Goal: Task Accomplishment & Management: Use online tool/utility

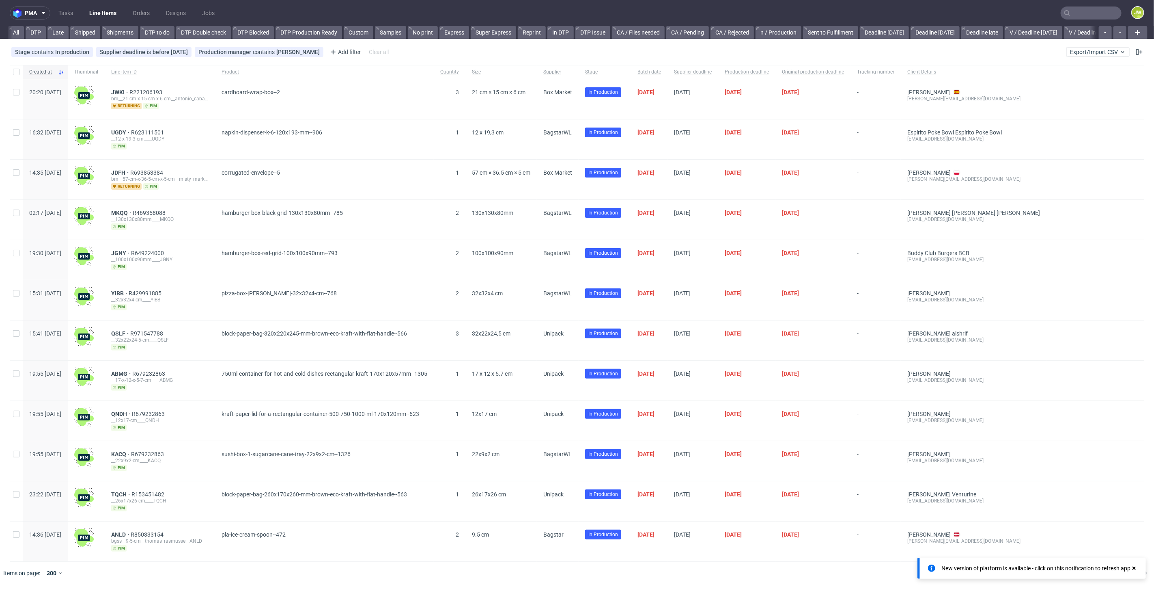
scroll to position [0, 1925]
click at [701, 35] on link "PacList" at bounding box center [692, 32] width 29 height 13
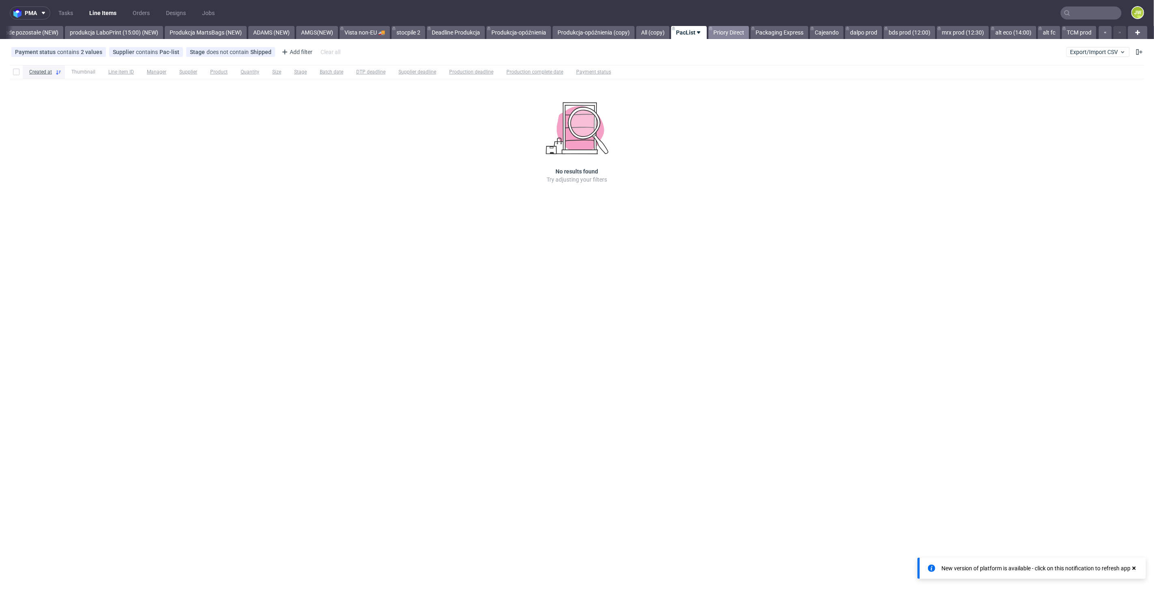
click at [717, 36] on link "Priory Direct" at bounding box center [729, 32] width 41 height 13
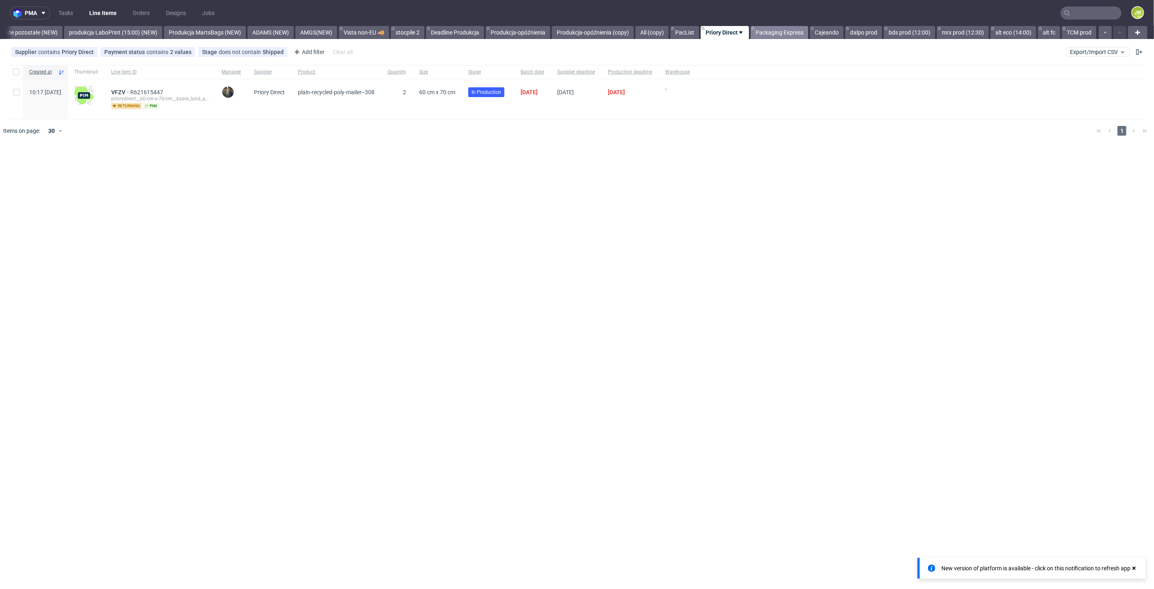
click at [777, 36] on link "Packaging Express" at bounding box center [780, 32] width 58 height 13
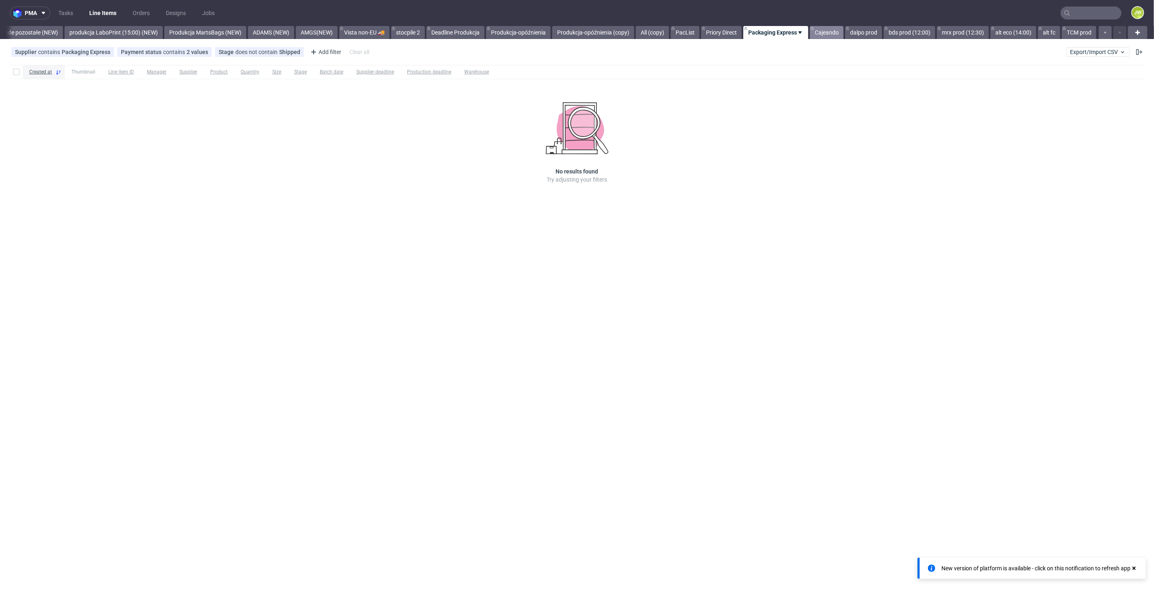
click at [818, 35] on link "Cajeando" at bounding box center [827, 32] width 34 height 13
click at [856, 35] on link "dalpo prod" at bounding box center [864, 32] width 37 height 13
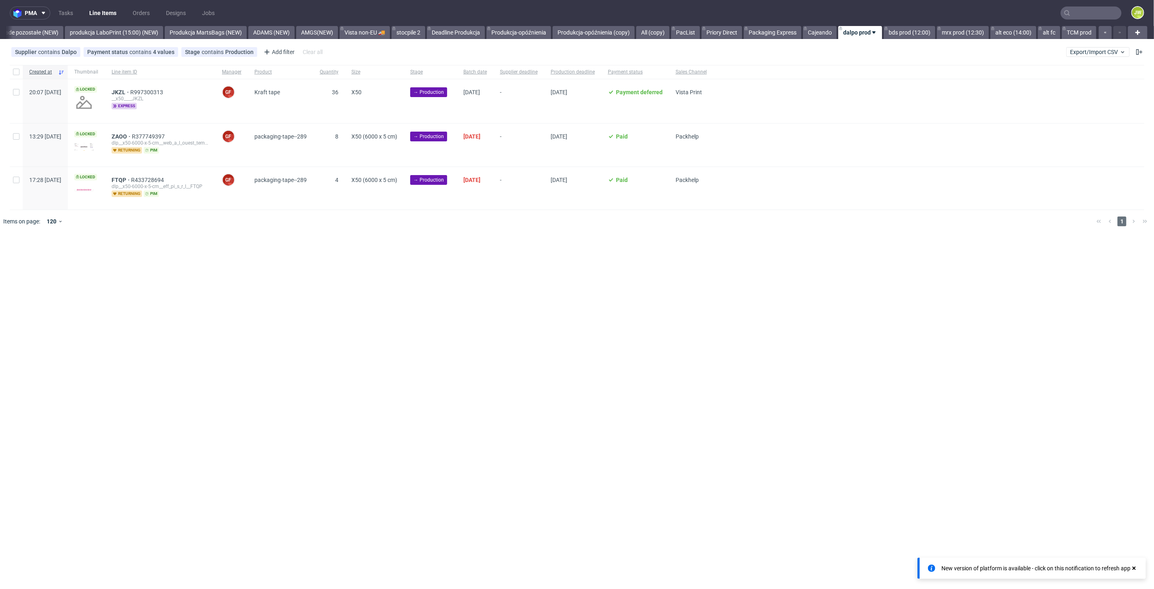
click at [858, 33] on link "dalpo prod" at bounding box center [861, 32] width 44 height 13
click at [863, 78] on span "Hide view" at bounding box center [886, 81] width 68 height 8
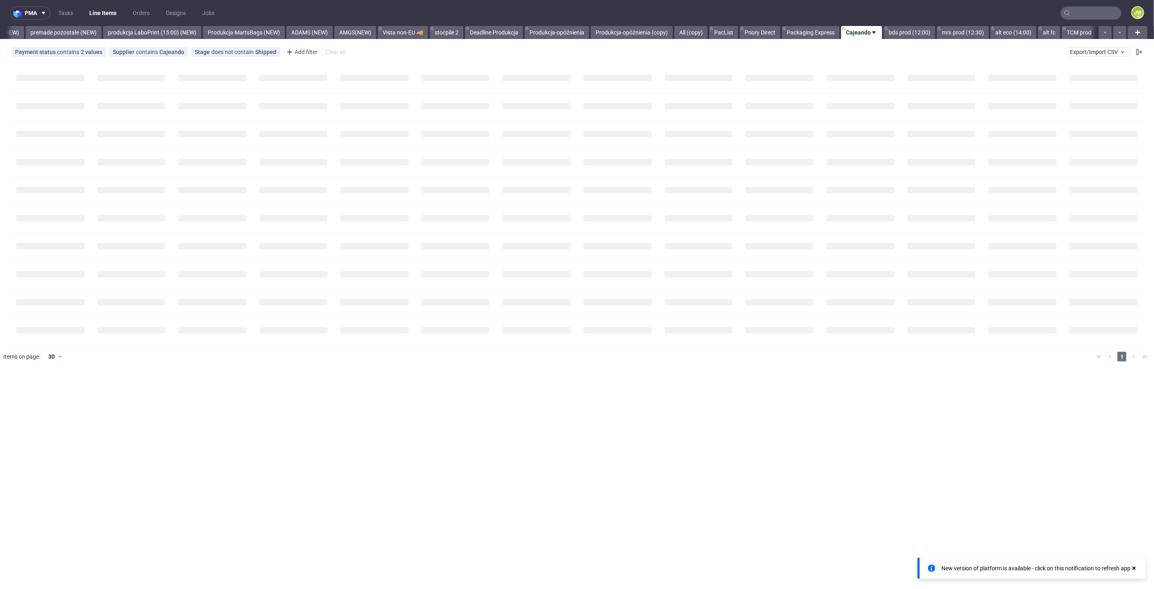
scroll to position [0, 1885]
click at [903, 34] on link "bds prod (12:00)" at bounding box center [910, 32] width 52 height 13
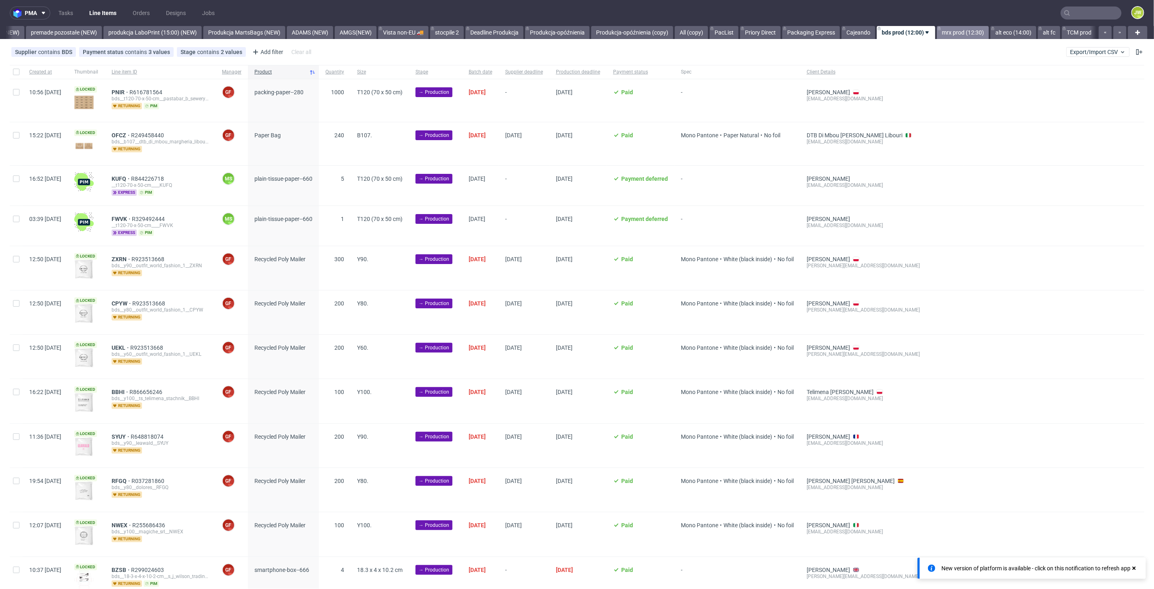
click at [963, 34] on link "mrx prod (12:30)" at bounding box center [963, 32] width 52 height 13
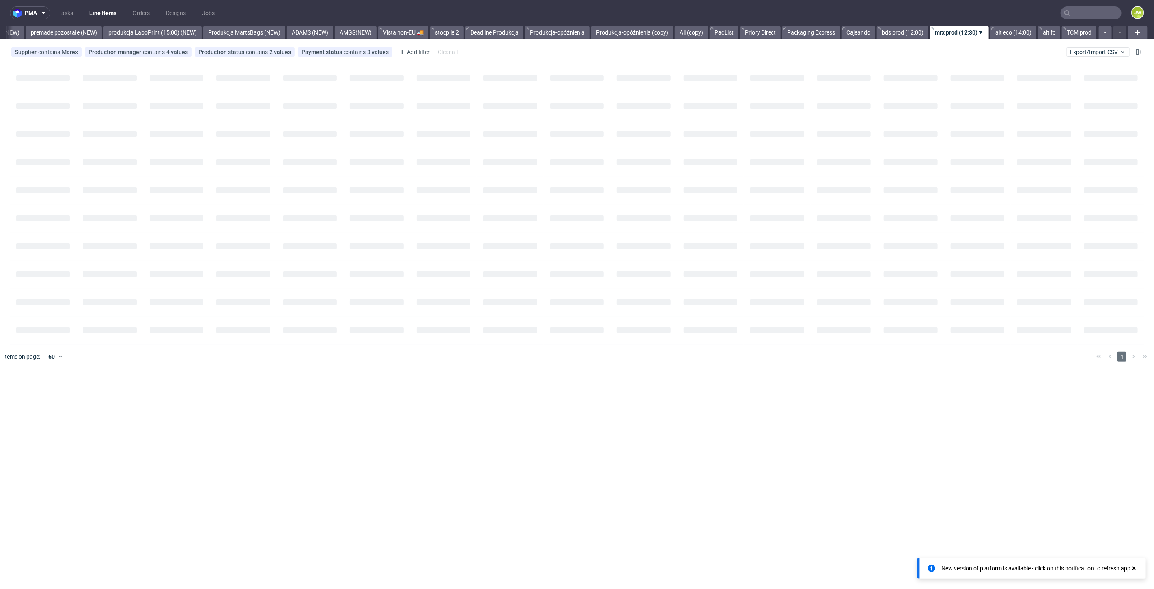
scroll to position [0, 1886]
click at [944, 33] on link "mrx prod (12:30)" at bounding box center [959, 32] width 59 height 13
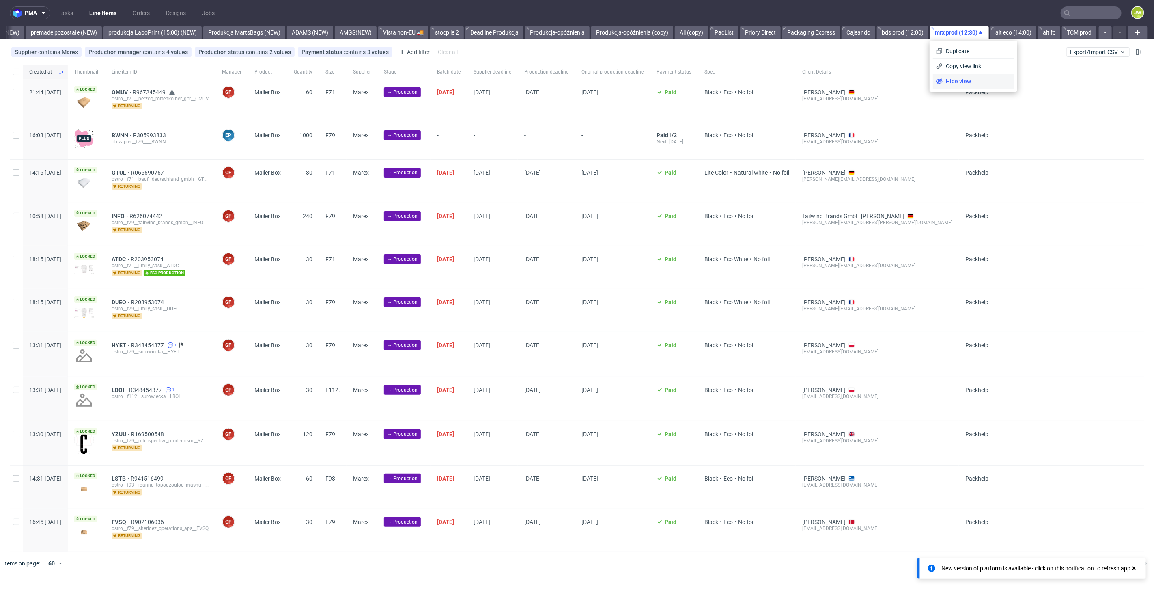
click at [950, 84] on span "Hide view" at bounding box center [977, 81] width 68 height 8
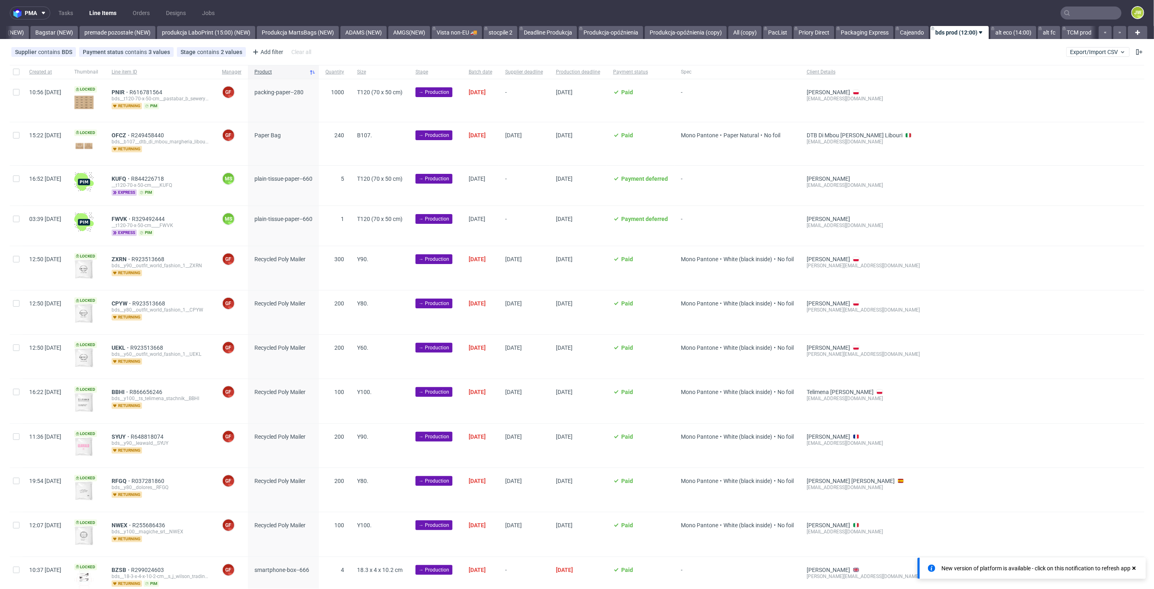
scroll to position [0, 1840]
click at [947, 33] on link "bds prod (12:00)" at bounding box center [960, 32] width 58 height 13
click at [956, 81] on span "Hide view" at bounding box center [970, 81] width 68 height 8
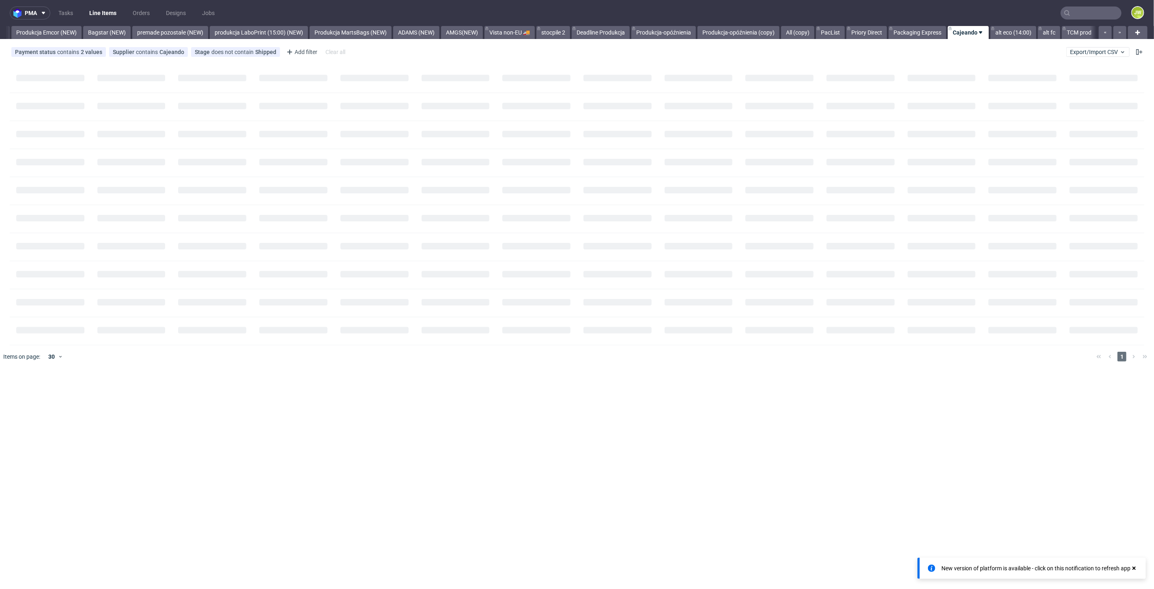
scroll to position [0, 1779]
click at [1050, 33] on link "alt fc" at bounding box center [1049, 32] width 22 height 13
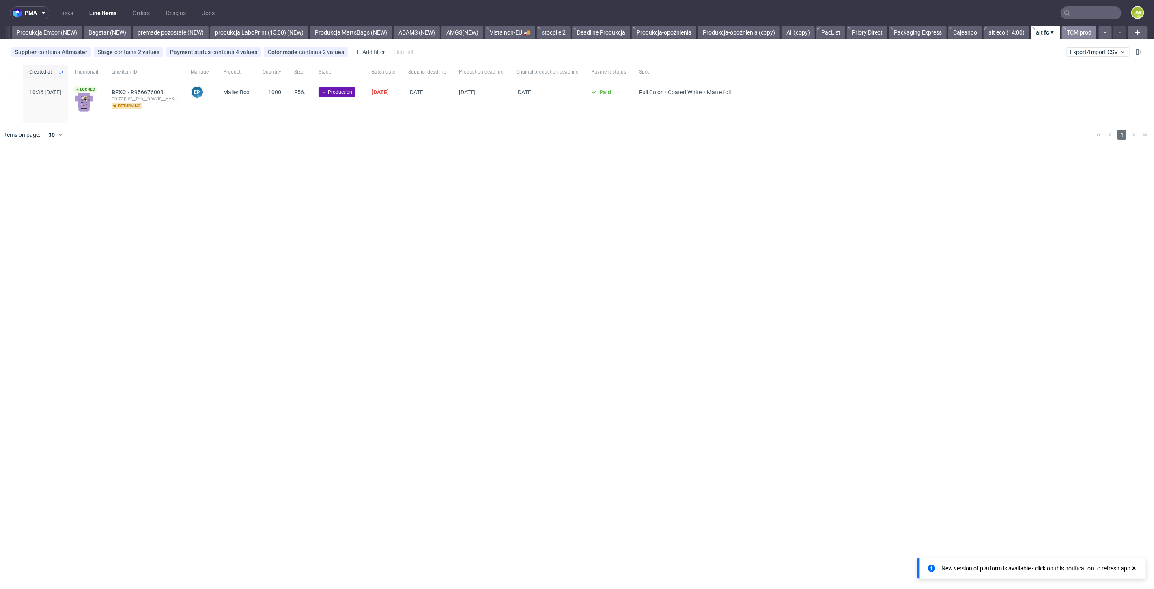
click at [1072, 33] on link "TCM prod" at bounding box center [1079, 32] width 35 height 13
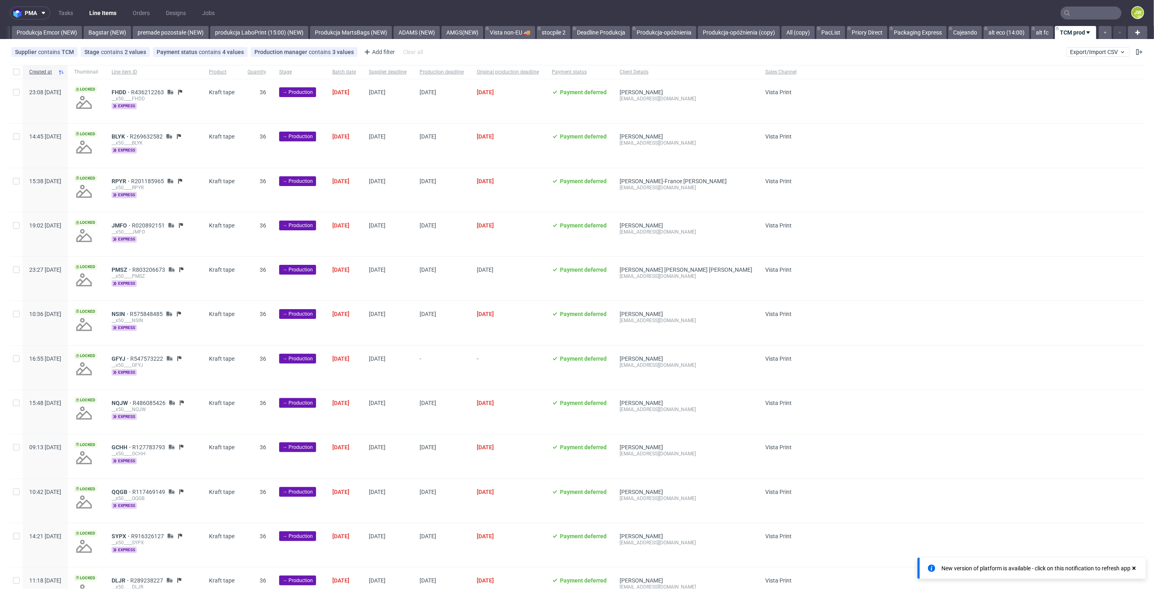
click at [1068, 33] on link "TCM prod" at bounding box center [1075, 32] width 41 height 13
drag, startPoint x: 1070, startPoint y: 84, endPoint x: 1061, endPoint y: 60, distance: 25.9
click at [1070, 84] on span "Hide view" at bounding box center [1096, 81] width 68 height 8
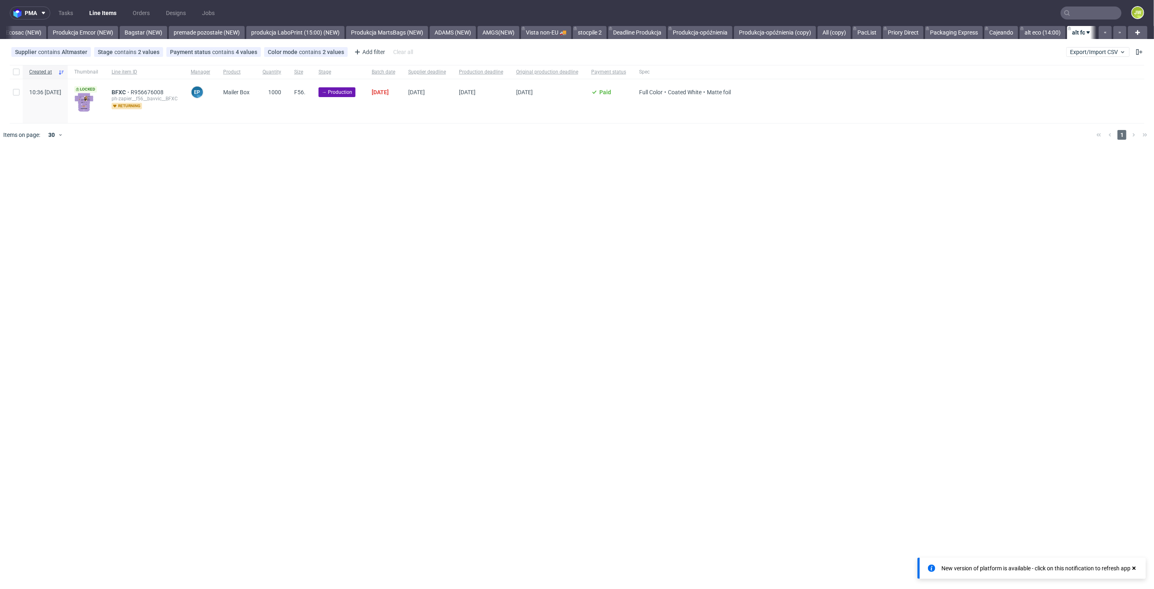
scroll to position [0, 1743]
click at [1077, 33] on link "alt fc" at bounding box center [1082, 32] width 29 height 13
click at [1074, 84] on li "Hide view" at bounding box center [1108, 81] width 81 height 15
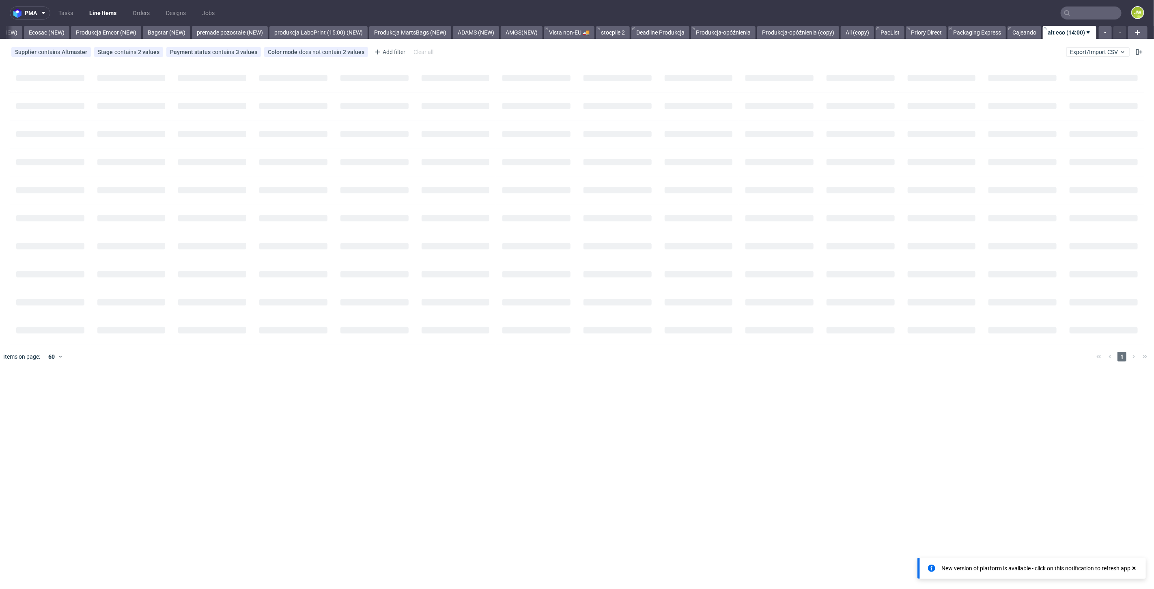
scroll to position [0, 1719]
click at [1057, 34] on link "alt eco (14:00)" at bounding box center [1070, 32] width 54 height 13
click at [1068, 77] on span "Hide view" at bounding box center [1091, 81] width 68 height 8
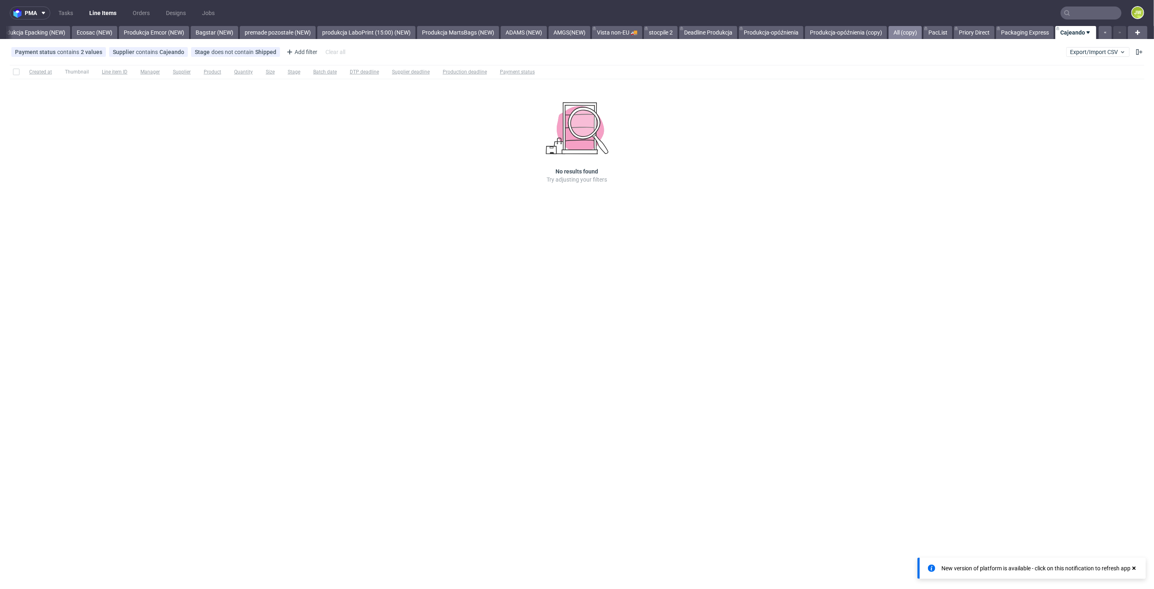
click at [899, 37] on link "All (copy)" at bounding box center [905, 32] width 33 height 13
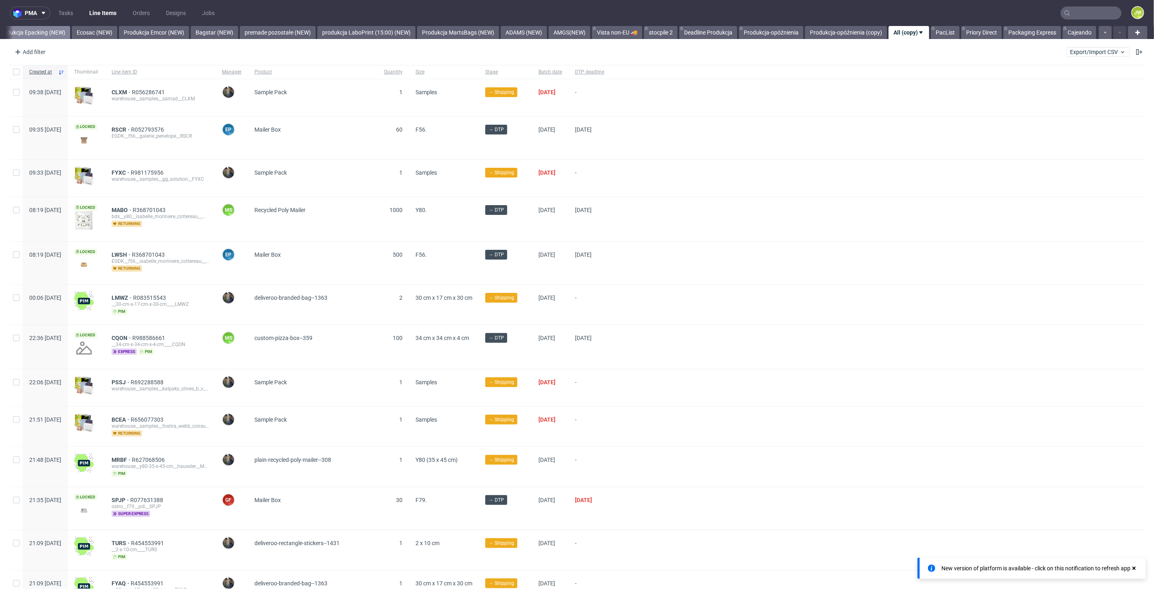
click at [28, 31] on link "Produkcja Epacking (NEW)" at bounding box center [31, 32] width 77 height 13
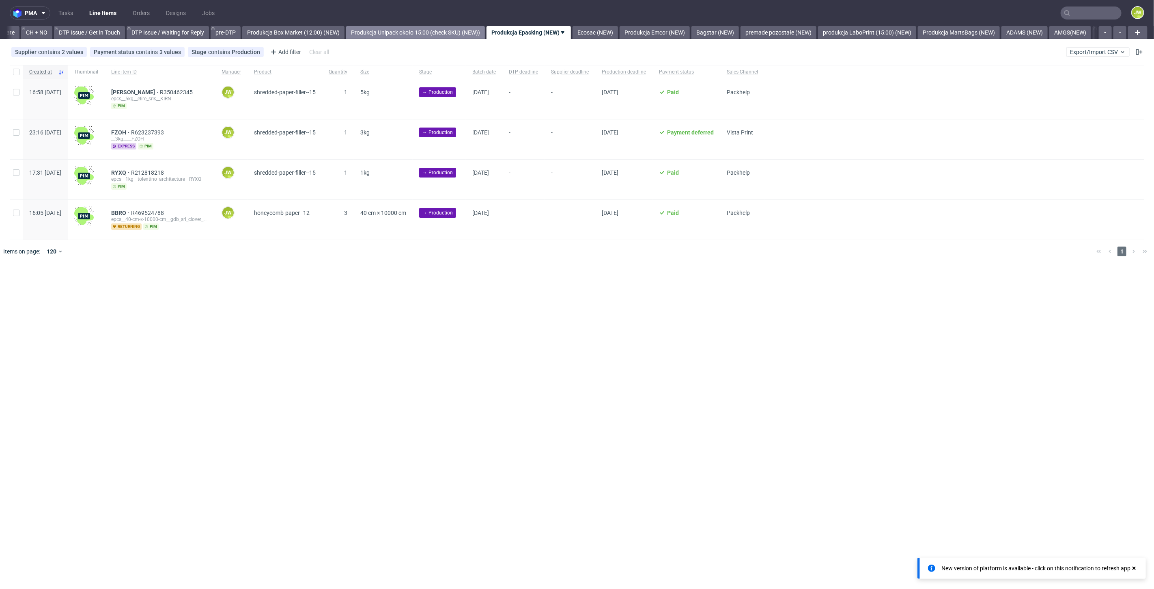
click at [396, 31] on link "Produkcja Unipack około 15:00 (check SKU) (NEW))" at bounding box center [415, 32] width 139 height 13
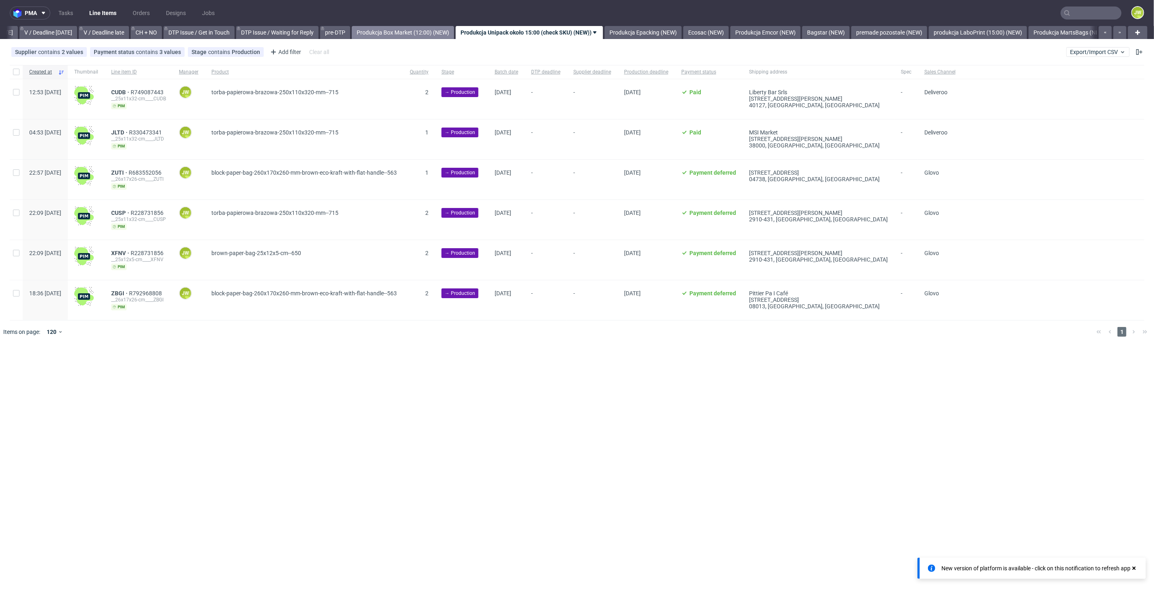
click at [423, 26] on link "Produkcja Box Market (12:00) (NEW)" at bounding box center [403, 32] width 102 height 13
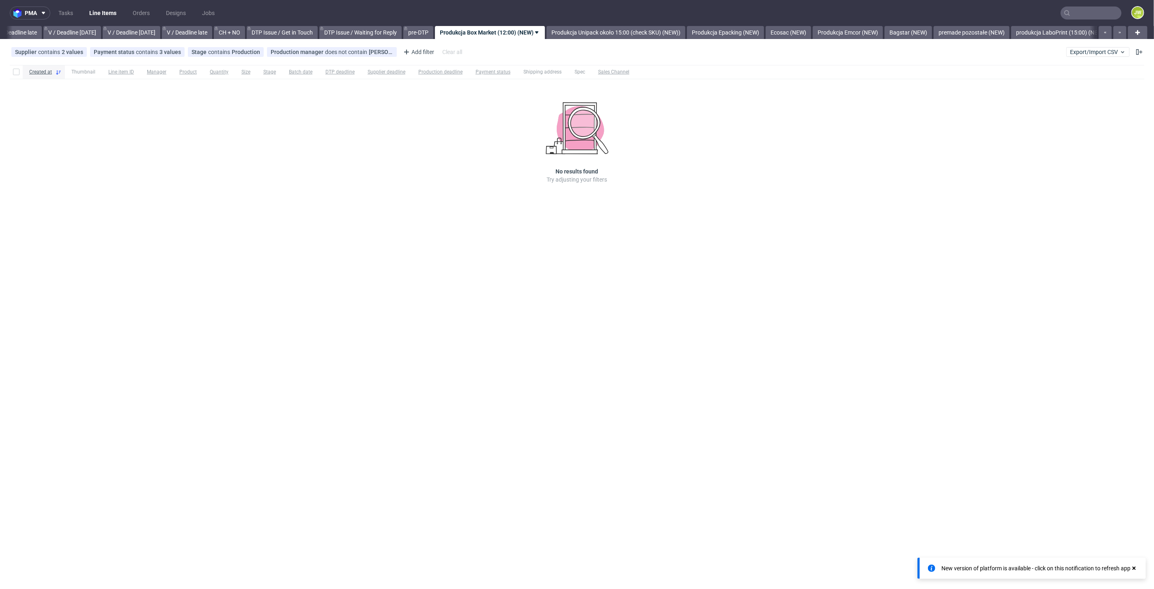
scroll to position [0, 922]
click at [326, 258] on div "pma Tasks Line Items Orders Designs Jobs JW All DTP Late Shipped Shipments DTP …" at bounding box center [577, 294] width 1154 height 589
click at [642, 37] on link "Produkcja Unipack około 15:00 (check SKU) (NEW))" at bounding box center [656, 32] width 139 height 13
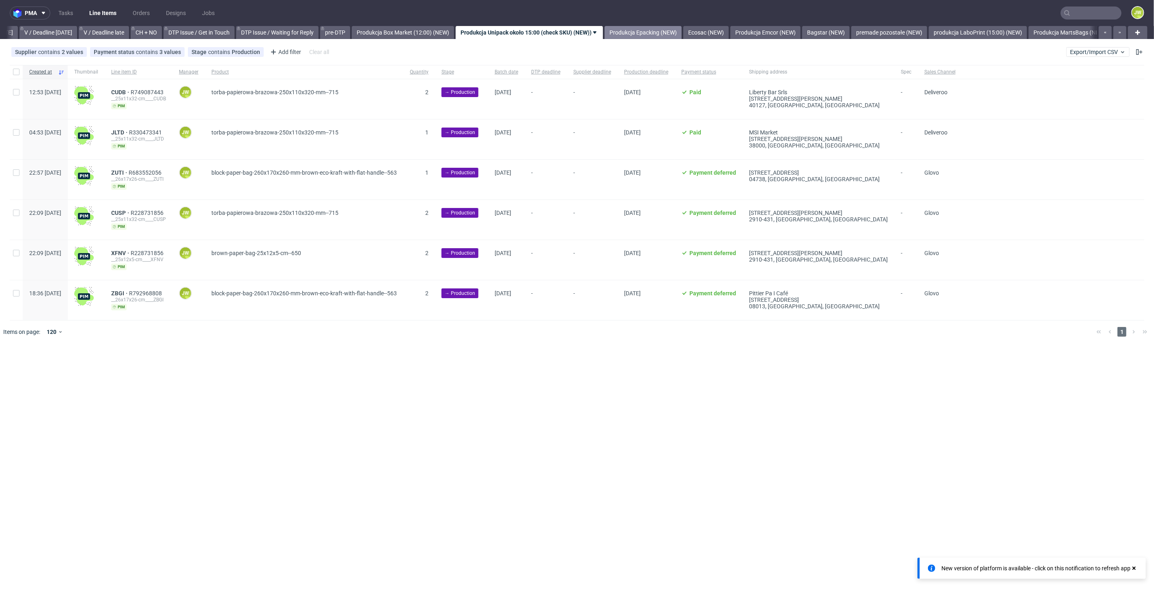
click at [651, 35] on link "Produkcja Epacking (NEW)" at bounding box center [643, 32] width 77 height 13
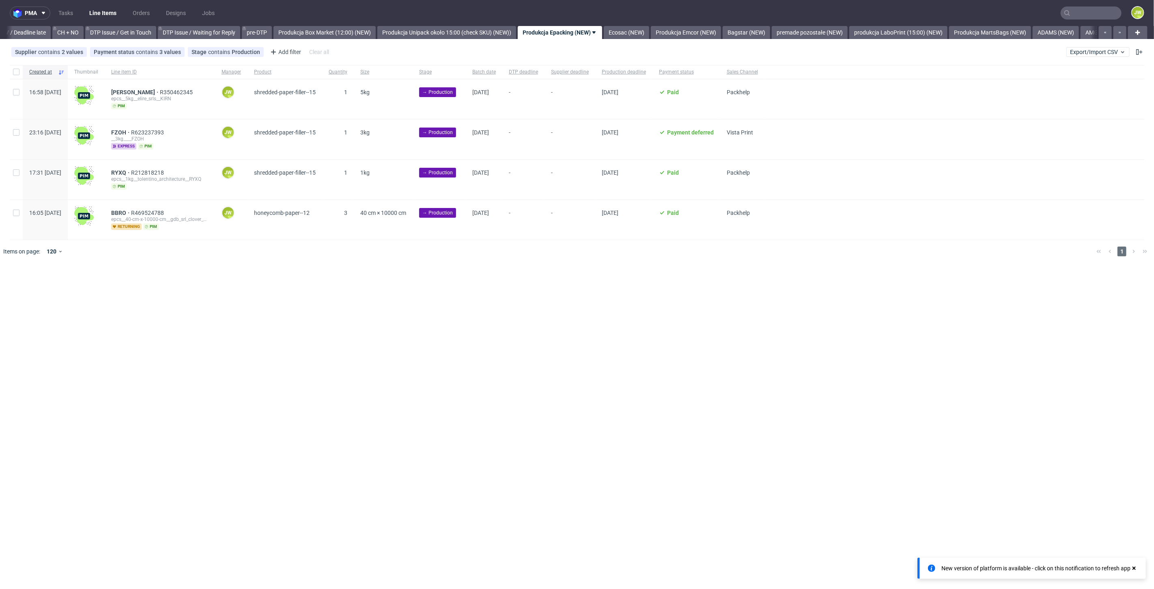
scroll to position [0, 1154]
click at [372, 336] on div "pma Tasks Line Items Orders Designs Jobs JW All DTP Late Shipped Shipments DTP …" at bounding box center [577, 294] width 1154 height 589
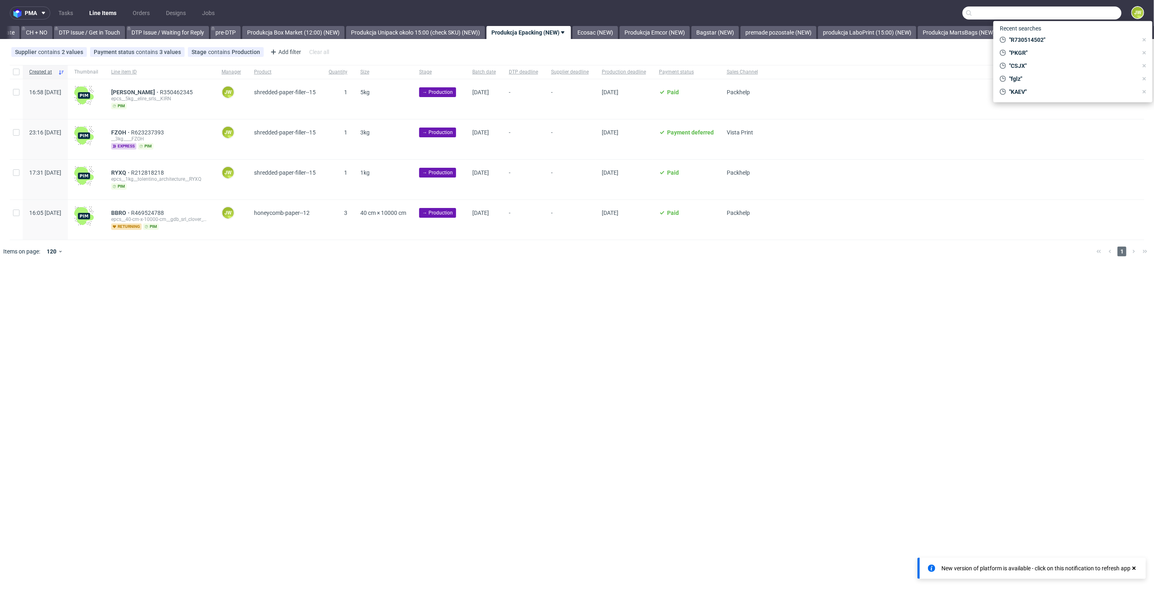
click at [1095, 11] on input "text" at bounding box center [1042, 12] width 159 height 13
paste input "R077735651__OBVM"
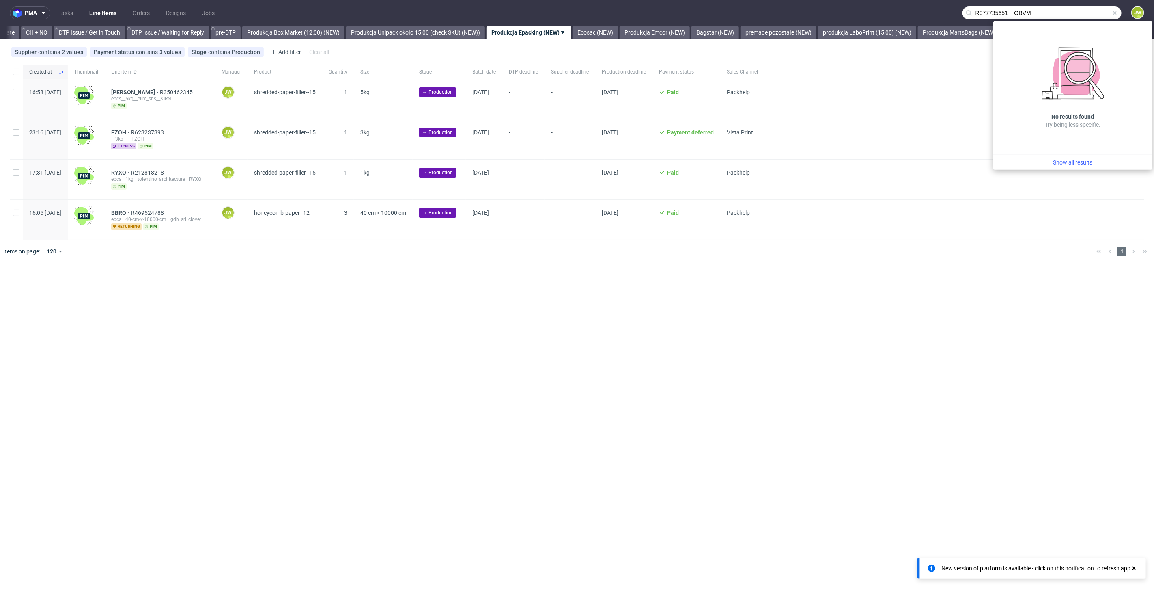
type input "R077735651__OBVM"
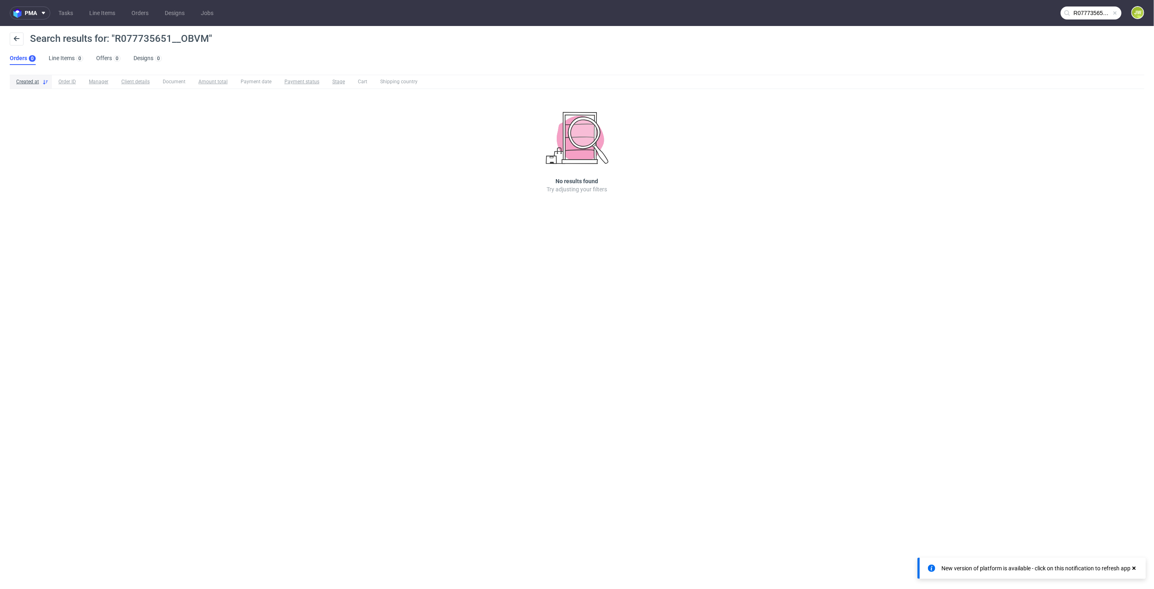
click at [1080, 13] on input "R077735651__OBVM" at bounding box center [1091, 12] width 61 height 13
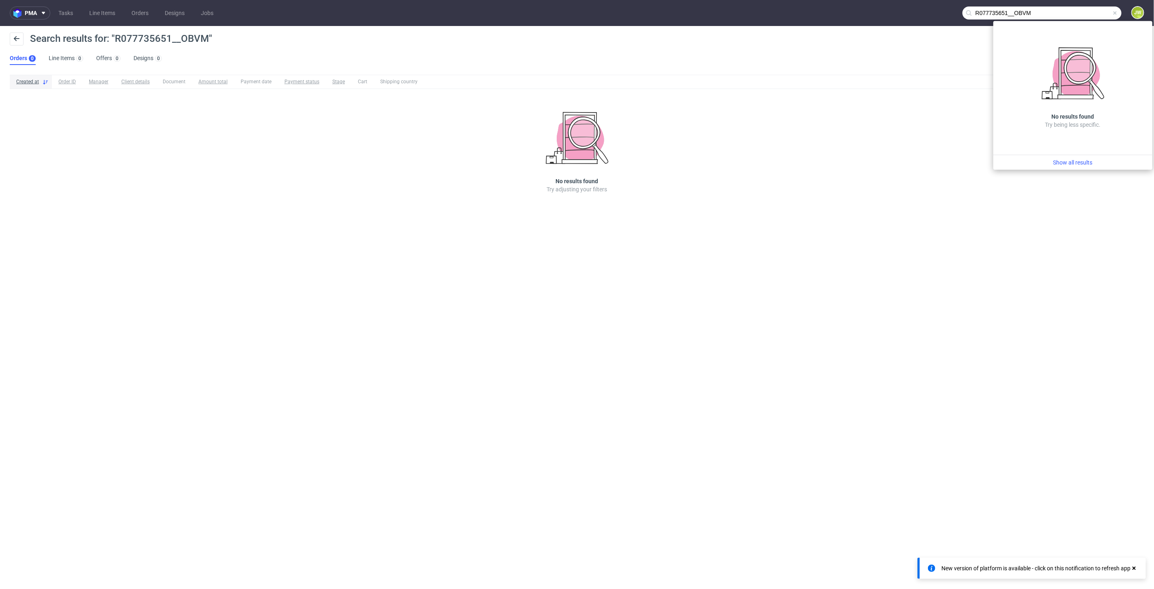
drag, startPoint x: 1045, startPoint y: 12, endPoint x: 860, endPoint y: 13, distance: 185.1
click at [860, 12] on nav "pma Tasks Line Items Orders Designs Jobs R077735651__OBVM JW" at bounding box center [577, 13] width 1154 height 26
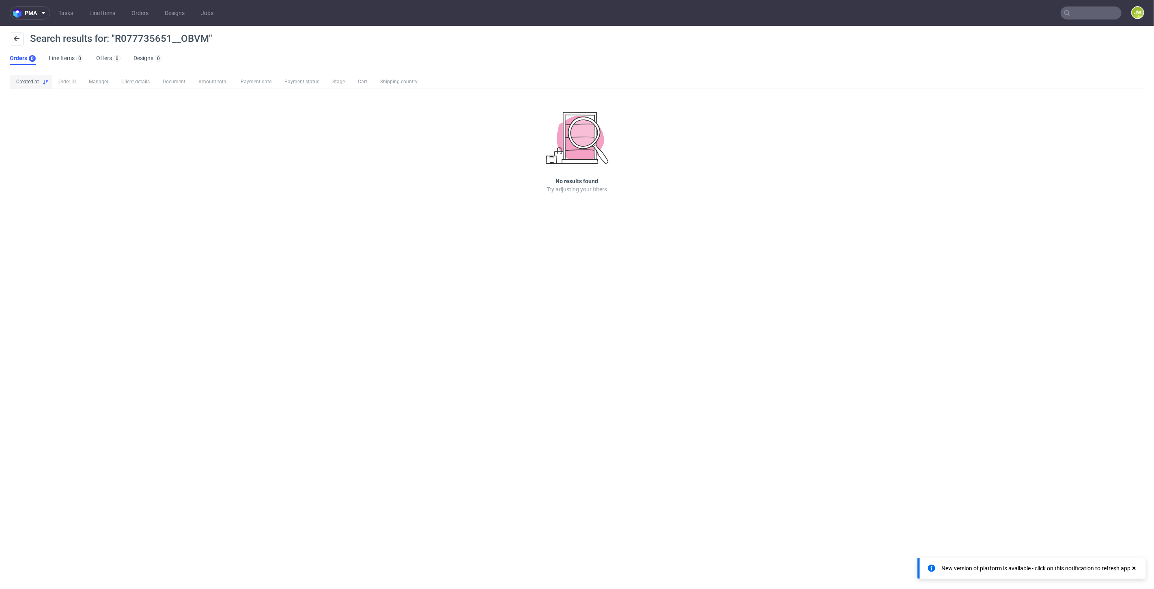
click at [1084, 13] on input "text" at bounding box center [1091, 12] width 61 height 13
paste input "KACQ"
type input "KACQ"
click at [1017, 34] on div "KACQ" at bounding box center [1020, 33] width 15 height 8
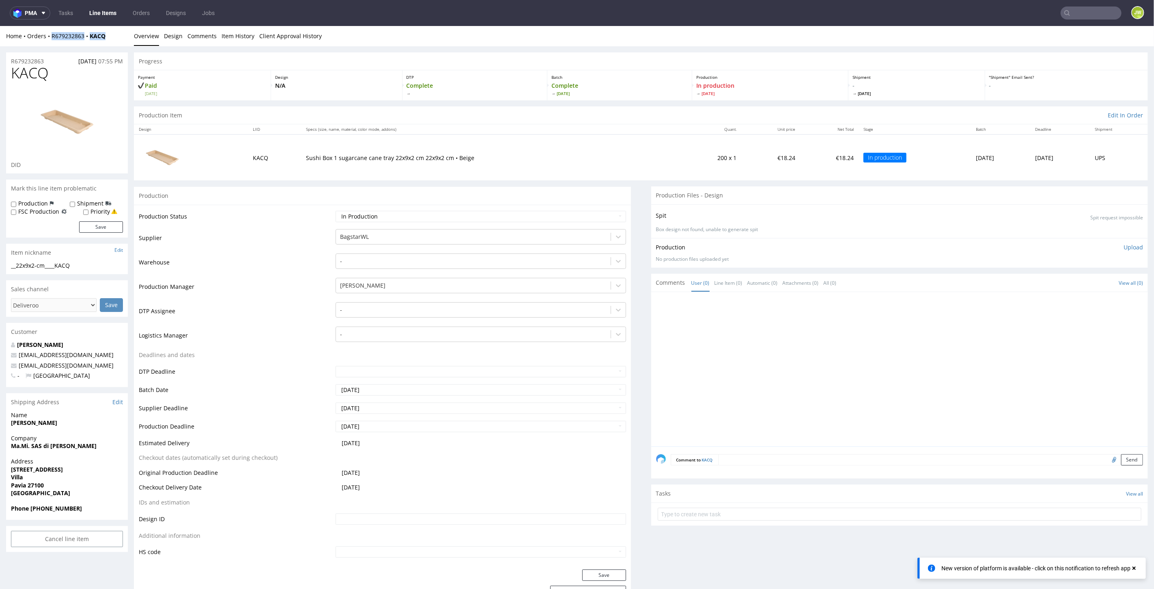
drag, startPoint x: 91, startPoint y: 38, endPoint x: 51, endPoint y: 39, distance: 39.4
click at [51, 39] on div "Home Orders R679232863 KACQ" at bounding box center [67, 36] width 122 height 8
copy div "R679232863 KACQ"
click at [1076, 13] on input "text" at bounding box center [1091, 12] width 61 height 13
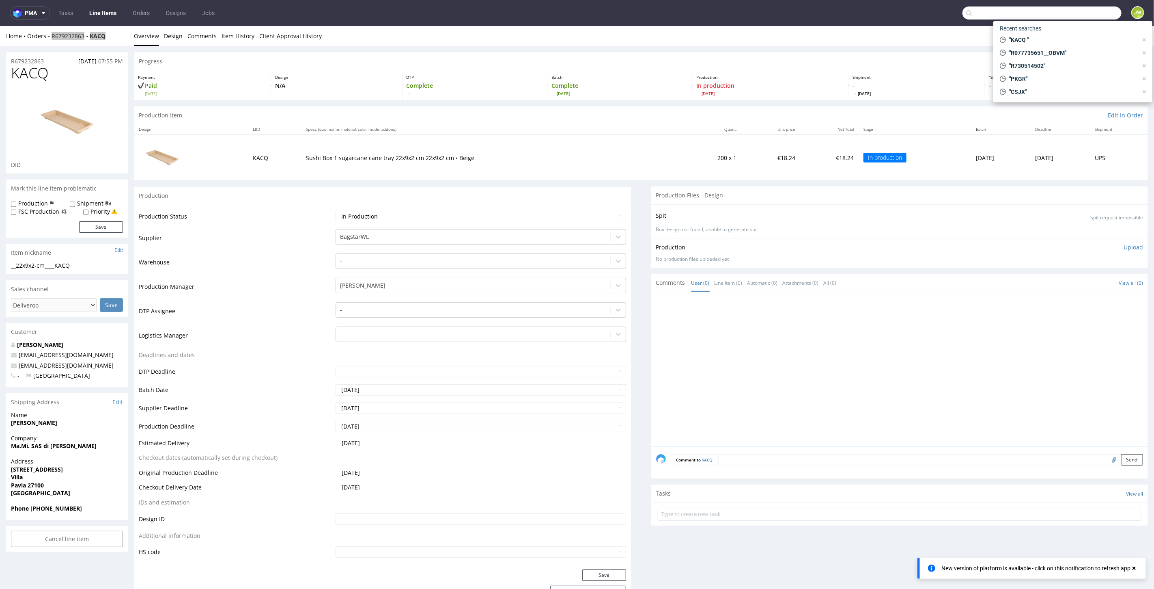
paste input "MNIX"
type input "MNIX"
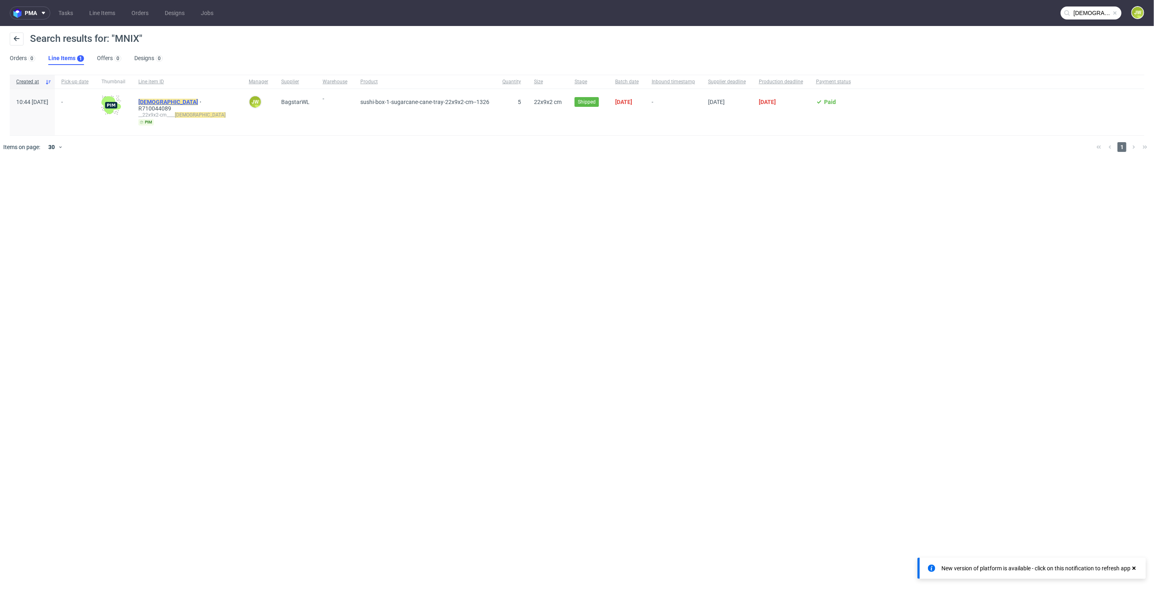
click at [163, 103] on mark "MNIX" at bounding box center [168, 102] width 60 height 6
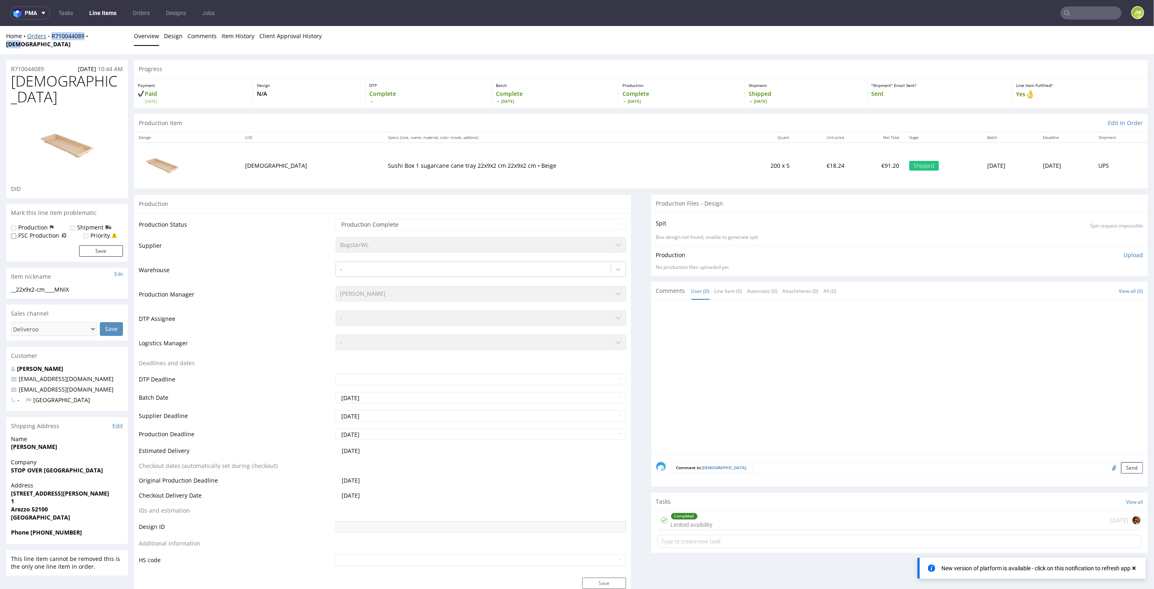
drag, startPoint x: 107, startPoint y: 41, endPoint x: 46, endPoint y: 38, distance: 60.9
click at [46, 38] on div "Home Orders R710044089 MNIX" at bounding box center [67, 40] width 122 height 16
copy div "R710044089 MNIX"
click at [99, 14] on link "Line Items" at bounding box center [102, 12] width 37 height 13
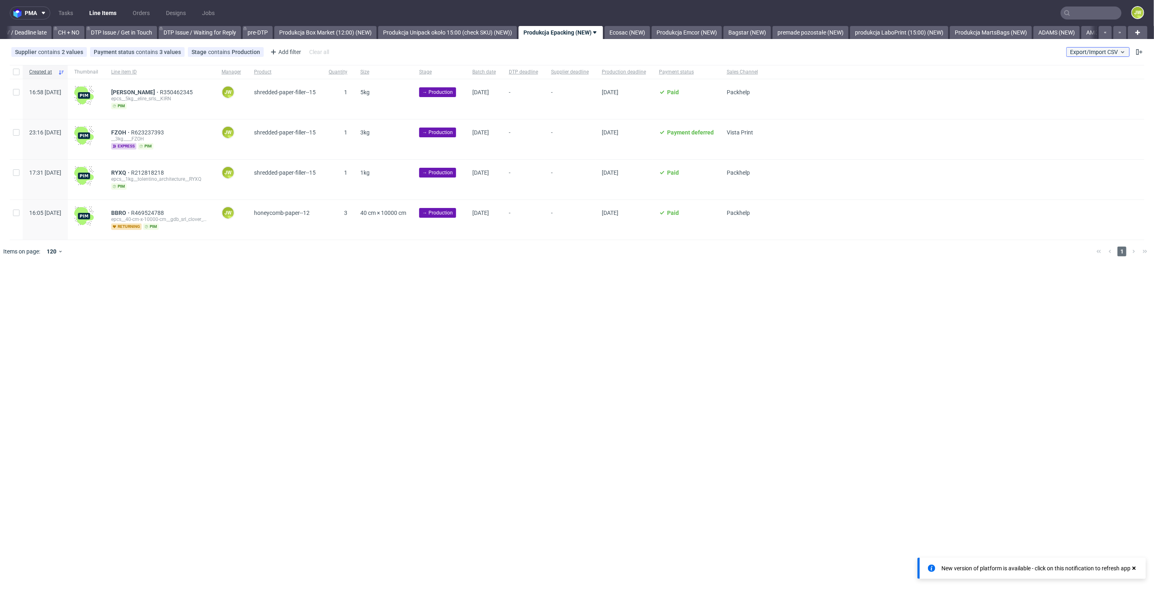
click at [1076, 53] on span "Export/Import CSV" at bounding box center [1098, 52] width 56 height 6
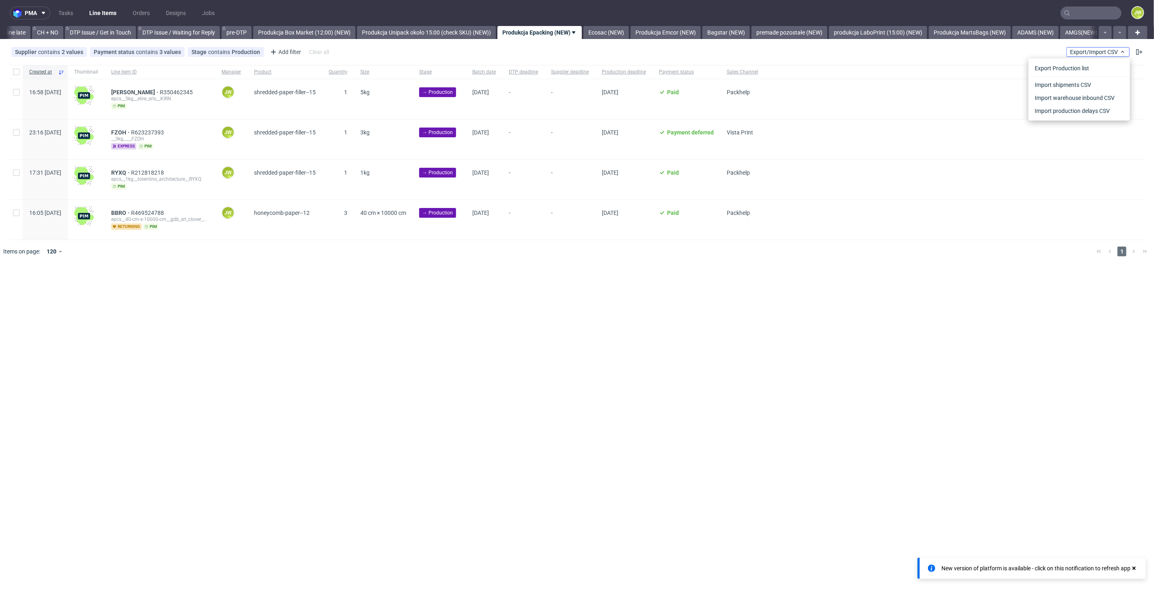
scroll to position [0, 1154]
click at [1054, 86] on link "Import shipments CSV" at bounding box center [1079, 84] width 95 height 13
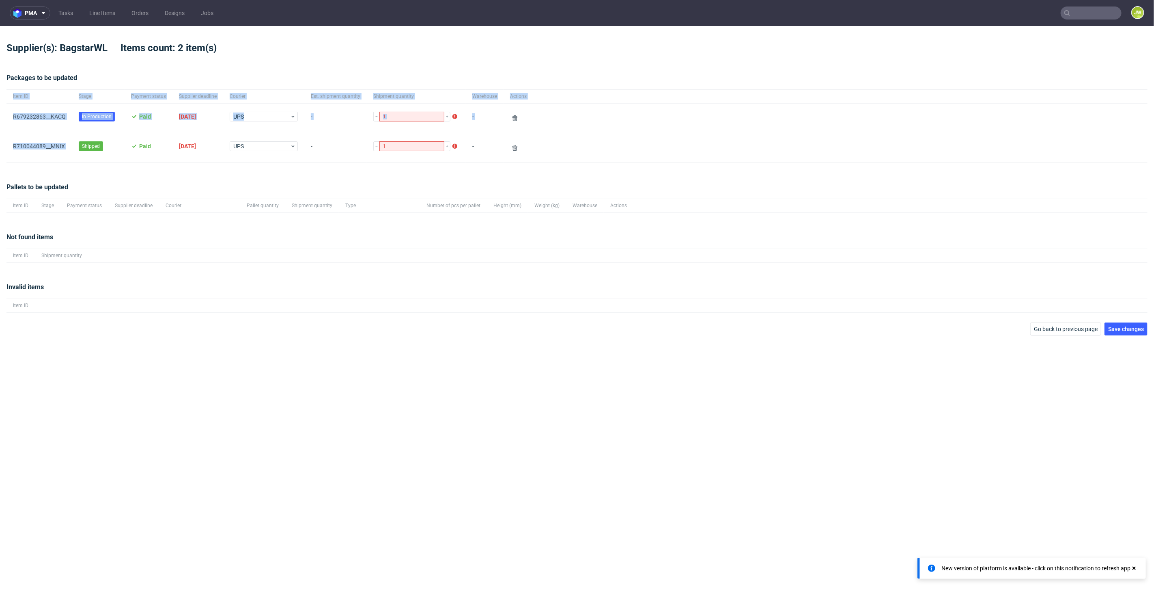
drag, startPoint x: 72, startPoint y: 144, endPoint x: -39, endPoint y: 149, distance: 111.3
click at [0, 149] on html "pma Tasks Line Items Orders Designs Jobs JW Supplier(s): BagstarWL Items count:…" at bounding box center [577, 294] width 1154 height 589
drag, startPoint x: 25, startPoint y: 159, endPoint x: 73, endPoint y: 151, distance: 48.1
click at [25, 159] on div "R710044089__MNIX" at bounding box center [39, 147] width 66 height 29
click at [75, 151] on div "Shipped" at bounding box center [98, 147] width 52 height 29
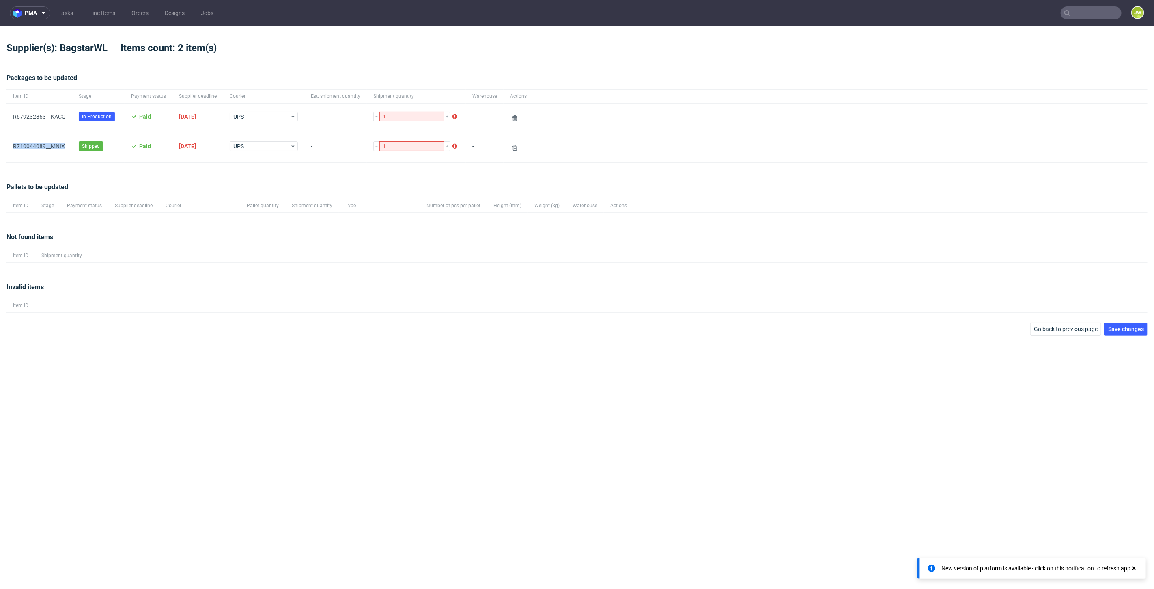
drag, startPoint x: 57, startPoint y: 149, endPoint x: 10, endPoint y: 159, distance: 47.7
click at [10, 159] on div "R710044089__MNIX" at bounding box center [39, 147] width 66 height 29
copy link "R710044089__MNIX"
click at [513, 145] on use at bounding box center [515, 148] width 5 height 6
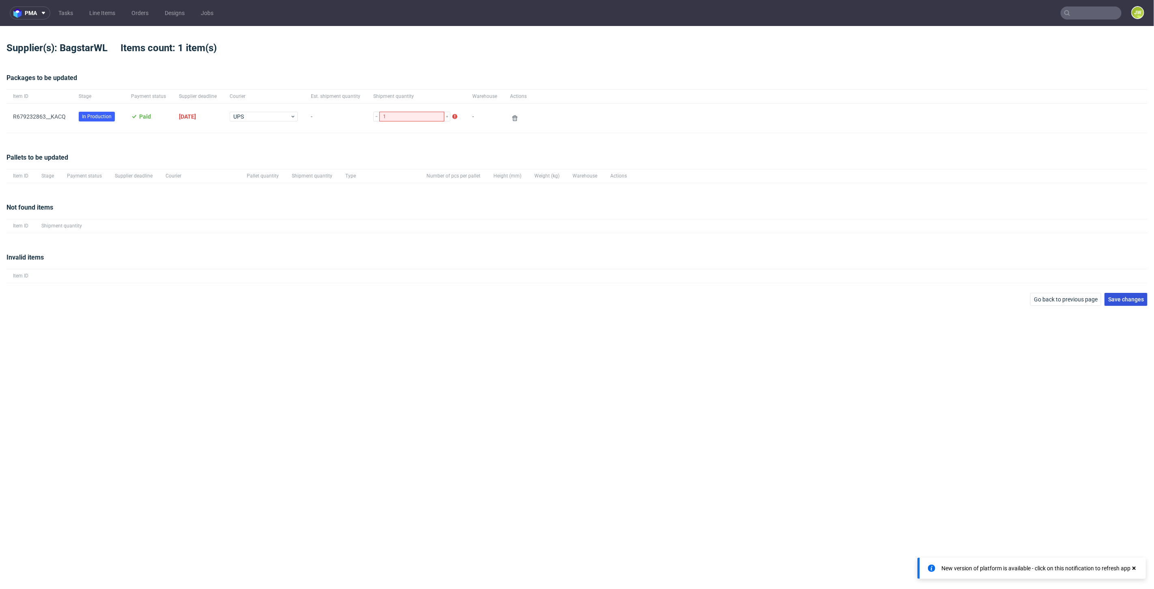
click at [1116, 297] on span "Save changes" at bounding box center [1127, 299] width 36 height 6
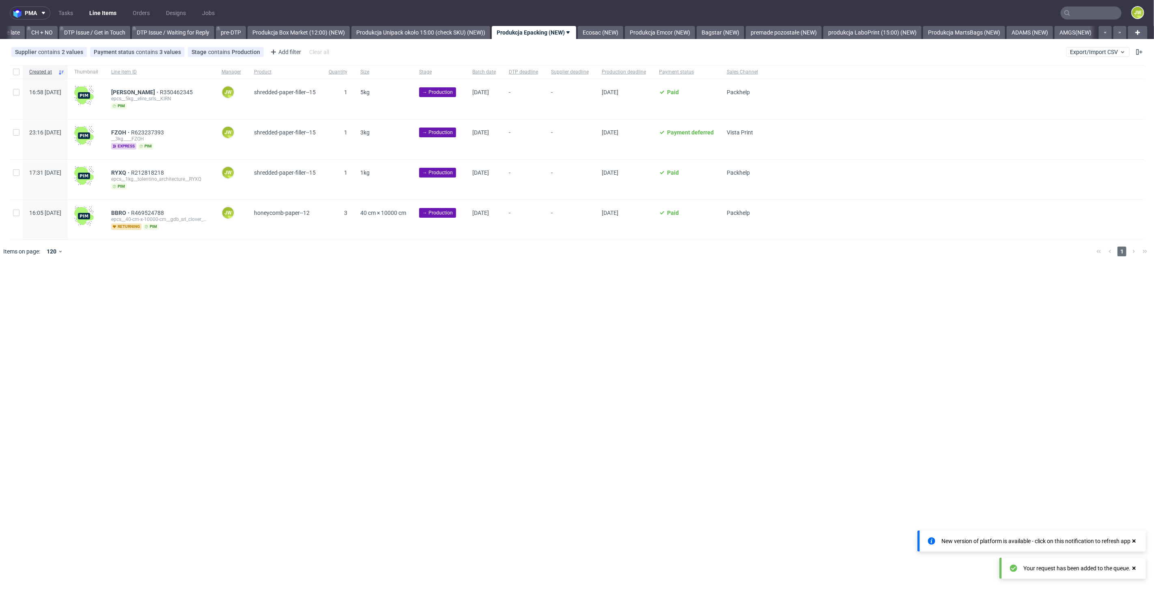
scroll to position [0, 1154]
drag, startPoint x: 271, startPoint y: 311, endPoint x: 281, endPoint y: 293, distance: 20.9
click at [272, 311] on div "pma Tasks Line Items Orders Designs Jobs JW All DTP Late Shipped Shipments DTP …" at bounding box center [577, 294] width 1154 height 589
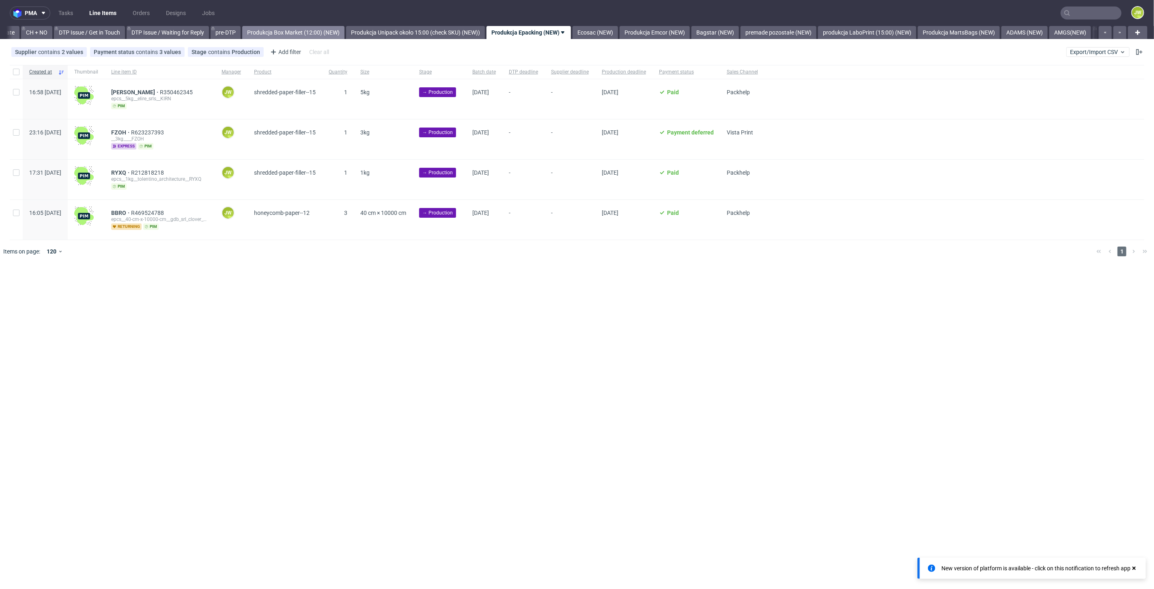
click at [311, 30] on link "Produkcja Box Market (12:00) (NEW)" at bounding box center [293, 32] width 102 height 13
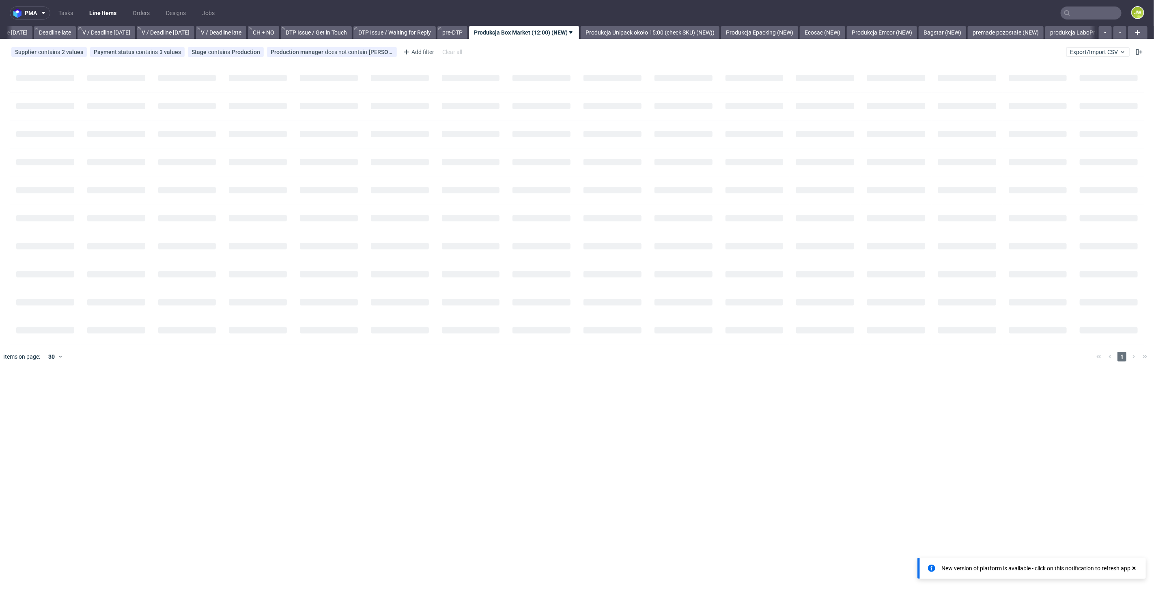
scroll to position [0, 922]
click at [1055, 568] on div "New version of platform is available - click on this notification to refresh app" at bounding box center [1036, 568] width 189 height 8
click at [1003, 566] on div "New version of platform is available - click on this notification to refresh app" at bounding box center [1036, 568] width 189 height 8
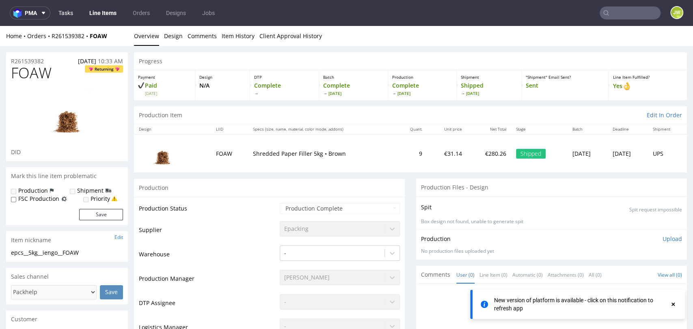
click at [58, 13] on link "Tasks" at bounding box center [66, 12] width 24 height 13
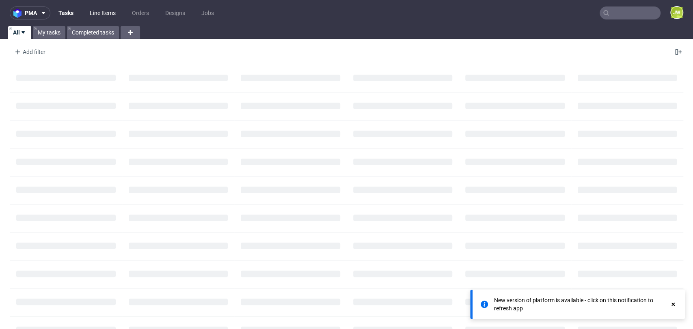
click at [96, 15] on link "Line Items" at bounding box center [103, 12] width 36 height 13
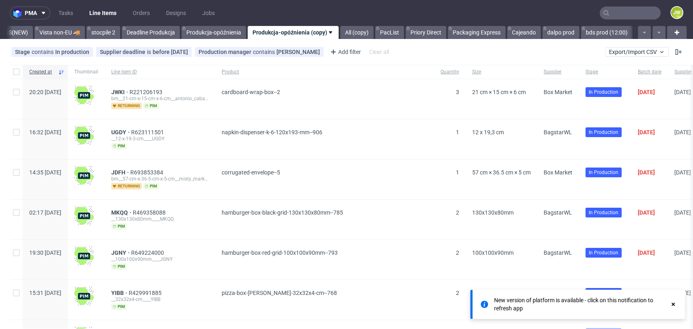
scroll to position [0, 2207]
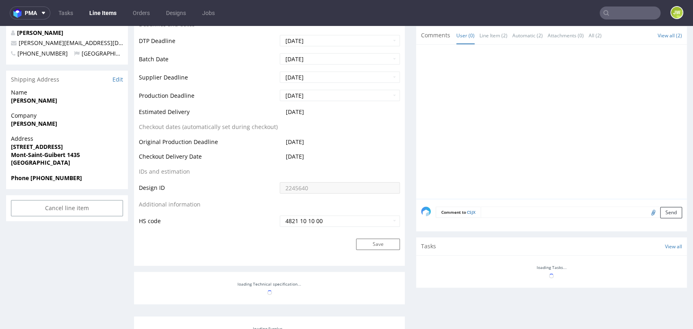
scroll to position [360, 0]
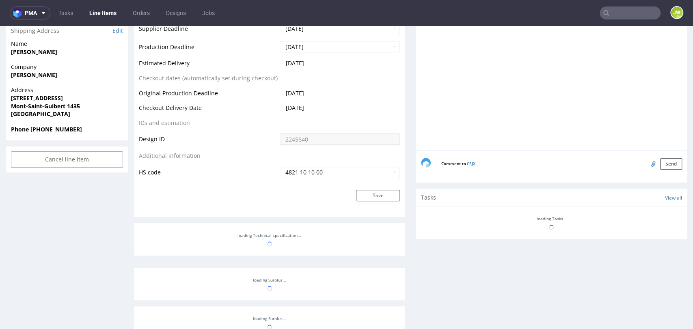
click at [490, 160] on textarea at bounding box center [581, 163] width 201 height 11
paste textarea "1Z5A15806896509201"
click at [481, 162] on textarea "1Z5A15806896509201" at bounding box center [581, 163] width 201 height 11
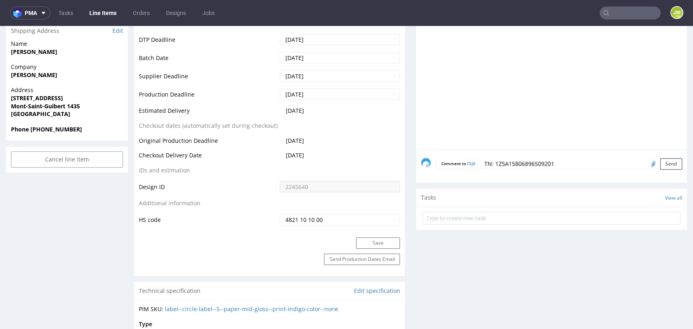
scroll to position [6, 0]
click at [481, 160] on textarea "TN: 1Z5A15806896509201" at bounding box center [581, 163] width 201 height 11
drag, startPoint x: 643, startPoint y: 53, endPoint x: 620, endPoint y: 86, distance: 39.9
click at [643, 53] on div at bounding box center [554, 75] width 266 height 149
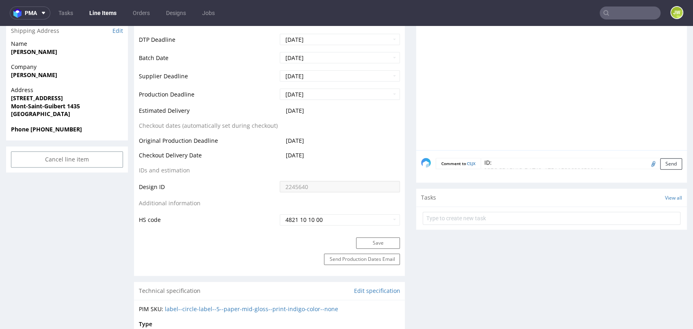
scroll to position [0, 0]
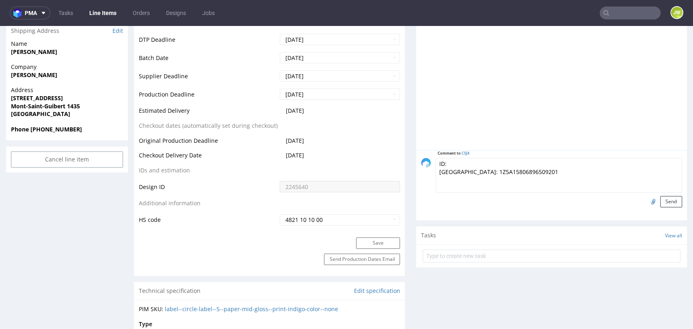
click at [455, 163] on textarea "ID: TN: 1Z5A15806896509201" at bounding box center [559, 175] width 246 height 35
paste textarea "R684182158_CSJX_Reshipping"
type textarea "ID: R684182158_CSJX_Reshipping TN: 1Z5A15806896509201"
click at [660, 202] on button "Send" at bounding box center [671, 201] width 22 height 11
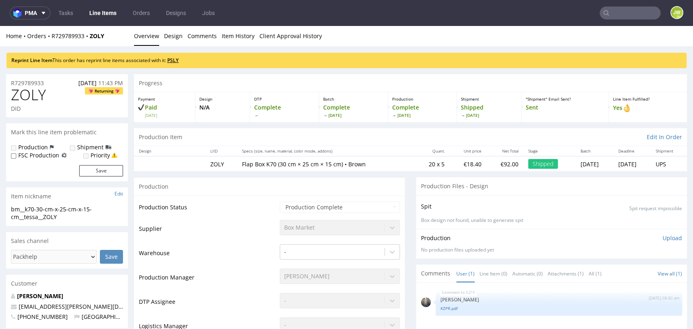
click at [175, 59] on link "PSLY" at bounding box center [172, 60] width 11 height 7
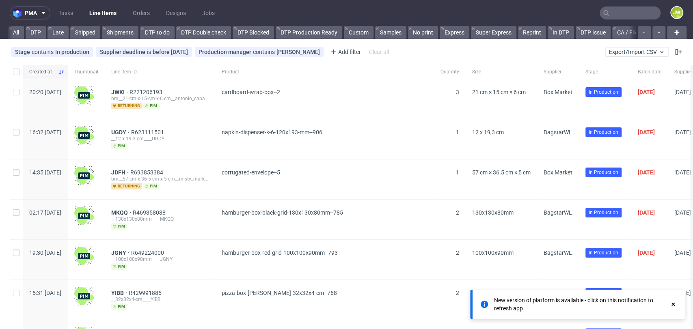
scroll to position [0, 2207]
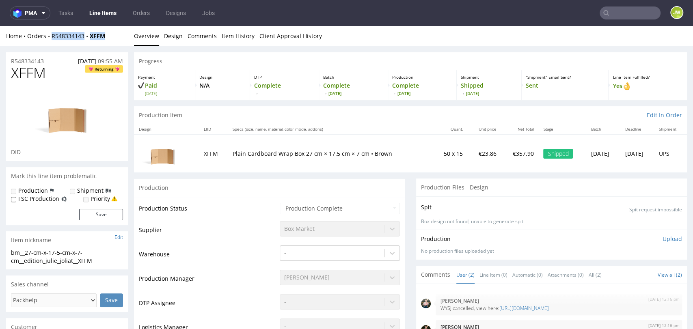
drag, startPoint x: 108, startPoint y: 39, endPoint x: 50, endPoint y: 42, distance: 58.1
click at [50, 42] on div "Home Orders R548334143 XFFM Overview Design Comments Item History Client Approv…" at bounding box center [346, 36] width 693 height 20
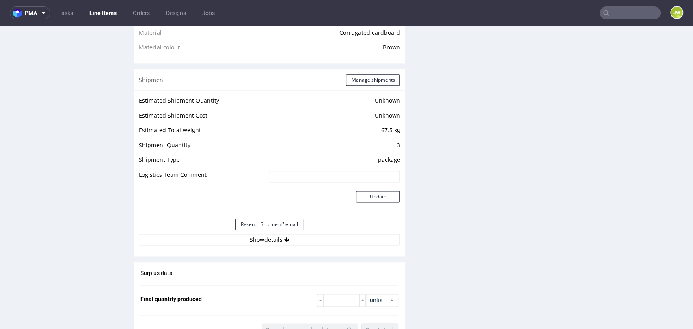
scroll to position [631, 0]
click at [250, 237] on button "Show details" at bounding box center [269, 239] width 261 height 11
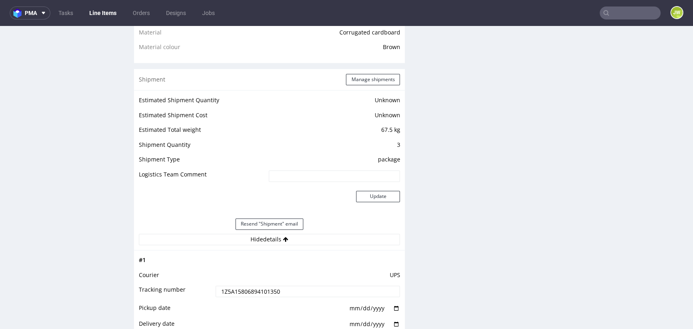
click at [250, 287] on input "1Z5A15806894101350" at bounding box center [308, 291] width 185 height 11
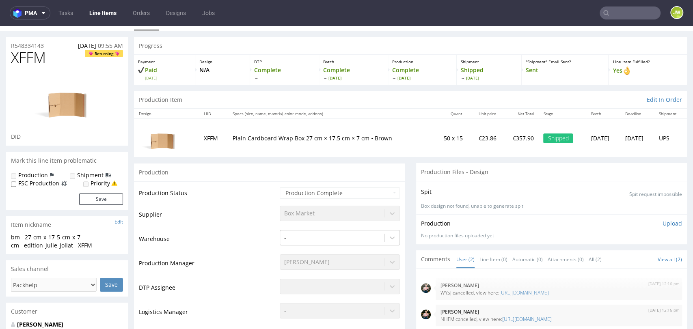
scroll to position [0, 0]
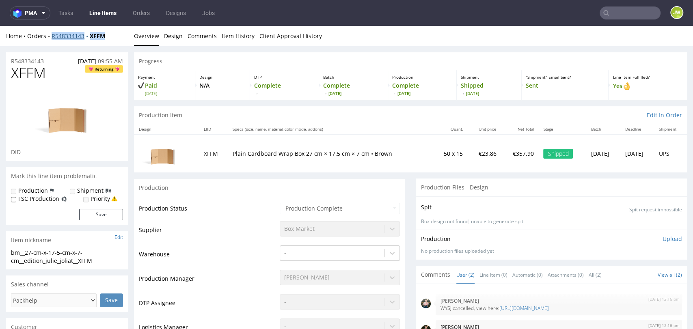
drag, startPoint x: 114, startPoint y: 35, endPoint x: 52, endPoint y: 37, distance: 62.1
click at [52, 37] on div "Home Orders R548334143 XFFM" at bounding box center [67, 36] width 122 height 8
copy div "R548334143 XFFM"
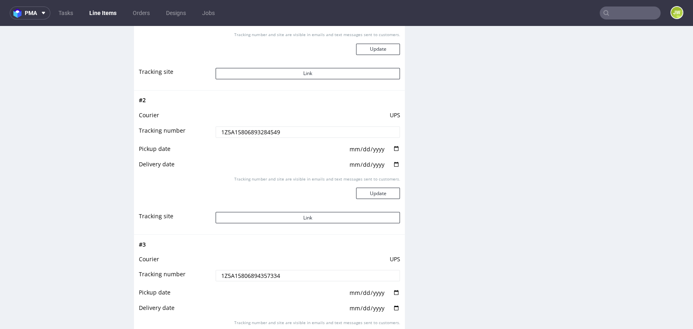
scroll to position [947, 0]
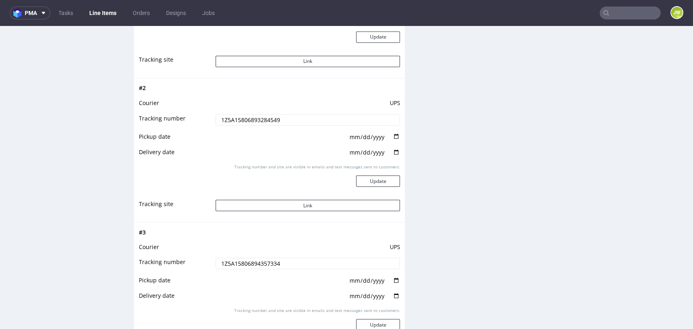
click at [240, 117] on input "1Z5A15806893284549" at bounding box center [308, 119] width 185 height 11
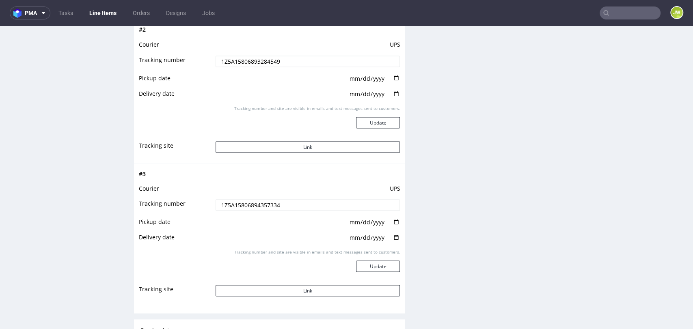
scroll to position [1037, 0]
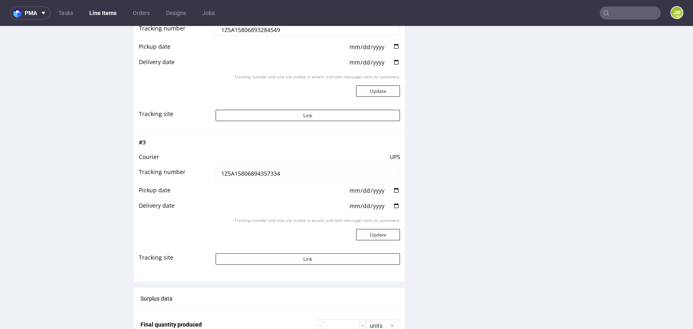
click at [244, 176] on input "1Z5A15806894357334" at bounding box center [308, 173] width 185 height 11
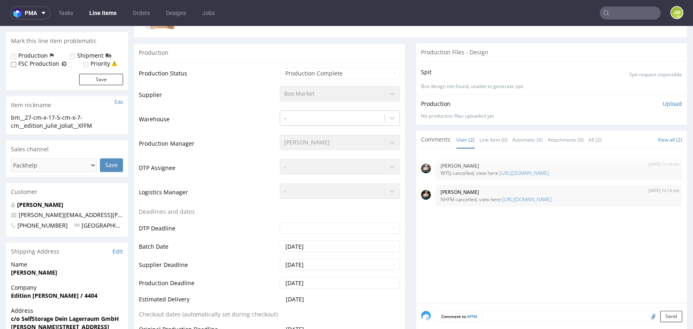
scroll to position [0, 0]
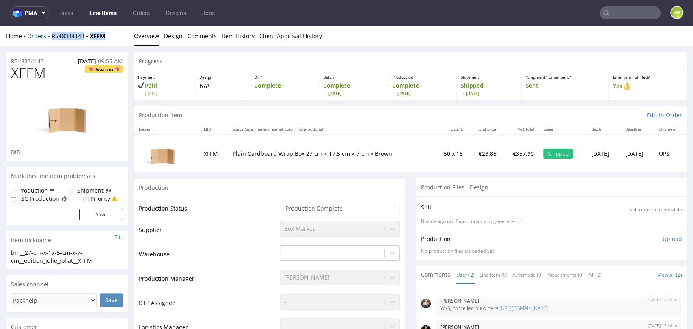
drag, startPoint x: 110, startPoint y: 35, endPoint x: 47, endPoint y: 39, distance: 62.6
click at [47, 39] on div "Home Orders R548334143 XFFM" at bounding box center [67, 36] width 122 height 8
copy div "R548334143 XFFM"
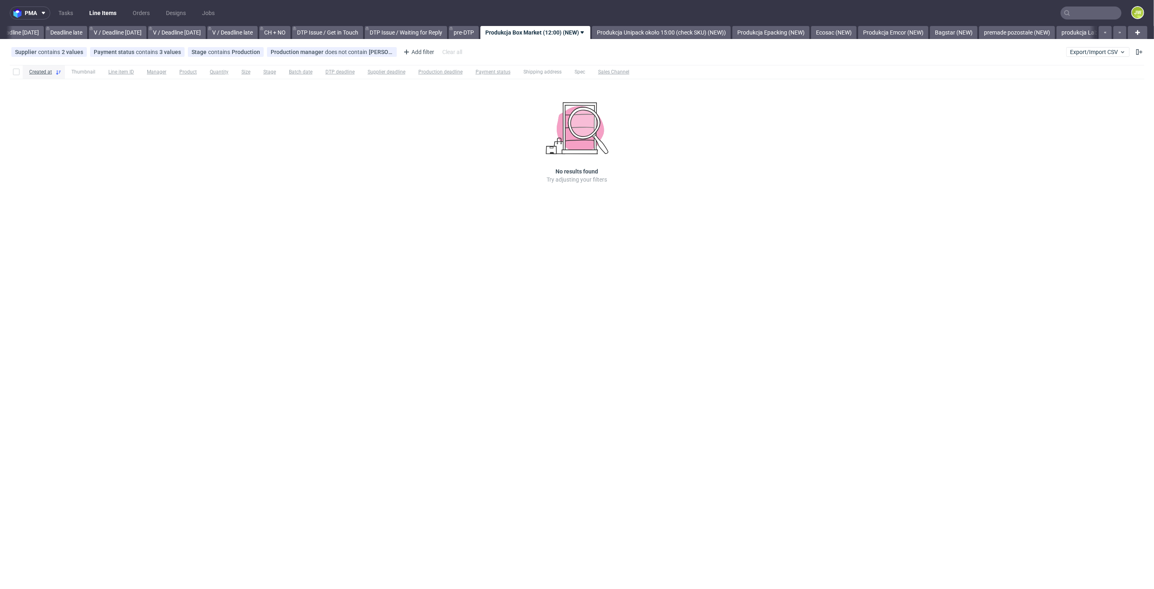
scroll to position [0, 922]
click at [384, 189] on div "Created at Thumbnail Line item ID Manager Product Quantity Size Stage Batch dat…" at bounding box center [577, 136] width 1154 height 148
click at [658, 32] on link "Produkcja Unipack około 15:00 (check SKU) (NEW))" at bounding box center [656, 32] width 139 height 13
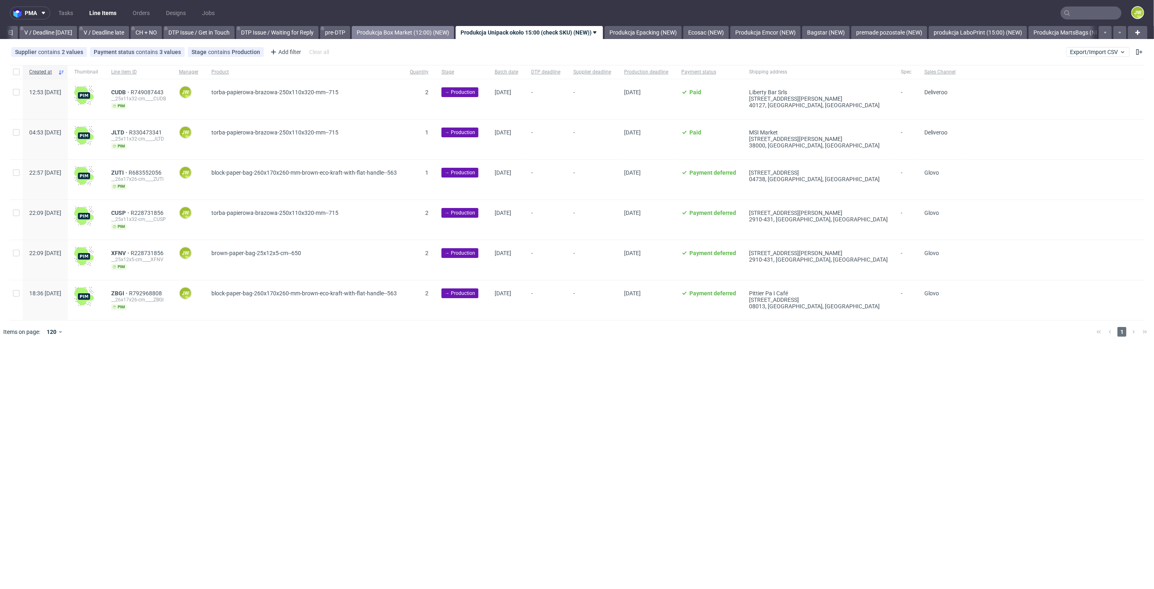
click at [428, 32] on link "Produkcja Box Market (12:00) (NEW)" at bounding box center [403, 32] width 102 height 13
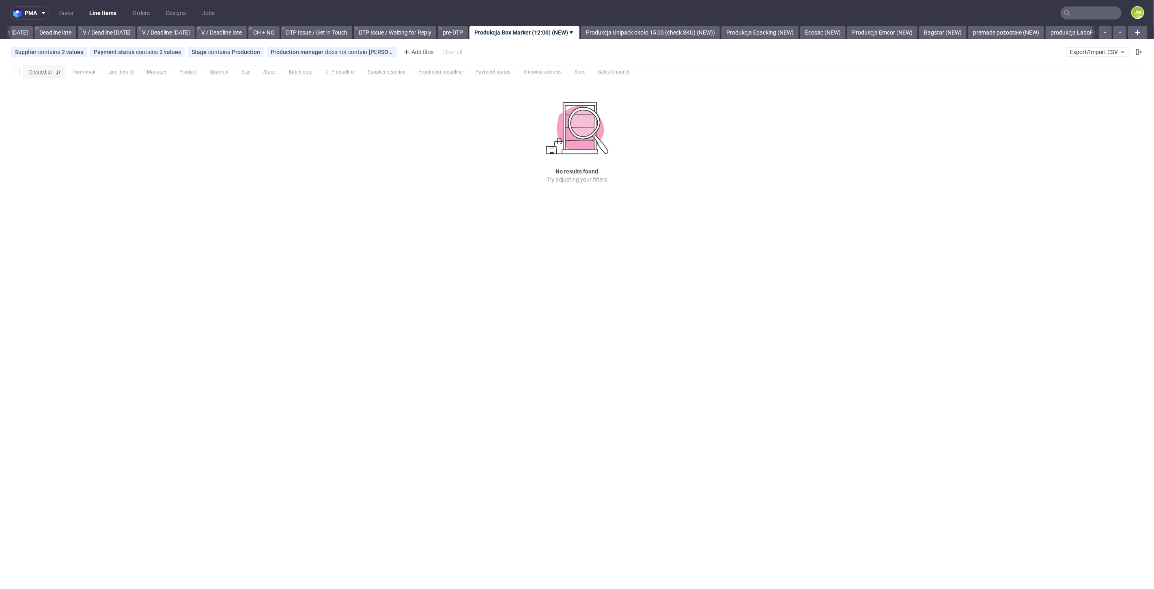
scroll to position [0, 922]
click at [508, 363] on div "pma Tasks Line Items Orders Designs Jobs JW All DTP Late Shipped Shipments DTP …" at bounding box center [577, 294] width 1154 height 589
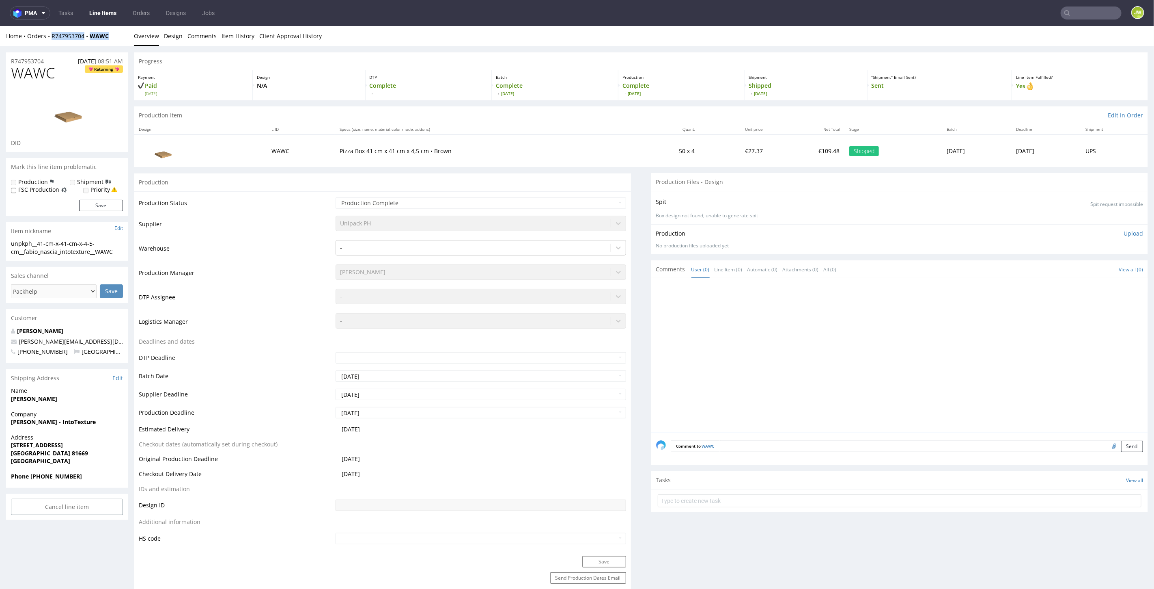
drag, startPoint x: 113, startPoint y: 37, endPoint x: 51, endPoint y: 43, distance: 62.0
click at [51, 43] on div "Home Orders R747953704 WAWC Overview Design Comments Item History Client Approv…" at bounding box center [577, 36] width 1154 height 20
copy div "R747953704 WAWC"
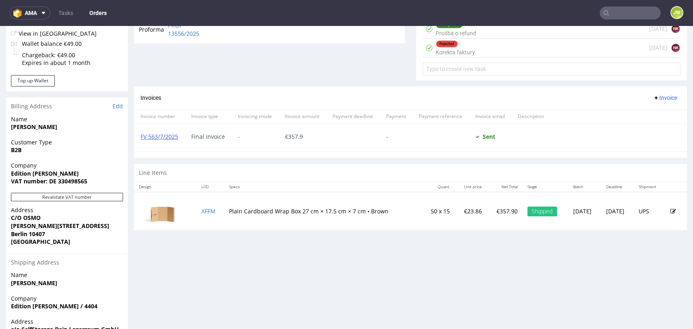
scroll to position [360, 0]
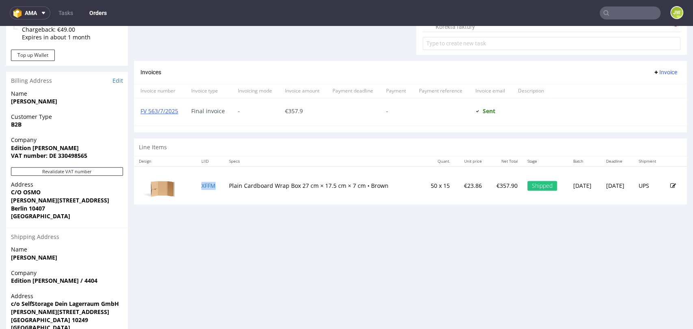
click at [214, 185] on td "XFFM" at bounding box center [210, 185] width 28 height 38
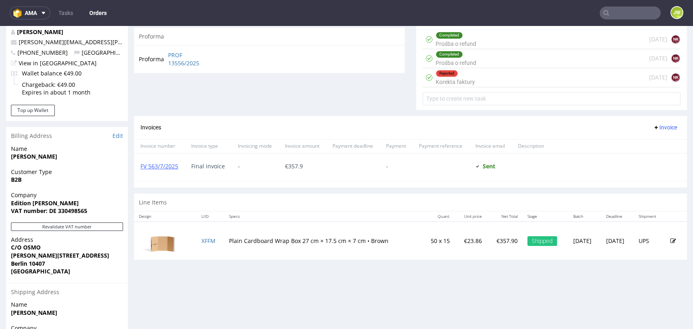
scroll to position [360, 0]
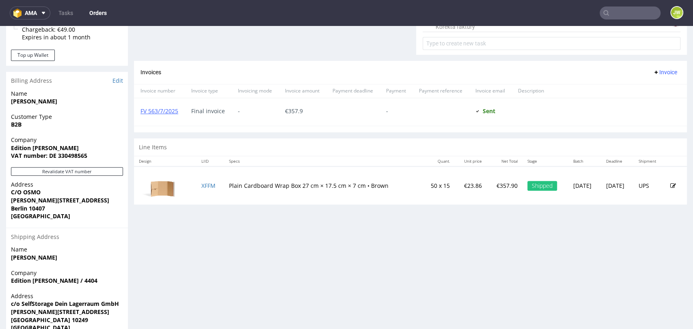
click at [197, 248] on div "Progress Payment Paid Tue 24 Jun Payment “Received” Email Sent Tue 24 Jun 09:55…" at bounding box center [410, 23] width 553 height 663
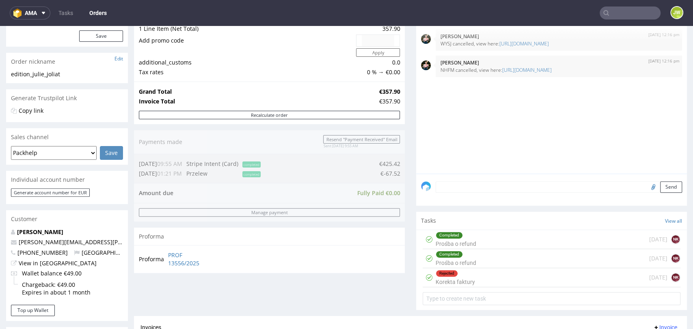
scroll to position [90, 0]
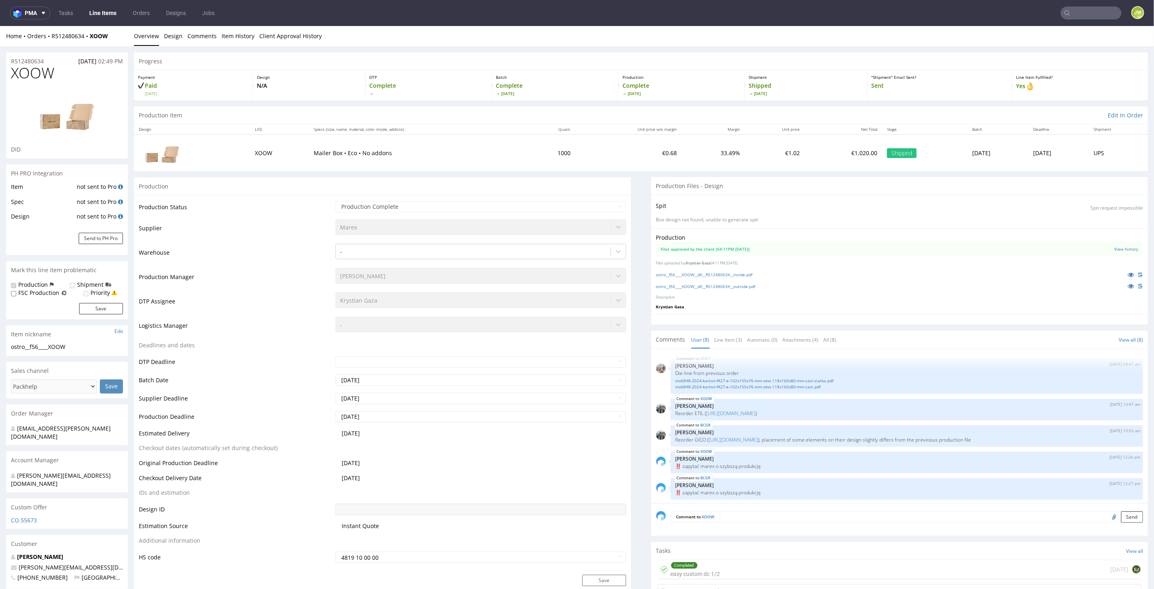
click at [1094, 10] on input "text" at bounding box center [1091, 12] width 61 height 13
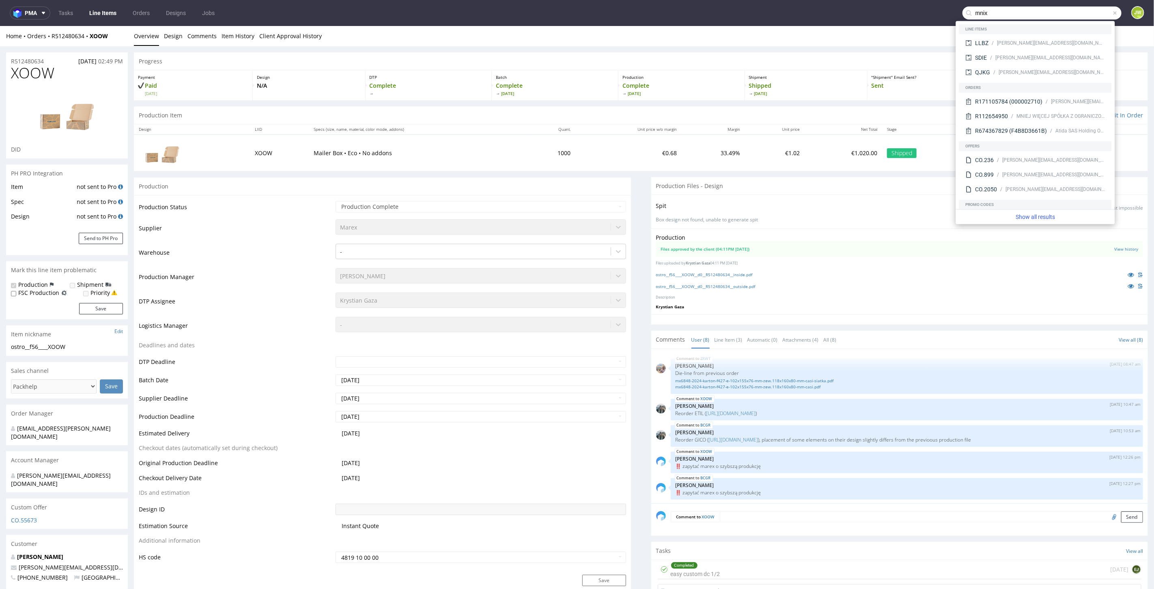
type input "mnix"
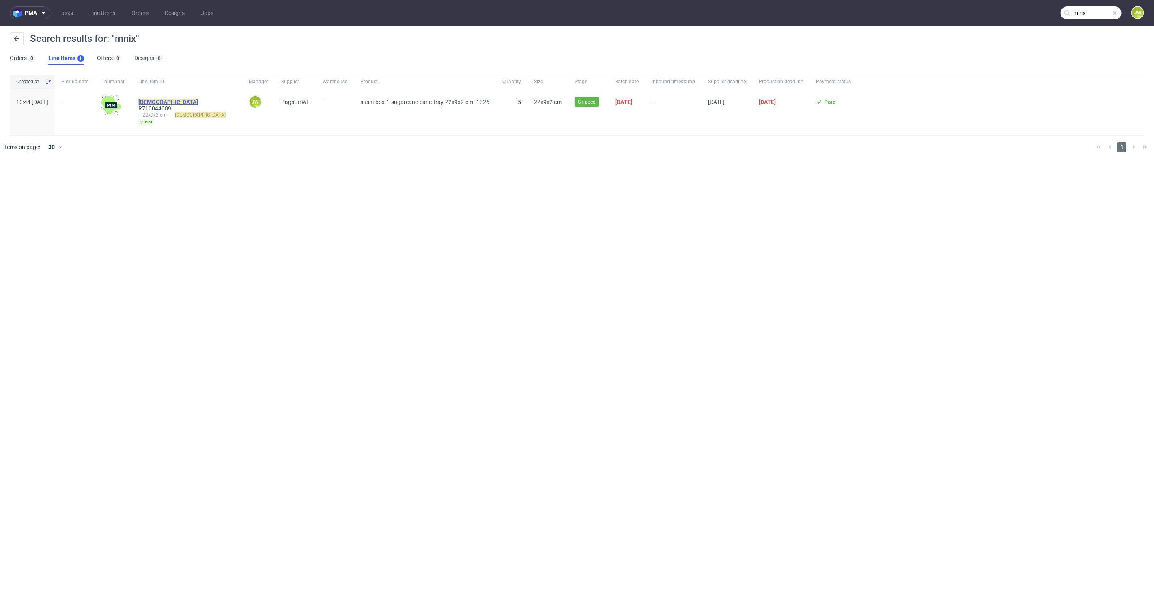
click at [171, 104] on mark "[DEMOGRAPHIC_DATA]" at bounding box center [168, 102] width 60 height 6
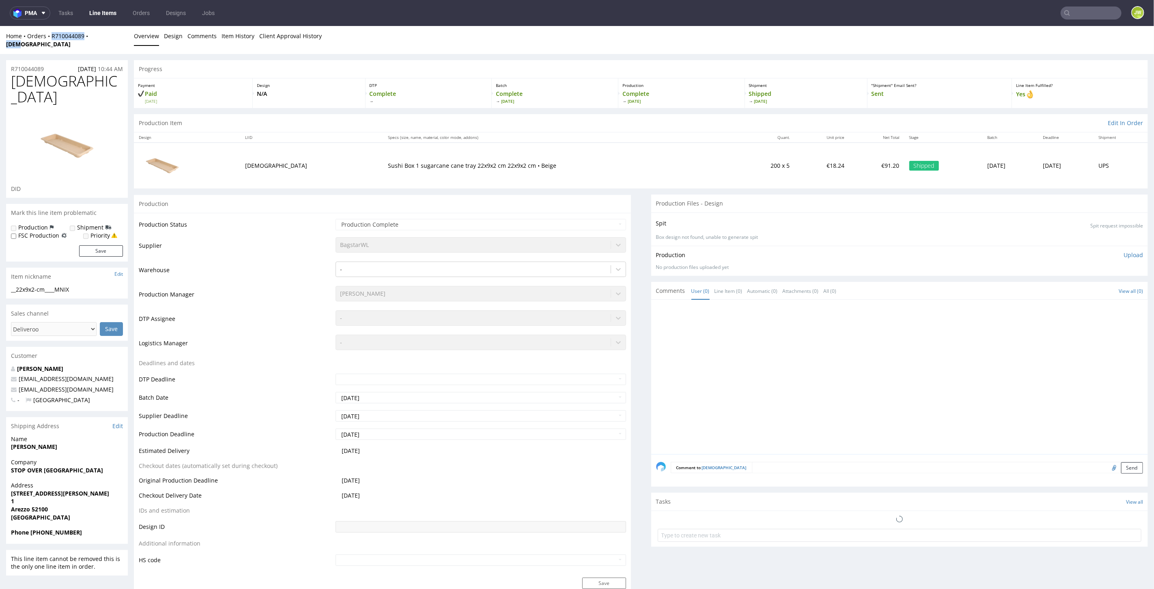
drag, startPoint x: 72, startPoint y: 39, endPoint x: 52, endPoint y: 41, distance: 20.8
click at [52, 41] on div "Home Orders R710044089 MNIX Overview Design Comments Item History Client Approv…" at bounding box center [577, 40] width 1154 height 28
copy div "R710044089 MNIX"
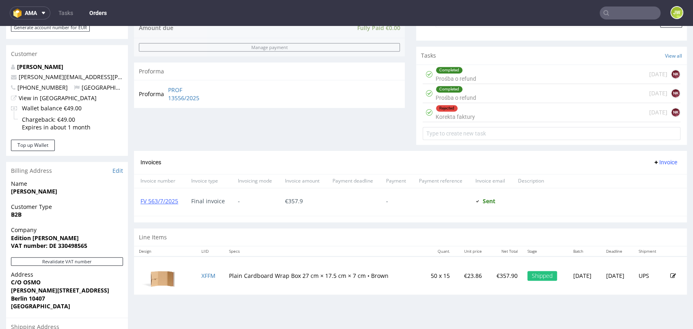
scroll to position [396, 0]
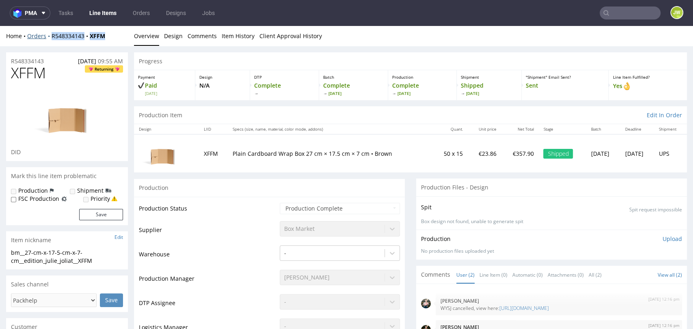
drag, startPoint x: 112, startPoint y: 36, endPoint x: 50, endPoint y: 37, distance: 62.1
click at [50, 37] on div "Home Orders R548334143 XFFM" at bounding box center [67, 36] width 122 height 8
copy div "R548334143 XFFM"
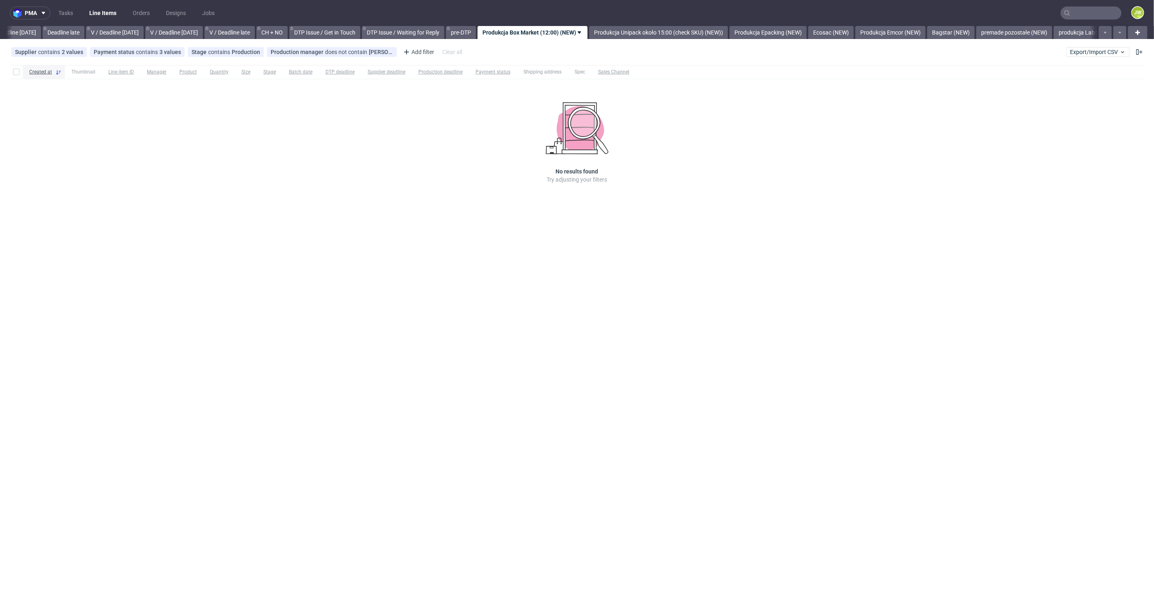
scroll to position [0, 922]
click at [566, 242] on div "pma Tasks Line Items Orders Designs Jobs JW All DTP Late Shipped Shipments DTP …" at bounding box center [577, 294] width 1154 height 589
click at [1023, 31] on link "premade pozostałe (NEW)" at bounding box center [1012, 32] width 76 height 13
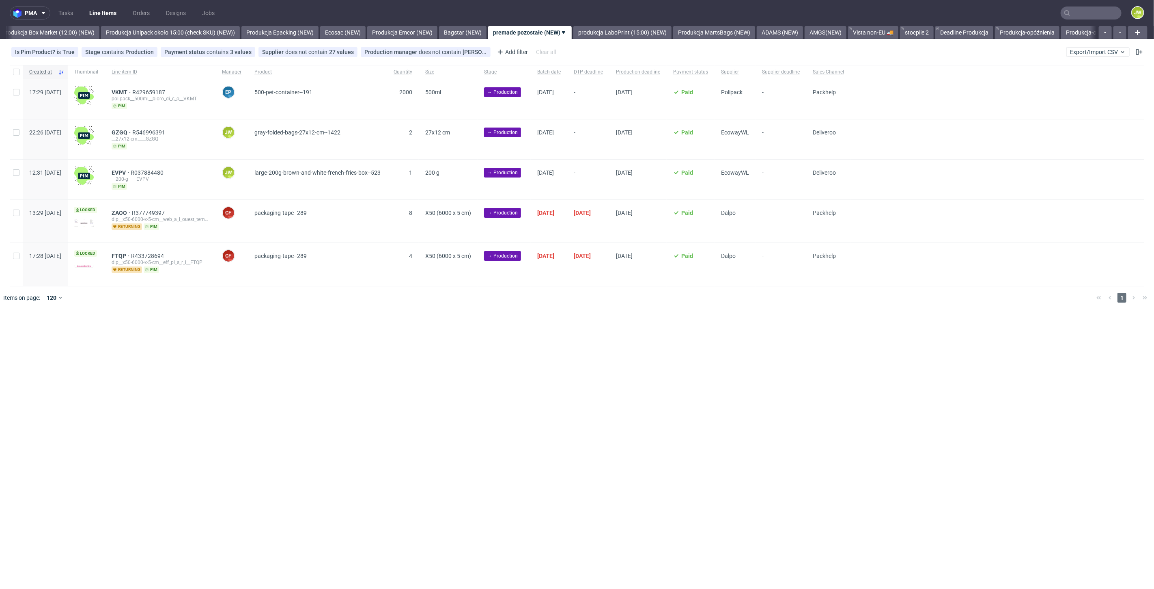
scroll to position [0, 1401]
click at [64, 37] on link "Produkcja Box Market (12:00) (NEW)" at bounding box center [47, 32] width 102 height 13
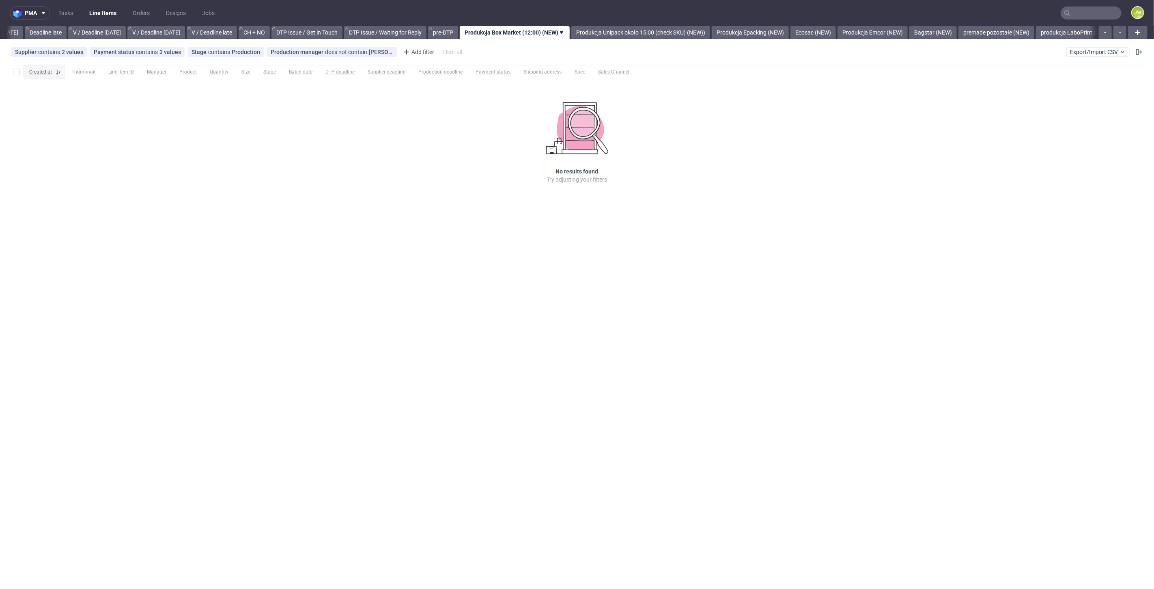
scroll to position [0, 922]
drag, startPoint x: 533, startPoint y: 263, endPoint x: 522, endPoint y: 261, distance: 11.1
click at [533, 263] on div "pma Tasks Line Items Orders Designs Jobs JW All DTP Late Shipped Shipments DTP …" at bounding box center [577, 294] width 1154 height 589
click at [764, 33] on link "Produkcja Epacking (NEW)" at bounding box center [765, 32] width 77 height 13
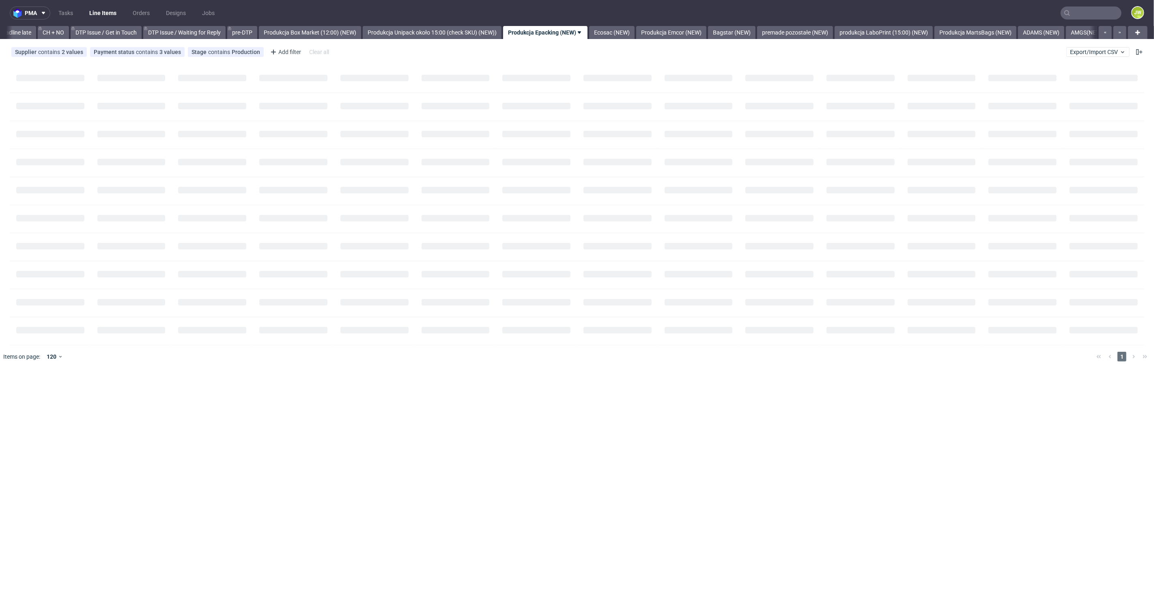
scroll to position [0, 1154]
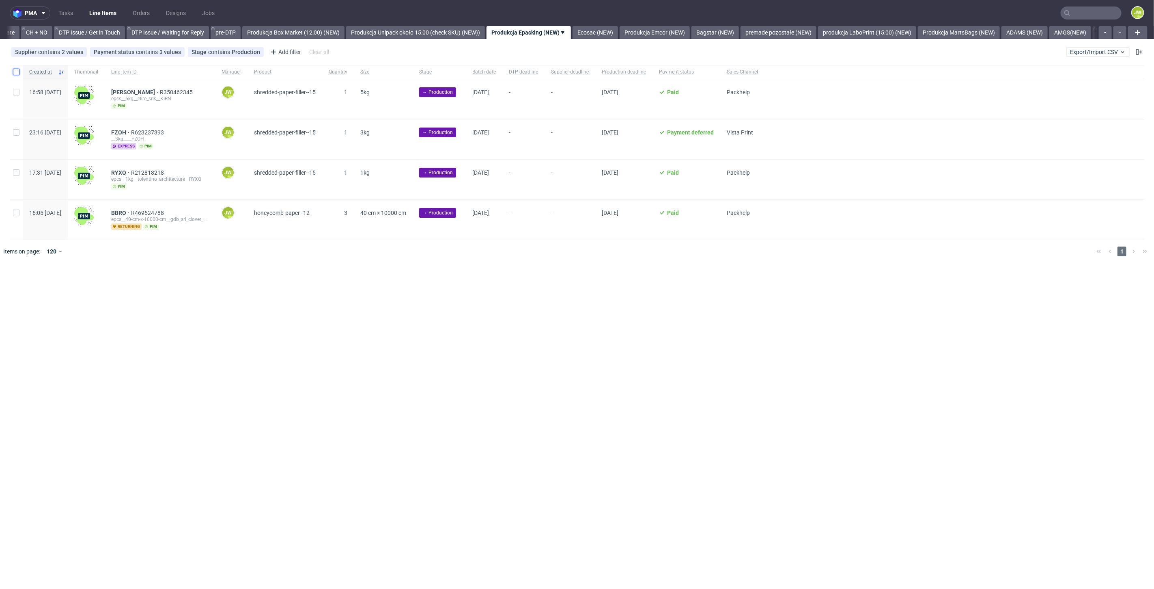
click at [15, 75] on input "checkbox" at bounding box center [16, 72] width 6 height 6
checkbox input "true"
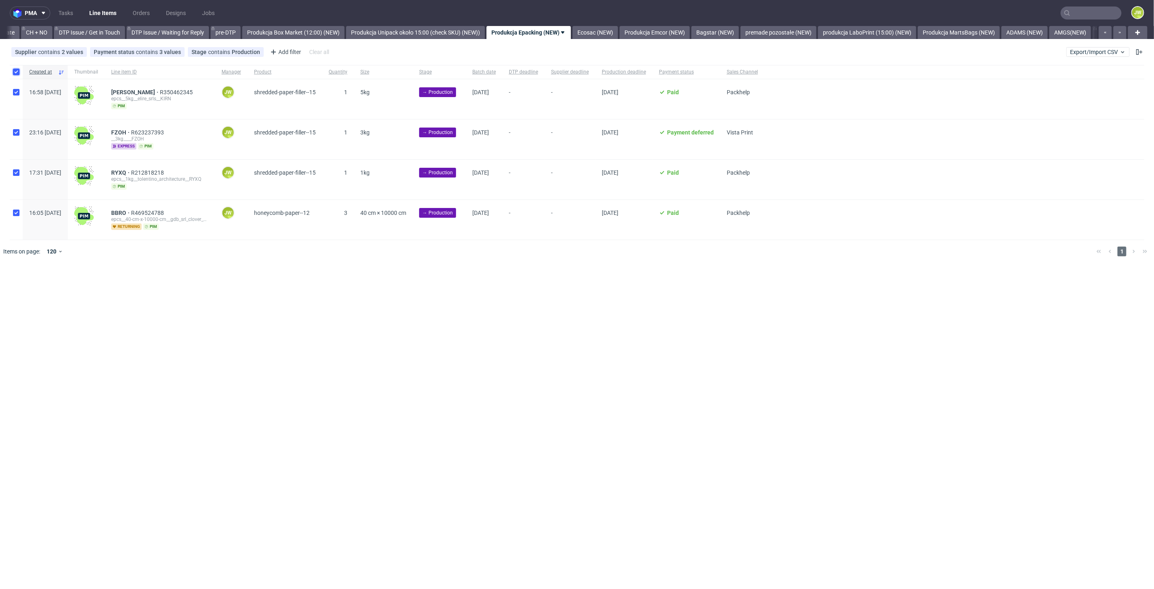
checkbox input "true"
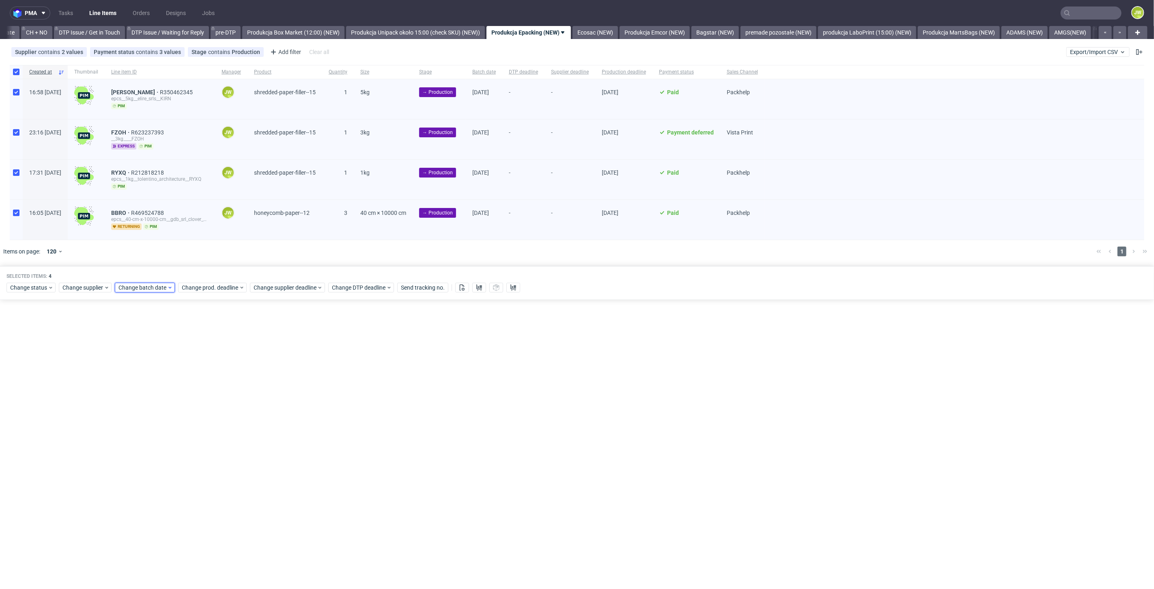
click at [151, 285] on span "Change batch date" at bounding box center [143, 287] width 49 height 8
click at [143, 367] on span "15" at bounding box center [143, 366] width 6 height 8
click at [207, 422] on span "Save" at bounding box center [211, 423] width 13 height 6
click at [192, 290] on div "Change prod. deadline" at bounding box center [212, 288] width 69 height 10
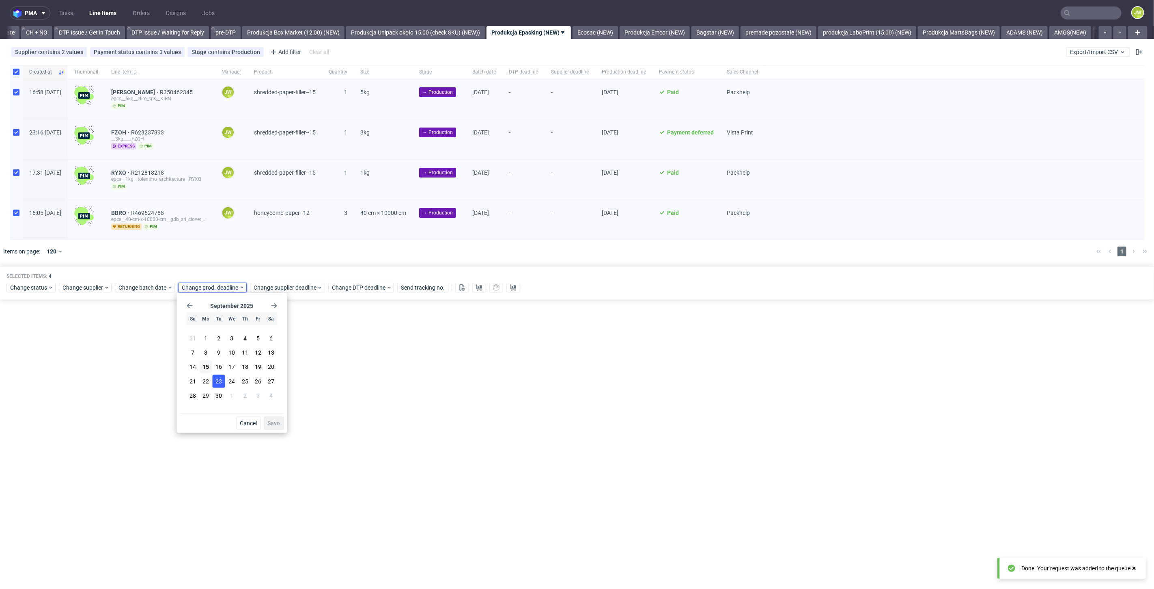
click at [222, 375] on button "23" at bounding box center [219, 380] width 13 height 13
click at [220, 370] on span "16" at bounding box center [219, 366] width 6 height 8
drag, startPoint x: 272, startPoint y: 427, endPoint x: 260, endPoint y: 331, distance: 96.6
click at [272, 426] on button "Save" at bounding box center [274, 422] width 20 height 13
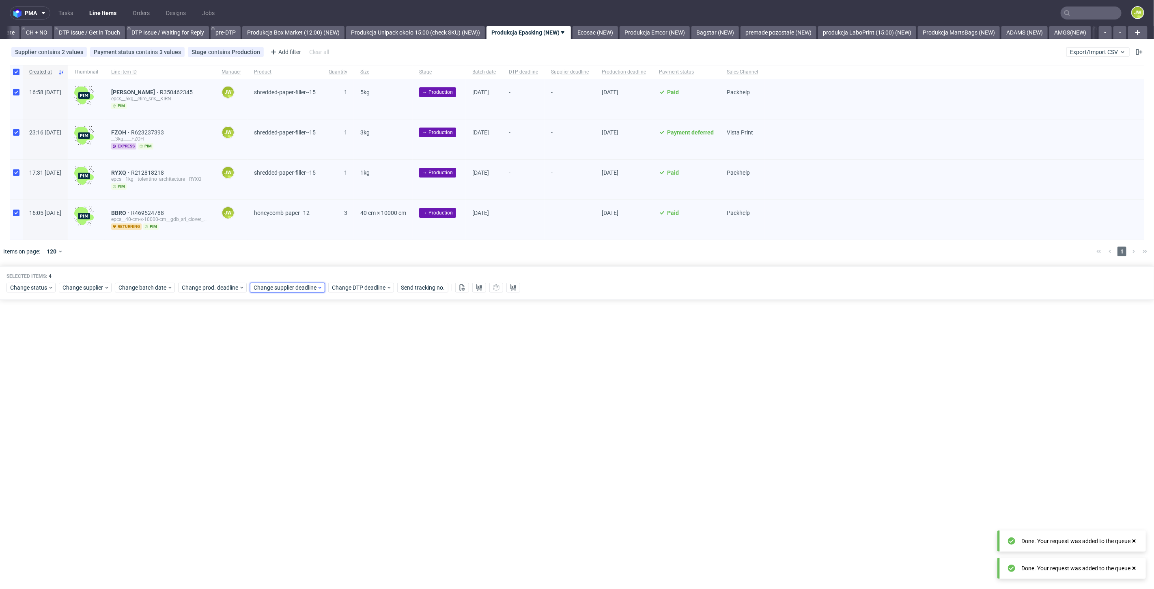
click at [256, 288] on span "Change supplier deadline" at bounding box center [285, 287] width 63 height 8
click at [290, 368] on span "16" at bounding box center [290, 366] width 6 height 8
click at [347, 421] on span "Save" at bounding box center [346, 423] width 13 height 6
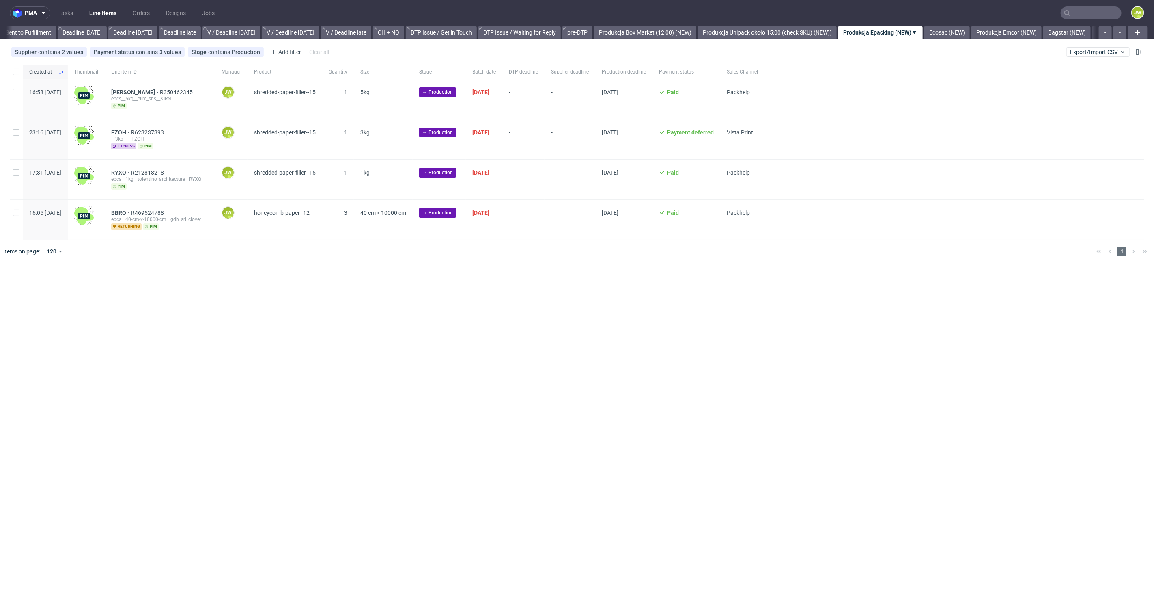
scroll to position [0, 1010]
click at [613, 30] on link "Ecosac (NEW)" at bounding box center [595, 32] width 45 height 13
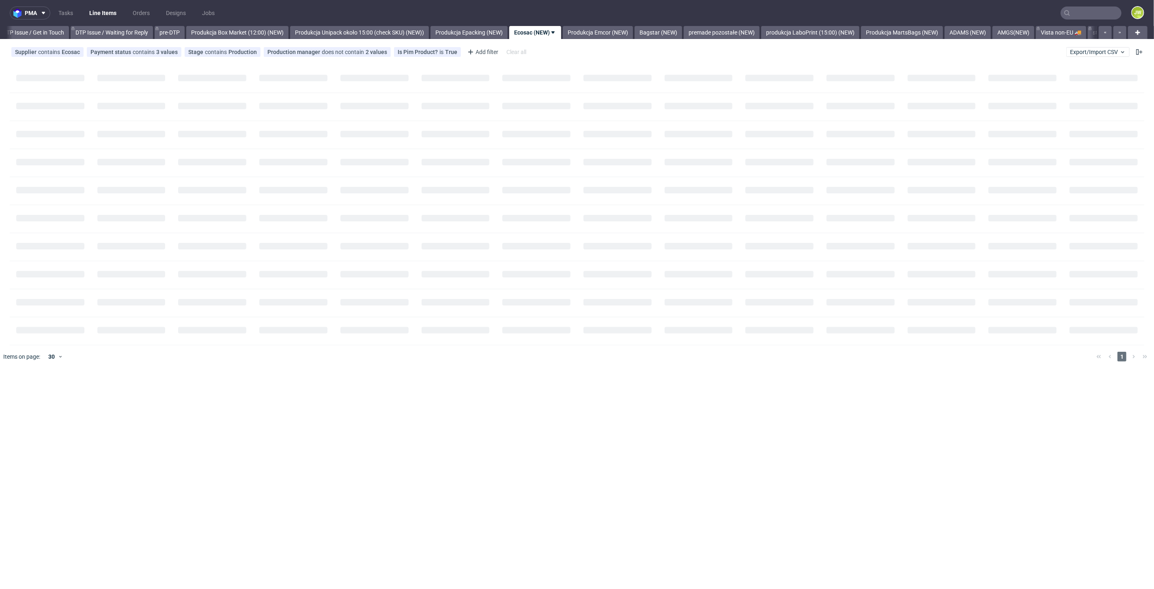
scroll to position [0, 1217]
click at [478, 27] on link "Produkcja Epacking (NEW)" at bounding box center [462, 32] width 77 height 13
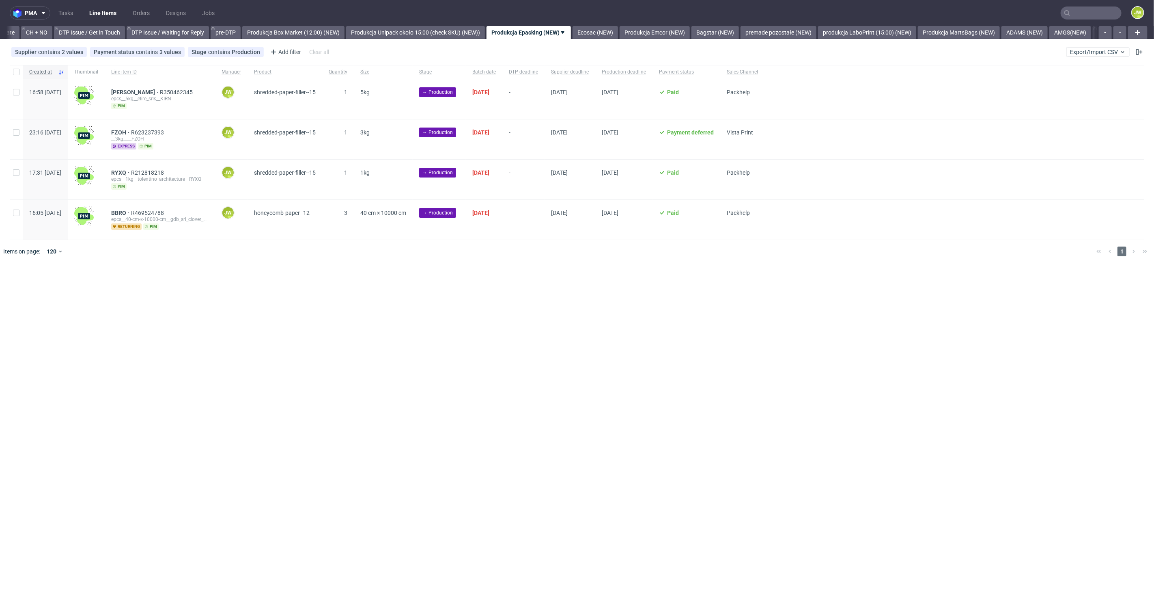
click at [490, 279] on div "pma Tasks Line Items Orders Designs Jobs JW All DTP Late Shipped Shipments DTP …" at bounding box center [577, 294] width 1154 height 589
click at [15, 75] on input "checkbox" at bounding box center [16, 72] width 6 height 6
checkbox input "true"
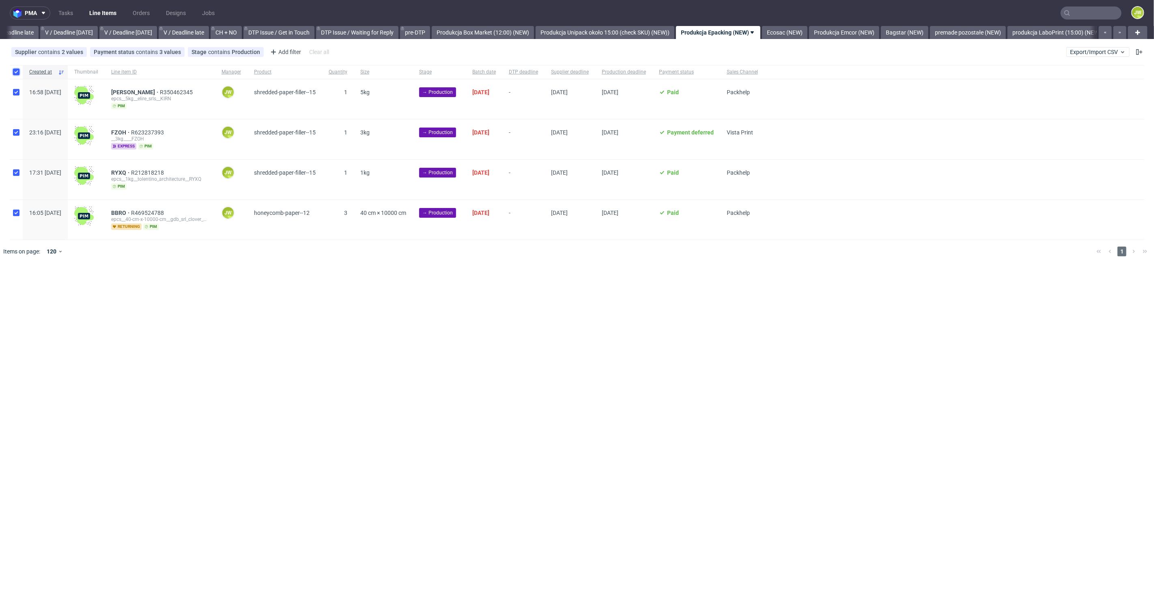
checkbox input "true"
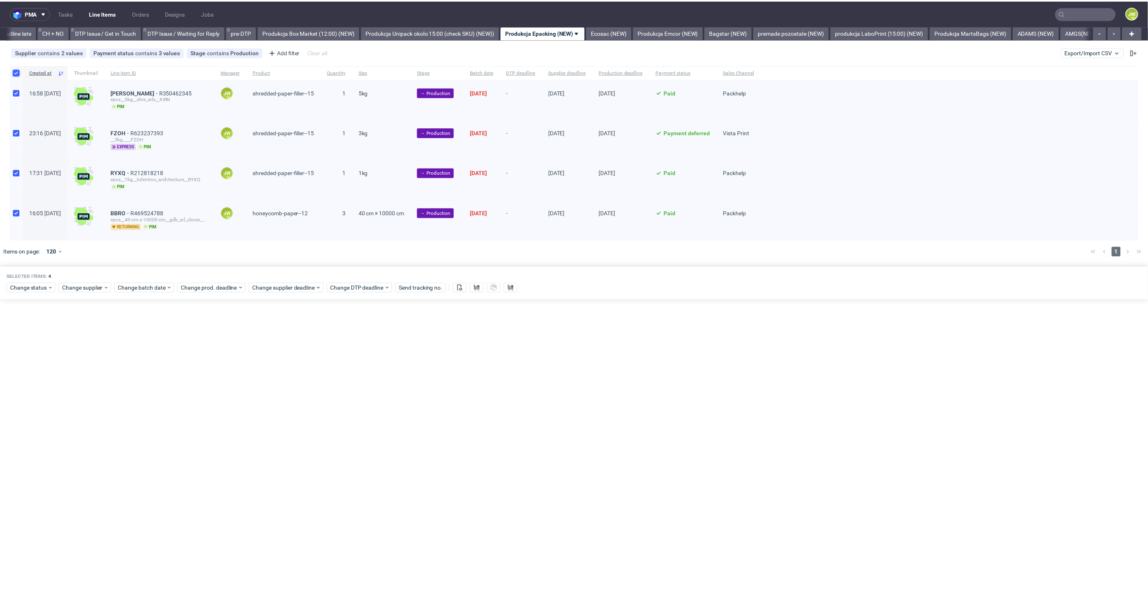
scroll to position [0, 1154]
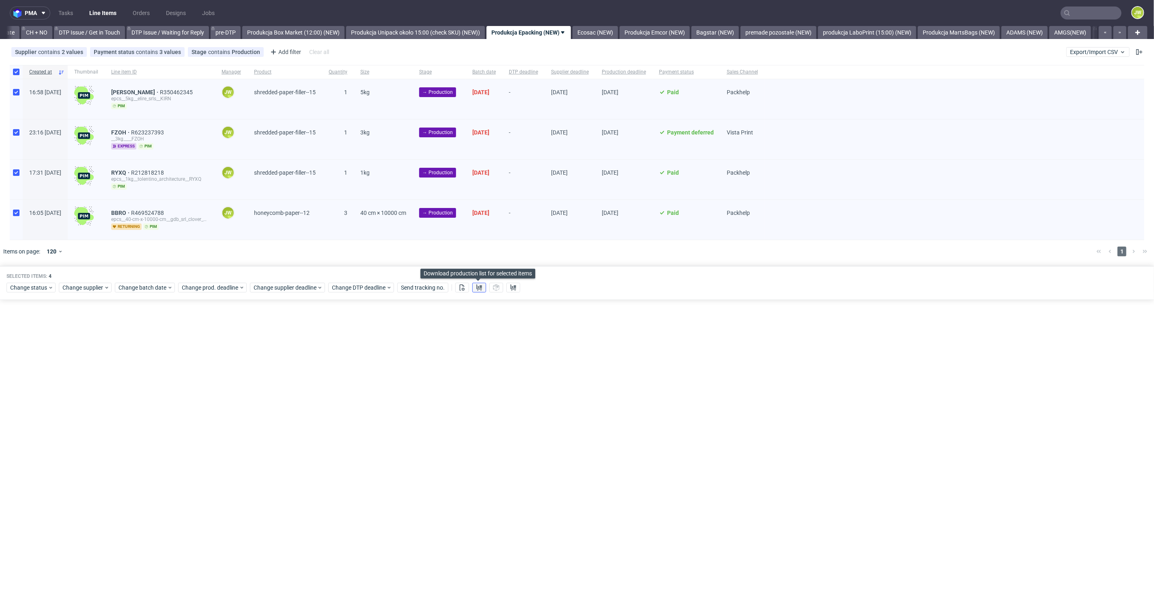
click at [478, 287] on use at bounding box center [480, 287] width 6 height 6
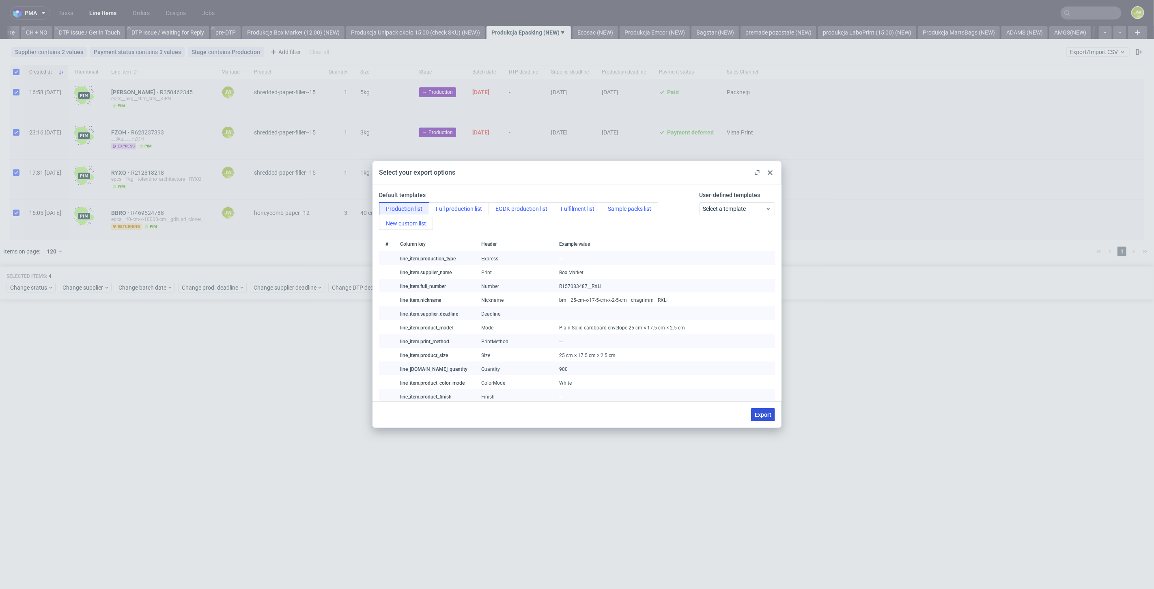
click at [758, 414] on span "Export" at bounding box center [763, 415] width 17 height 6
checkbox input "false"
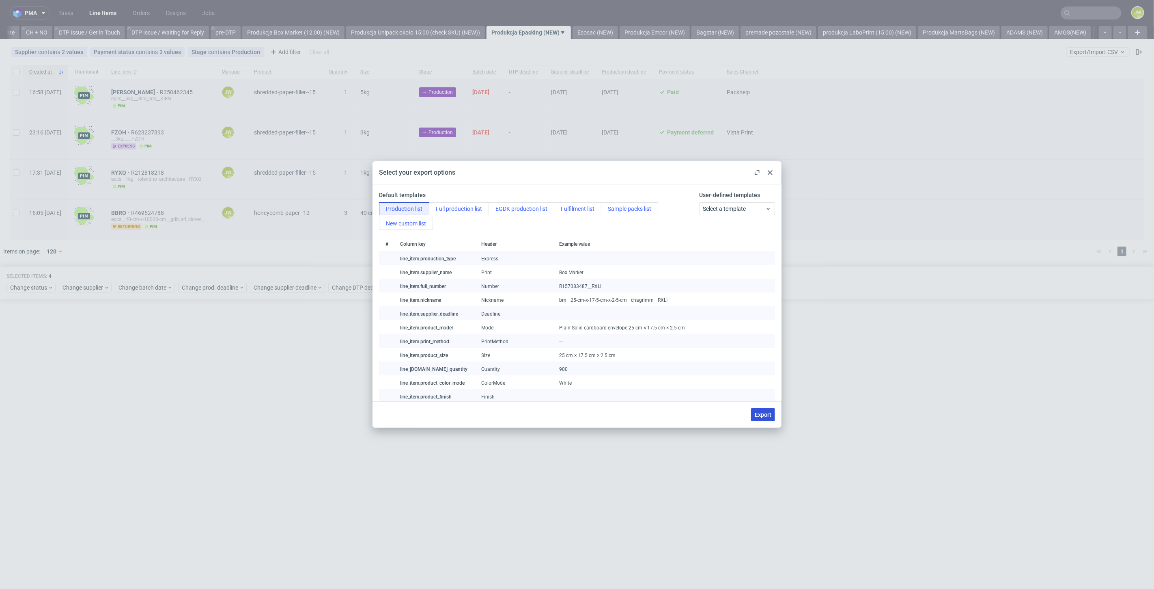
checkbox input "false"
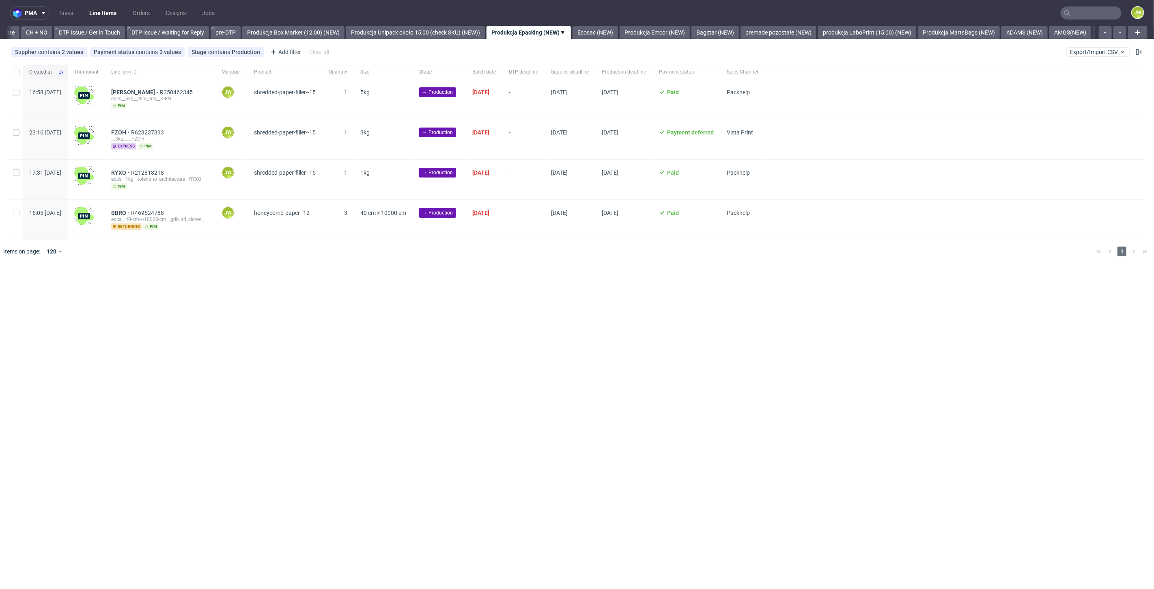
click at [17, 75] on div at bounding box center [16, 72] width 13 height 14
checkbox input "true"
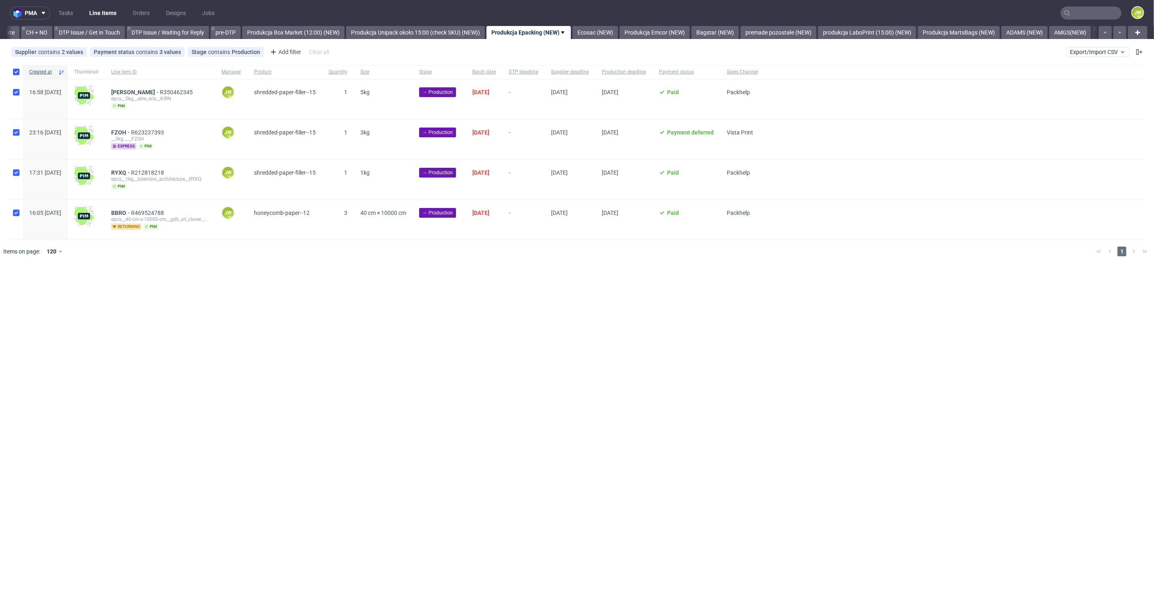
checkbox input "true"
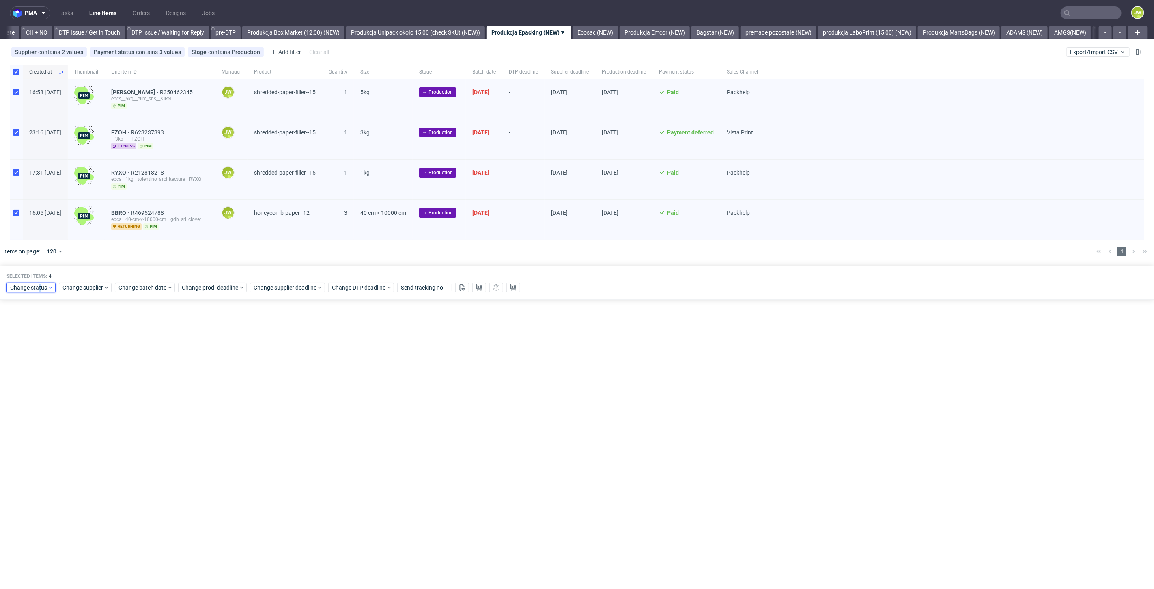
click at [39, 287] on span "Change status" at bounding box center [29, 287] width 38 height 8
click at [28, 390] on span "In Production" at bounding box center [30, 391] width 41 height 11
click at [87, 409] on span "Save" at bounding box center [92, 406] width 13 height 6
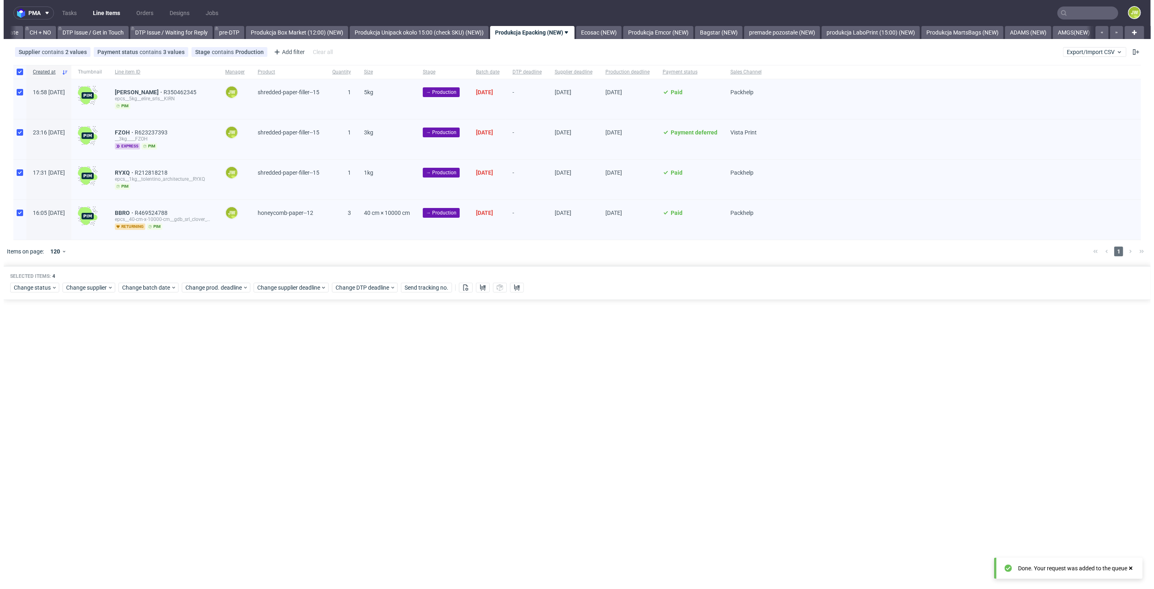
scroll to position [0, 1154]
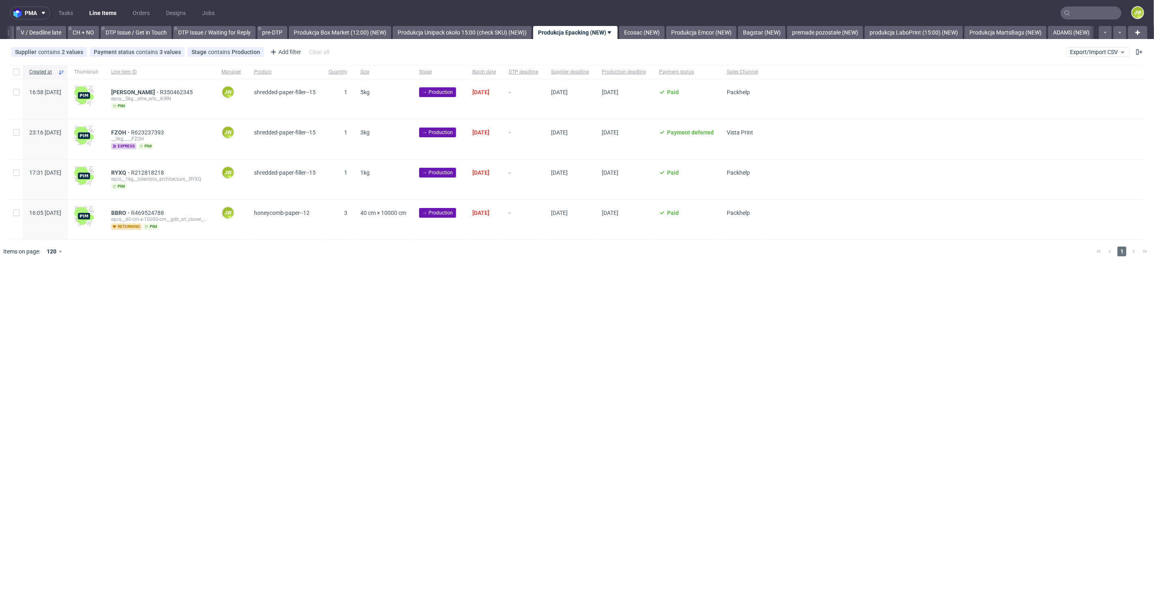
scroll to position [0, 1138]
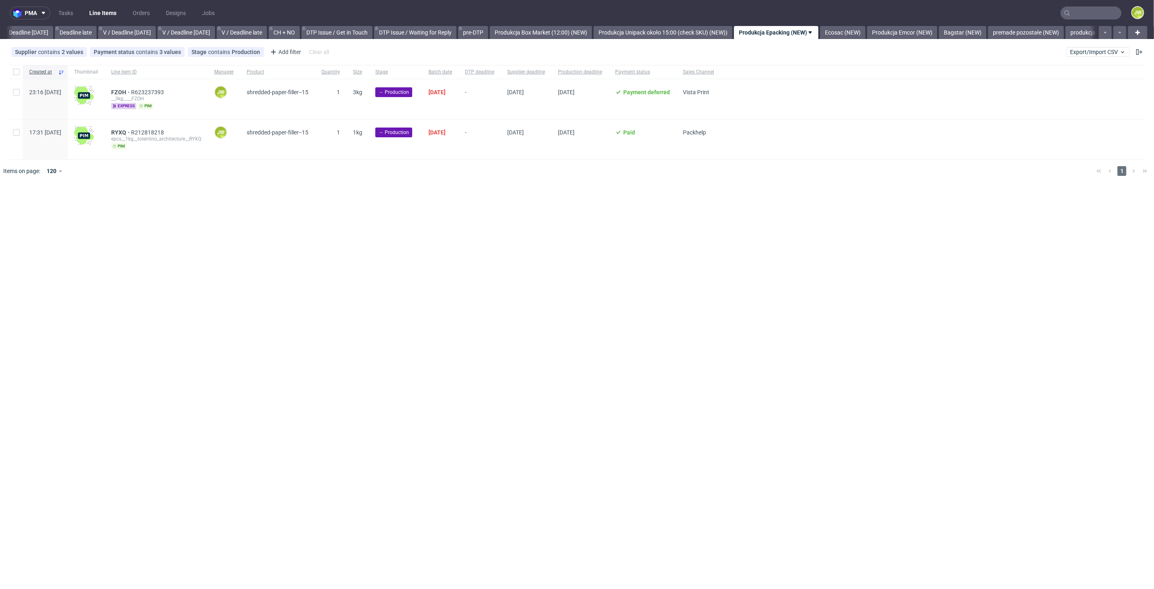
scroll to position [0, 981]
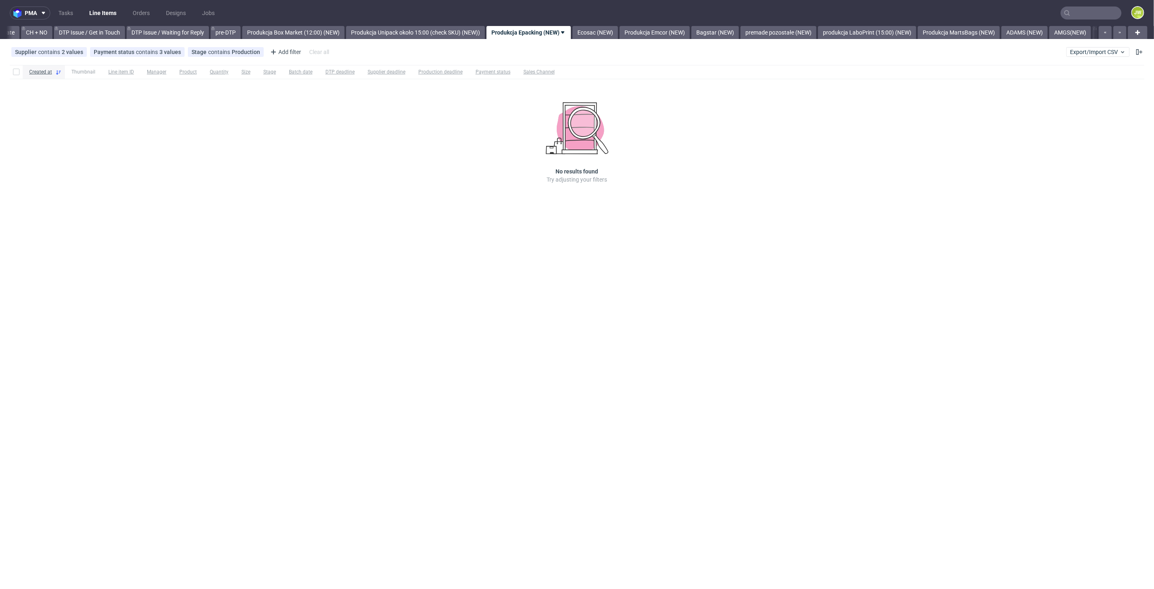
click at [617, 39] on div "pma Tasks Line Items Orders Designs Jobs JW All DTP Late Shipped Shipments DTP …" at bounding box center [577, 294] width 1154 height 589
click at [614, 32] on link "Ecosac (NEW)" at bounding box center [595, 32] width 45 height 13
click at [601, 33] on link "Produkcja Emcor (NEW)" at bounding box center [592, 32] width 70 height 13
click at [603, 35] on link "Bagstar (NEW)" at bounding box center [592, 32] width 47 height 13
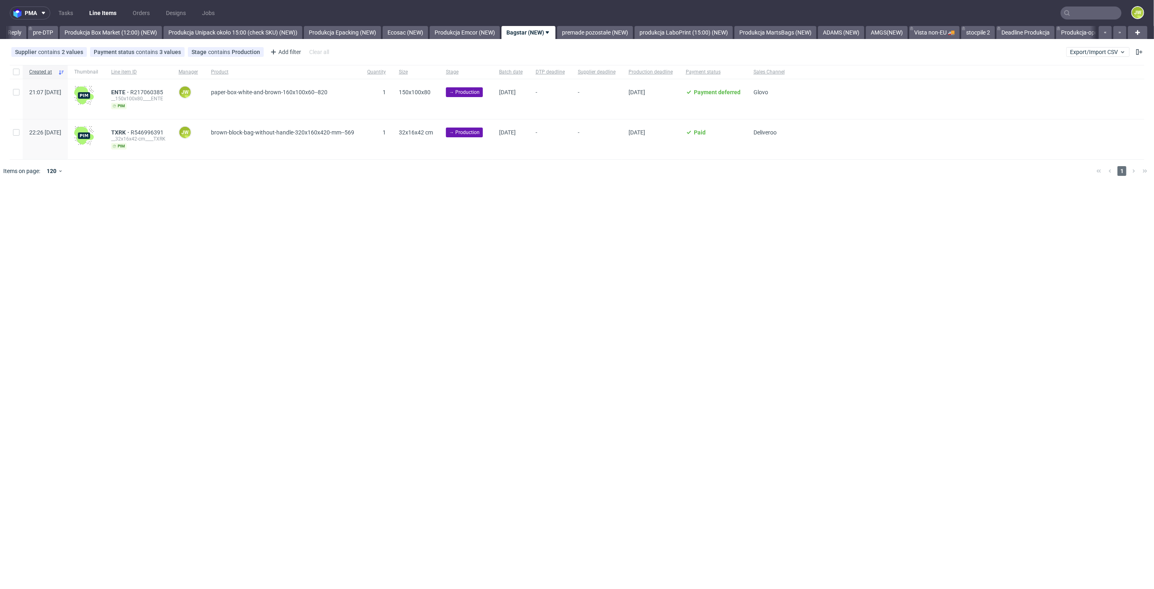
click at [388, 206] on div "pma Tasks Line Items Orders Designs Jobs JW All DTP Late Shipped Shipments DTP …" at bounding box center [577, 294] width 1154 height 589
click at [23, 73] on div "Created at" at bounding box center [45, 72] width 45 height 14
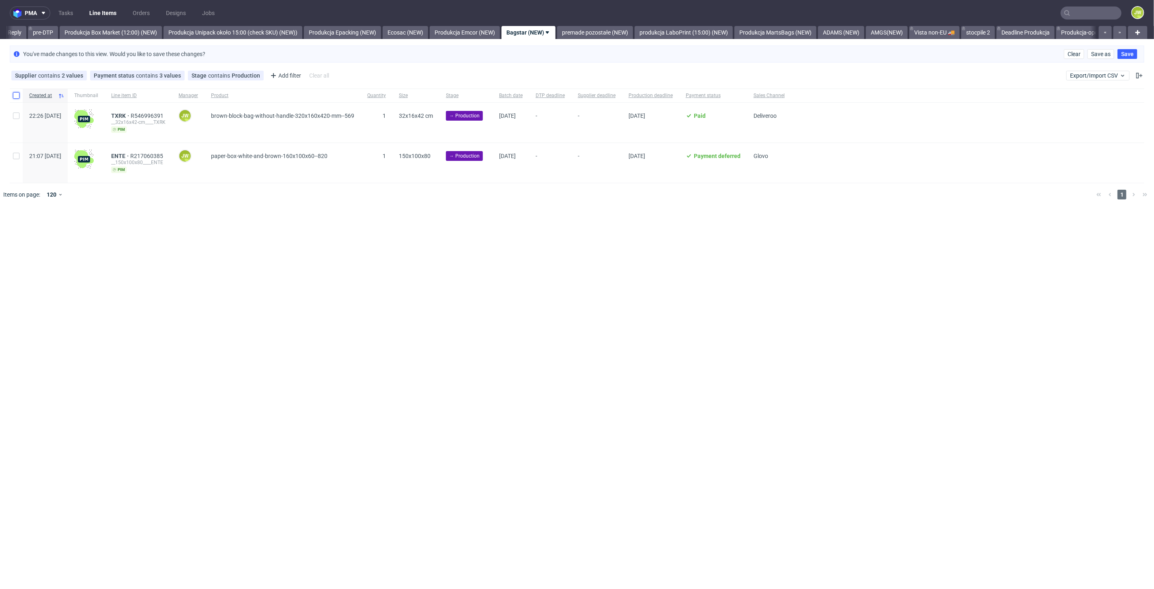
click at [13, 95] on input "checkbox" at bounding box center [16, 95] width 6 height 6
checkbox input "true"
click at [138, 230] on span "Change batch date" at bounding box center [143, 230] width 49 height 8
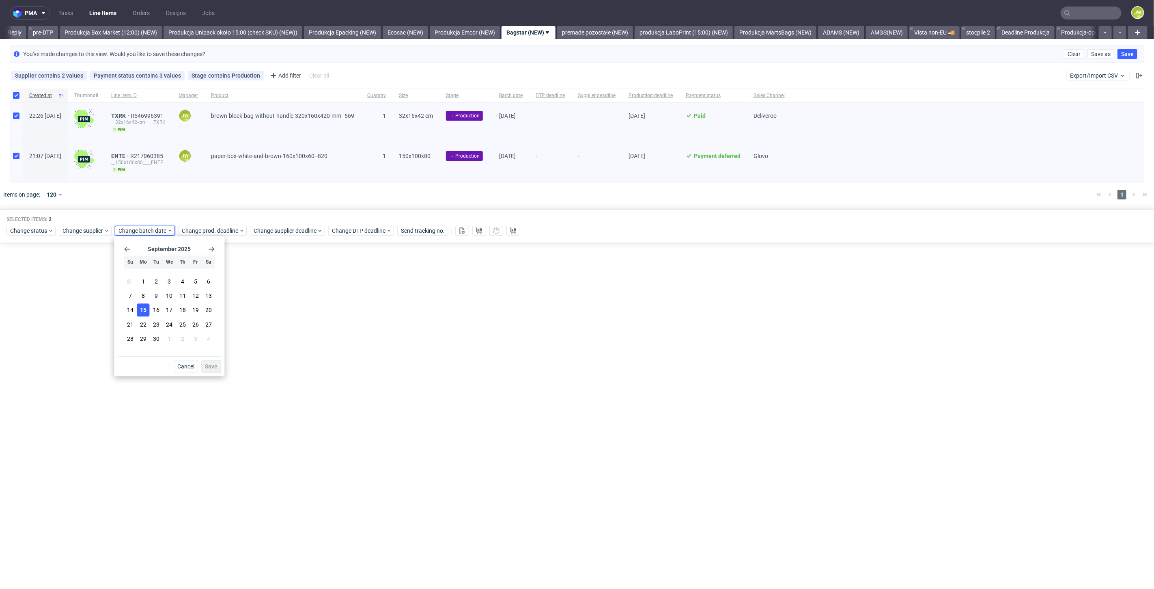
click at [142, 314] on span "15" at bounding box center [143, 310] width 6 height 8
click at [211, 363] on span "Save" at bounding box center [211, 366] width 13 height 6
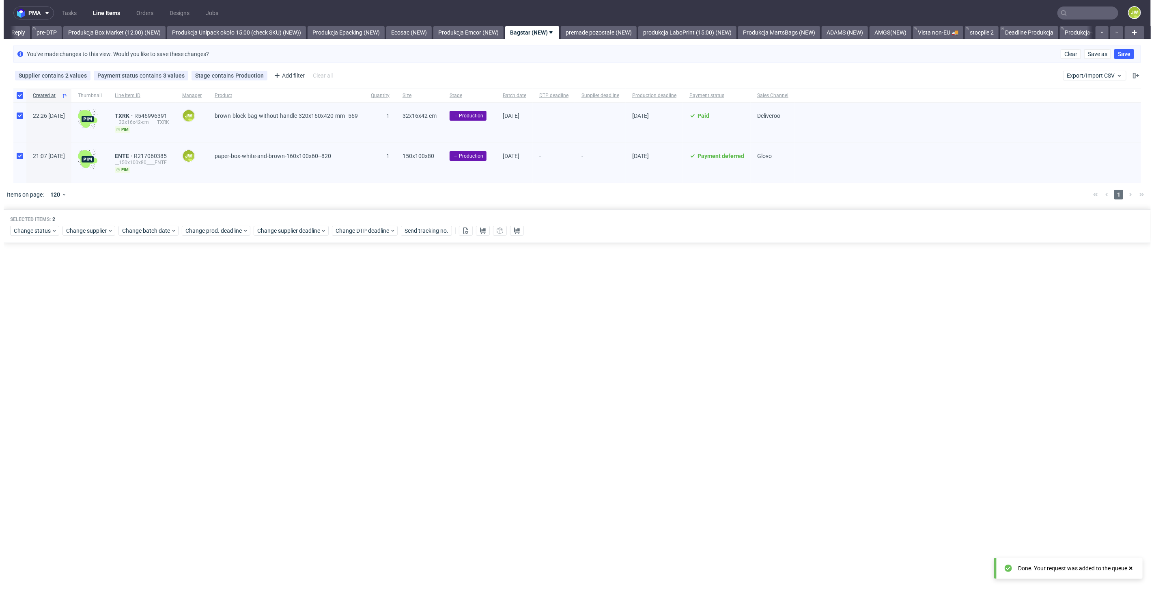
scroll to position [0, 1337]
click at [192, 228] on span "Change prod. deadline" at bounding box center [210, 230] width 57 height 8
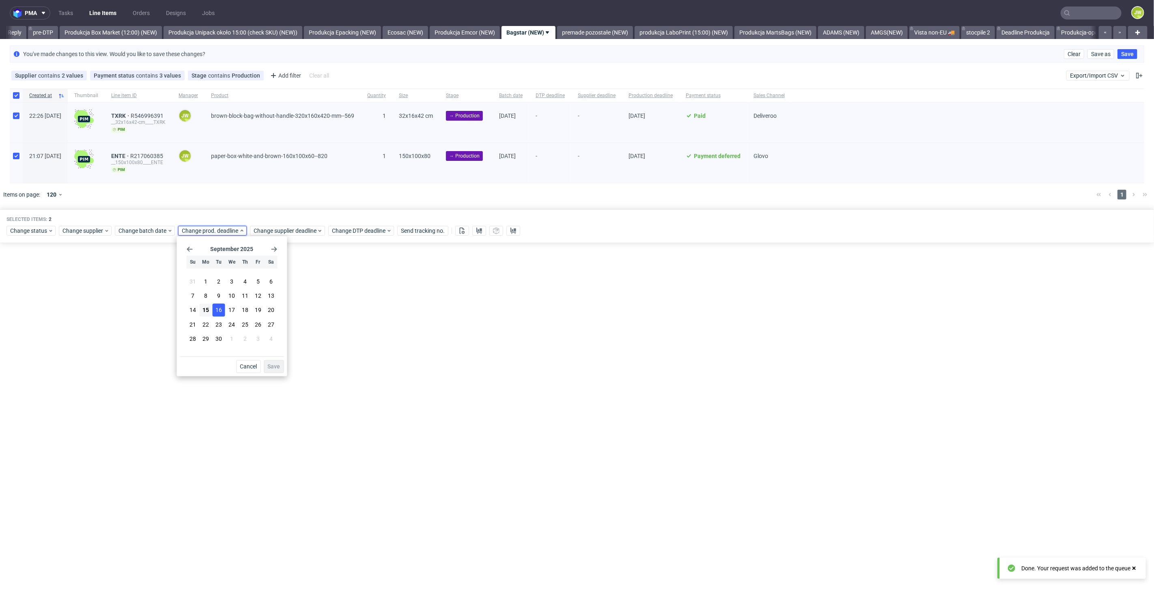
click at [222, 308] on button "16" at bounding box center [219, 310] width 13 height 13
click at [274, 369] on span "Save" at bounding box center [274, 366] width 13 height 6
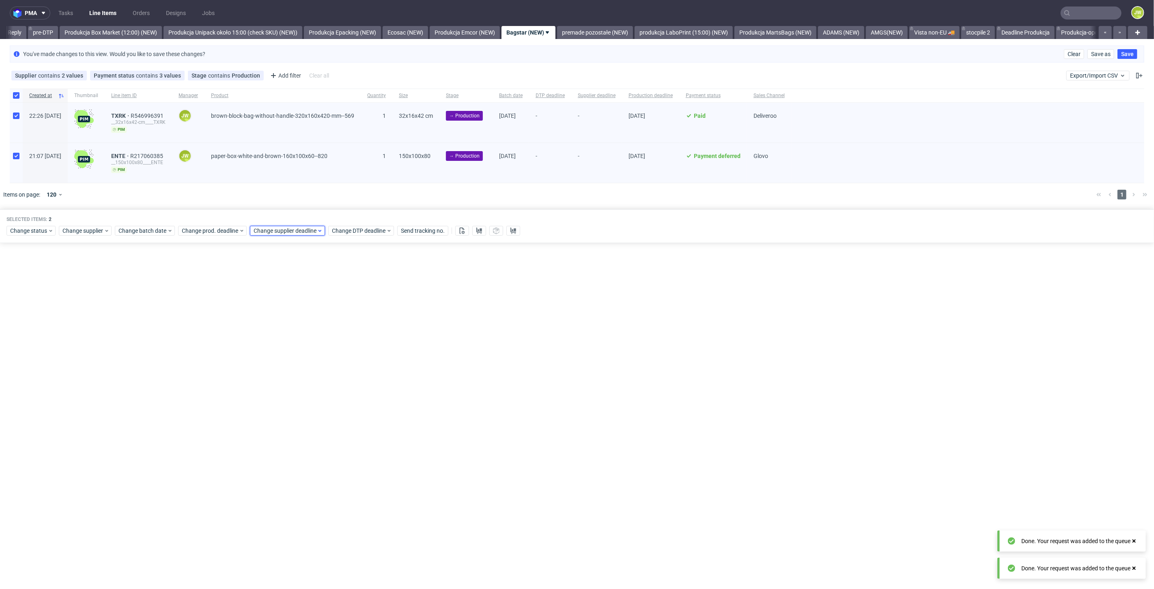
click at [270, 230] on span "Change supplier deadline" at bounding box center [285, 230] width 63 height 8
click at [292, 311] on span "16" at bounding box center [290, 310] width 6 height 8
click at [351, 365] on span "Save" at bounding box center [346, 366] width 13 height 6
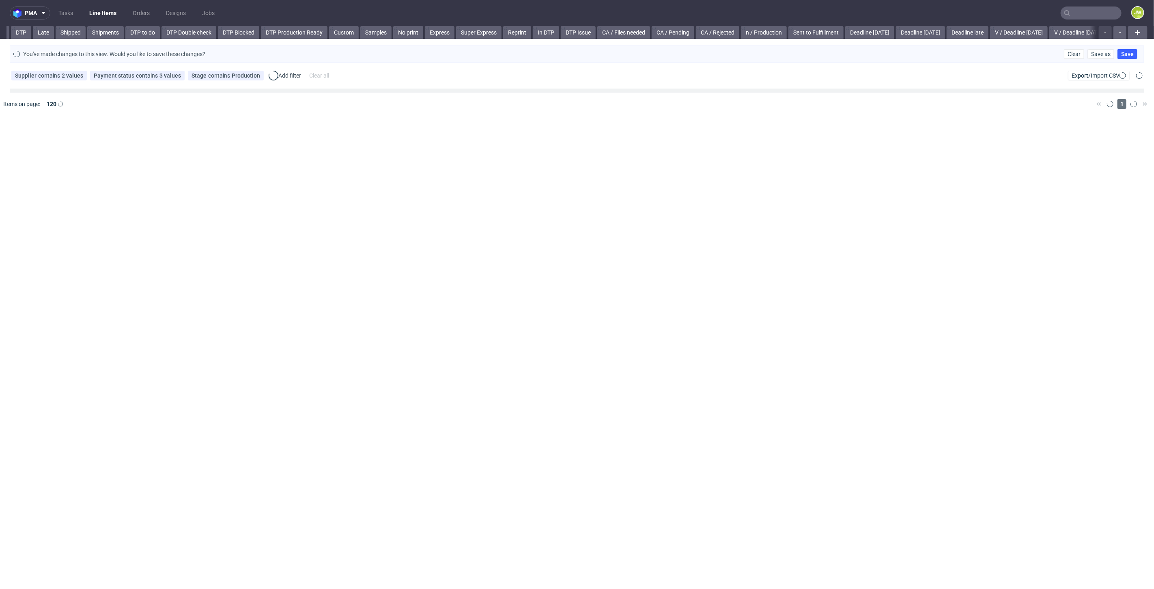
scroll to position [0, 151]
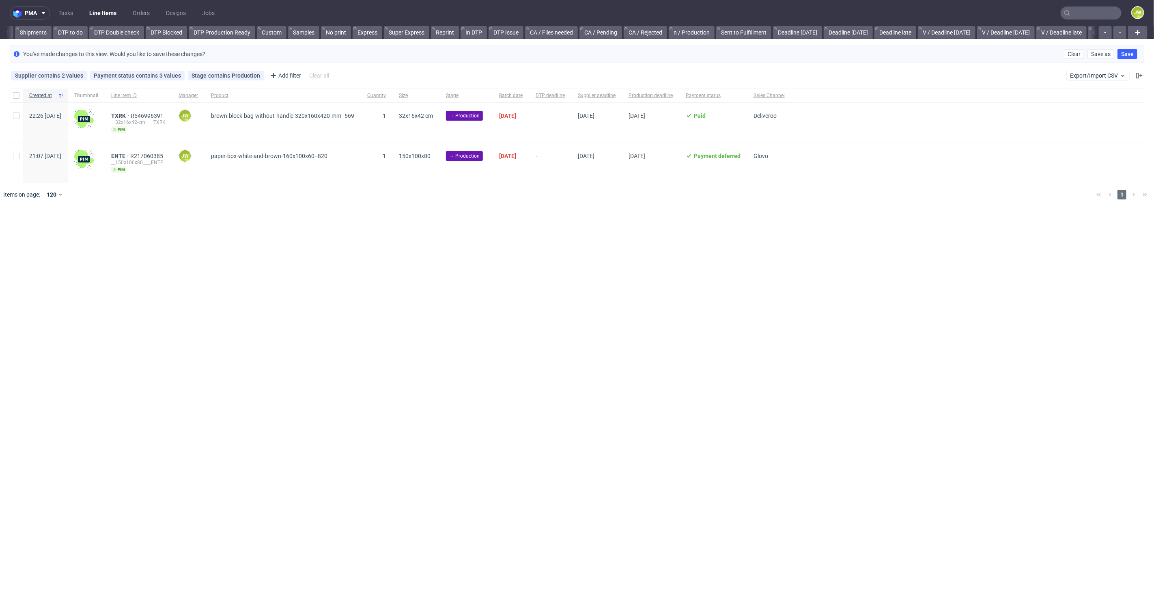
scroll to position [0, 905]
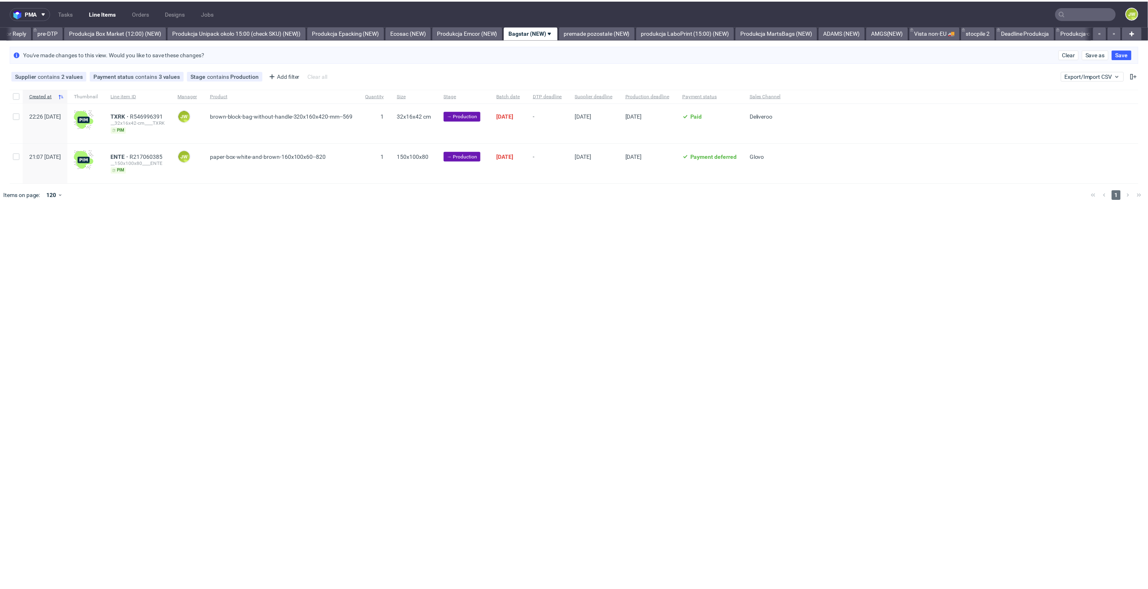
scroll to position [0, 1337]
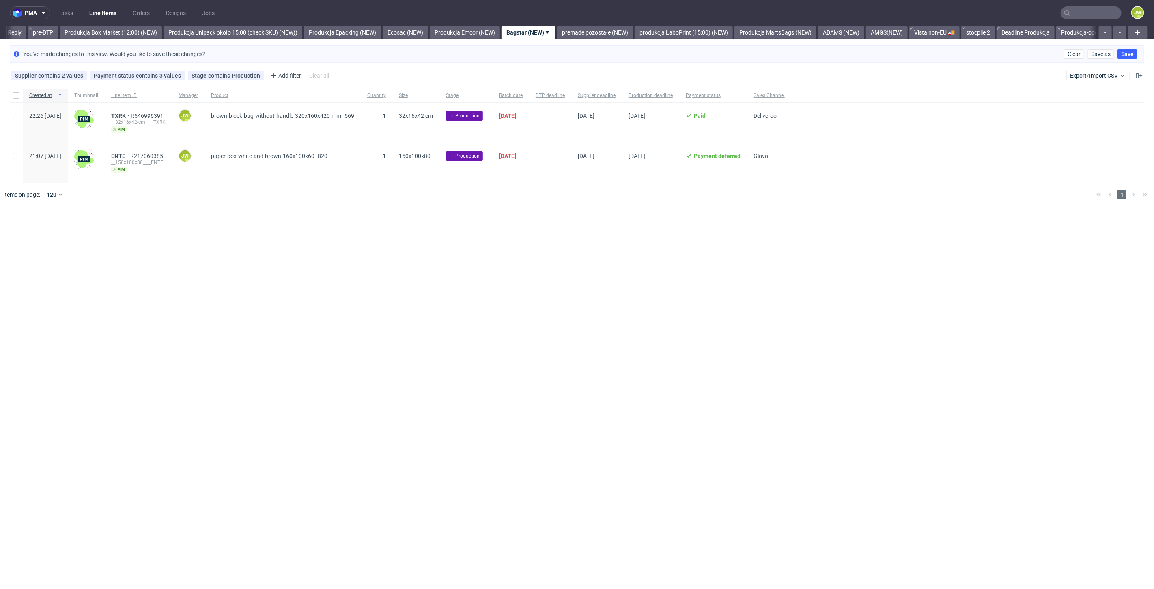
click at [18, 99] on div at bounding box center [16, 95] width 13 height 14
checkbox input "true"
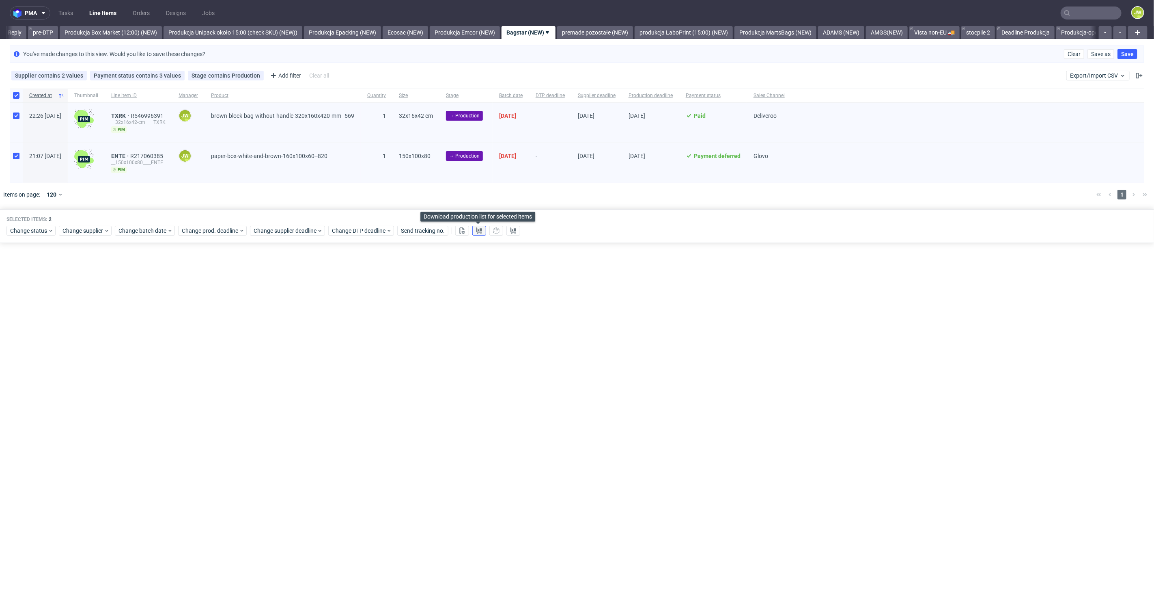
click at [479, 228] on use at bounding box center [480, 230] width 6 height 6
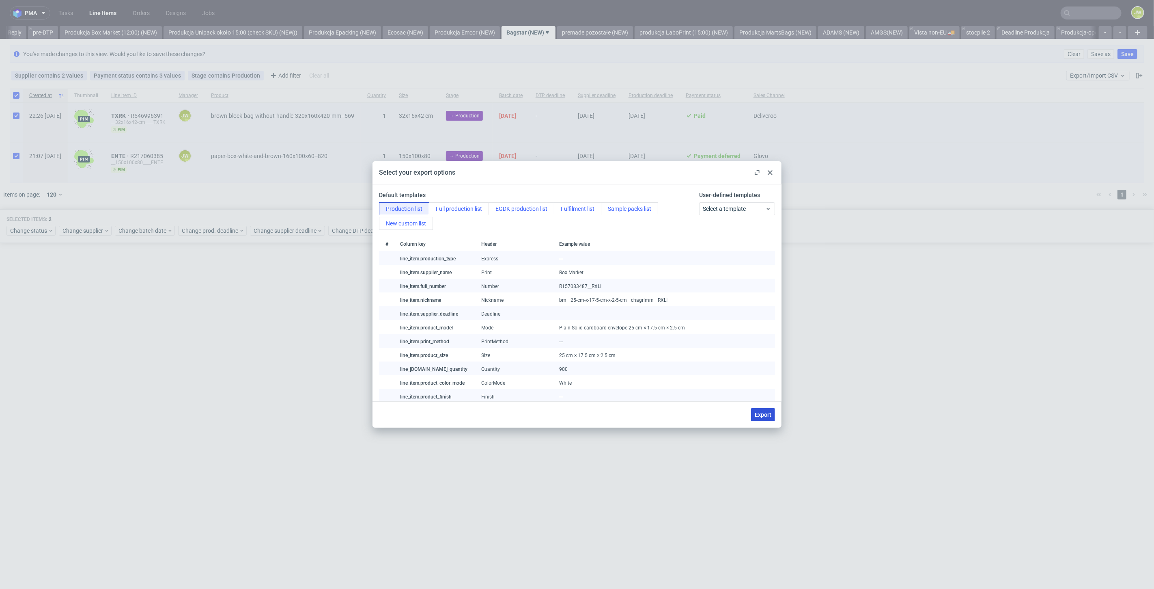
click at [757, 414] on span "Export" at bounding box center [763, 415] width 17 height 6
checkbox input "false"
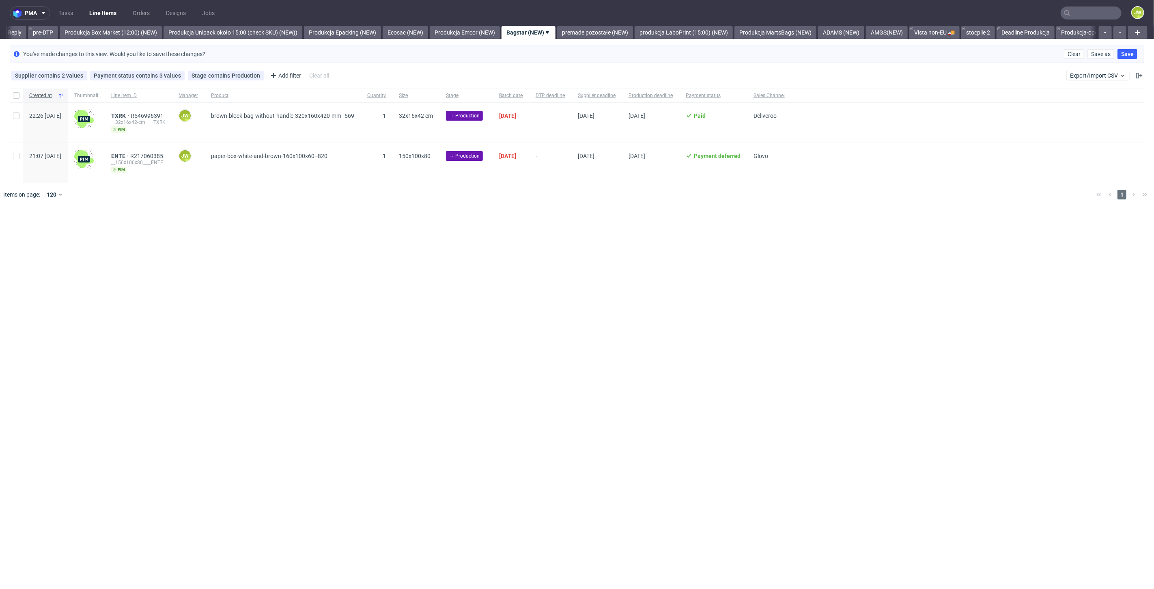
click at [453, 311] on div "pma Tasks Line Items Orders Designs Jobs JW All DTP Late Shipped Shipments DTP …" at bounding box center [577, 294] width 1154 height 589
click at [12, 95] on div at bounding box center [16, 95] width 13 height 14
checkbox input "true"
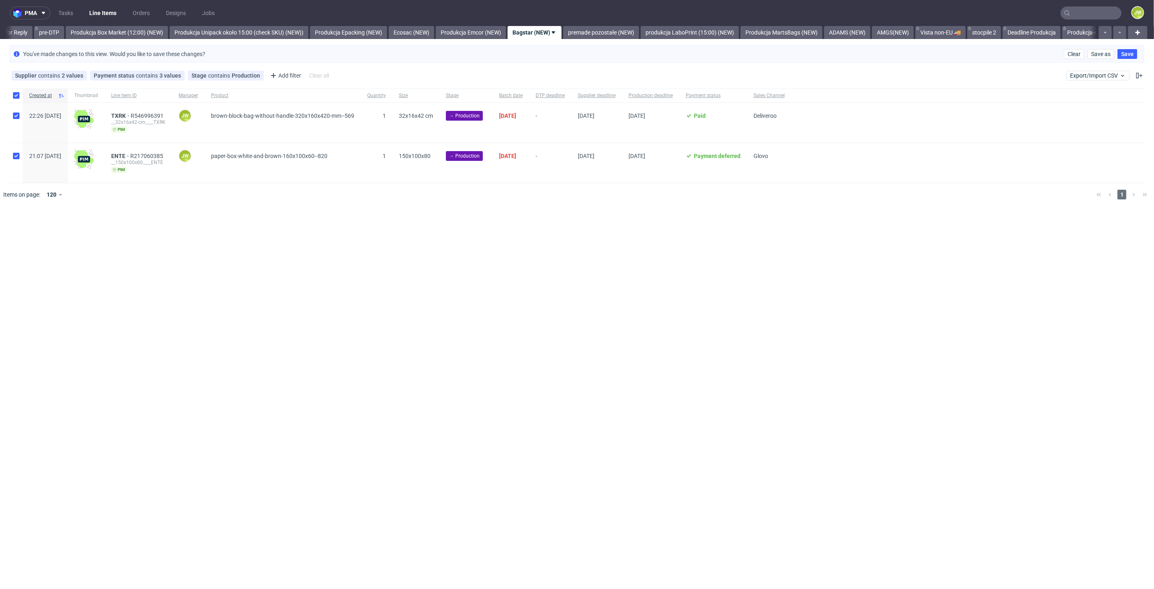
scroll to position [0, 1337]
click at [25, 235] on div "Selected items: 2 Change status Change supplier Change batch date Change prod. …" at bounding box center [577, 226] width 1154 height 34
click at [22, 229] on span "Change status" at bounding box center [29, 230] width 38 height 8
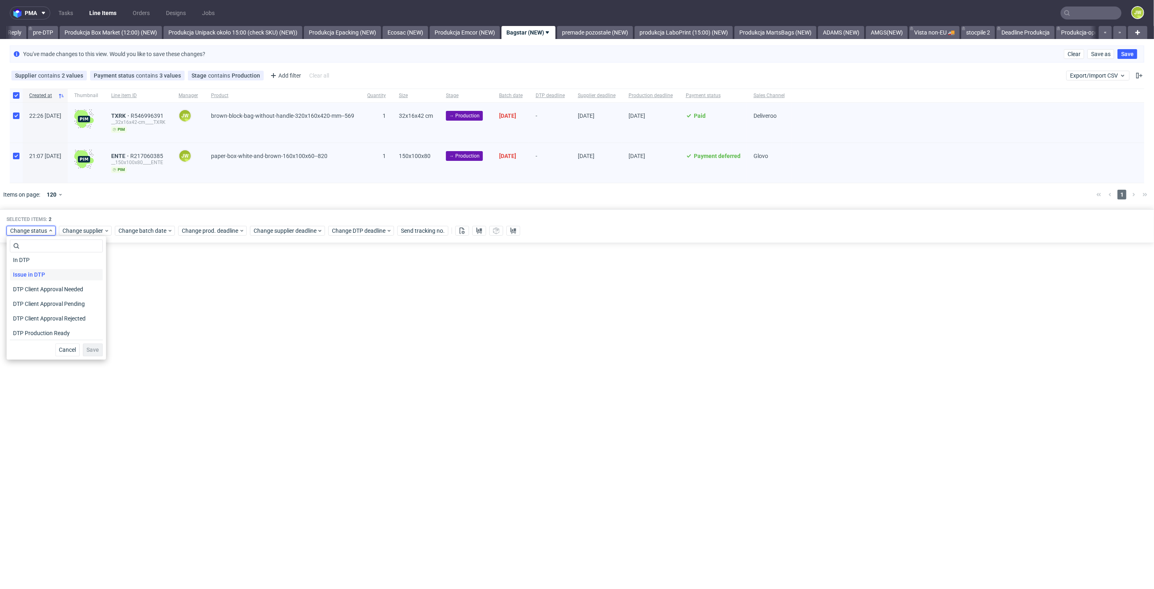
scroll to position [90, 0]
click at [29, 290] on span "In Production" at bounding box center [30, 289] width 41 height 11
click at [87, 353] on button "Save" at bounding box center [93, 349] width 20 height 13
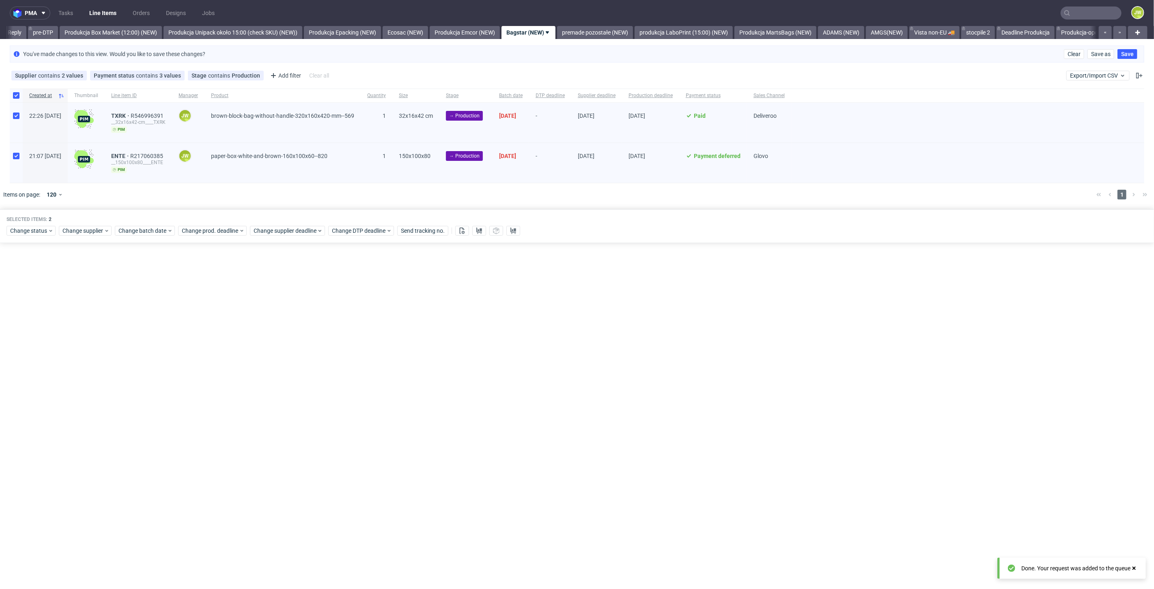
scroll to position [0, 1337]
click at [604, 27] on link "premade pozostałe (NEW)" at bounding box center [595, 32] width 76 height 13
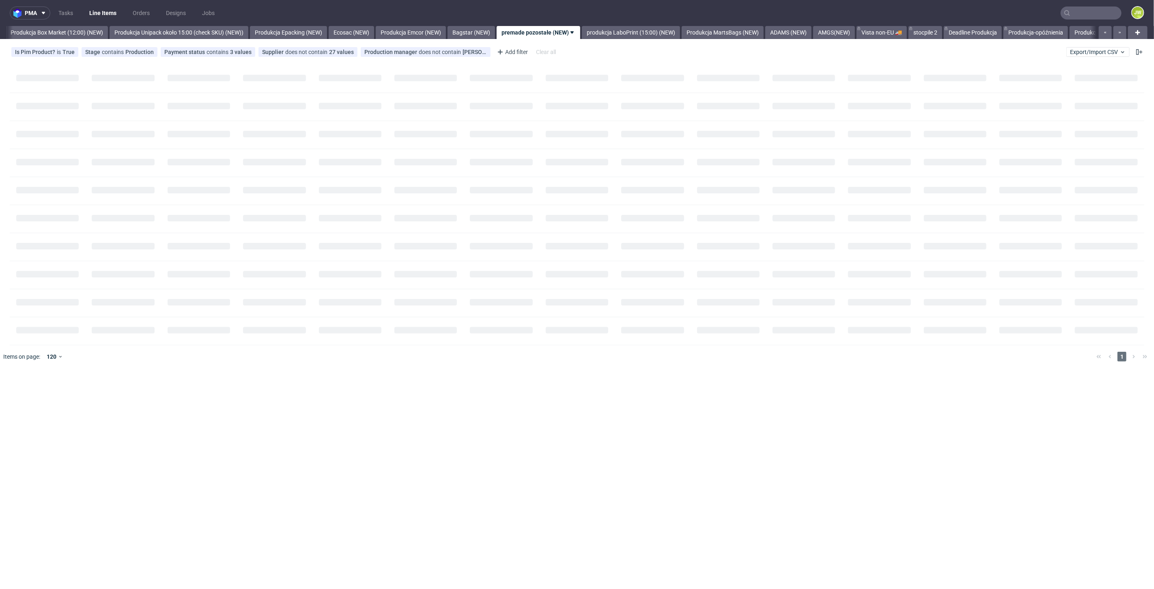
scroll to position [0, 1401]
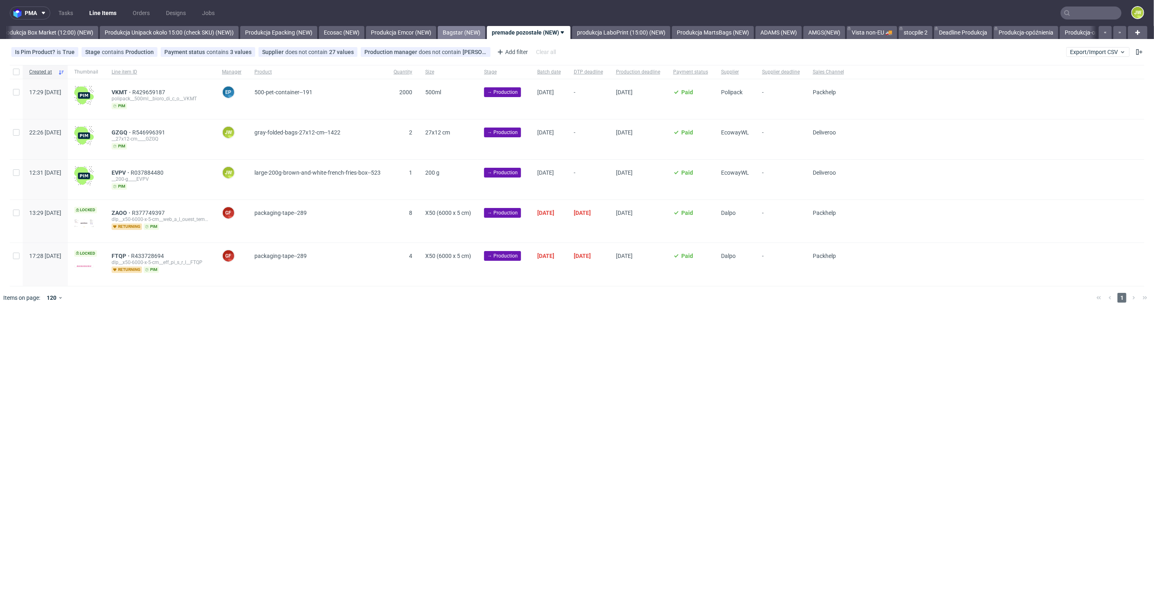
click at [485, 35] on link "Bagstar (NEW)" at bounding box center [461, 32] width 47 height 13
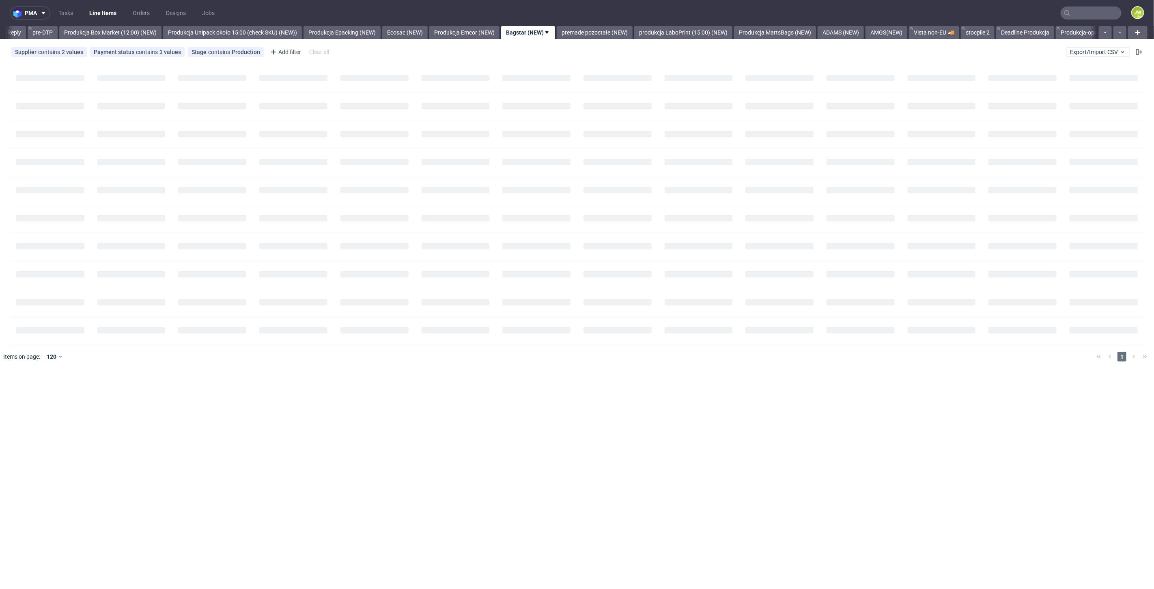
scroll to position [0, 1337]
click at [598, 35] on link "premade pozostałe (NEW)" at bounding box center [595, 32] width 76 height 13
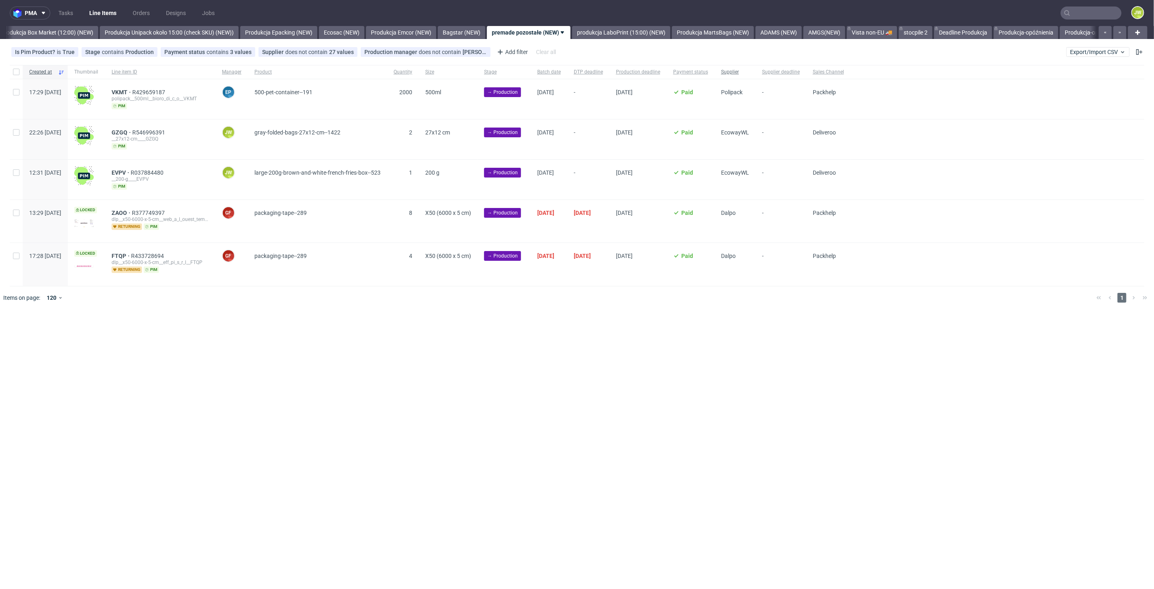
click at [749, 75] on span "Supplier" at bounding box center [735, 72] width 28 height 7
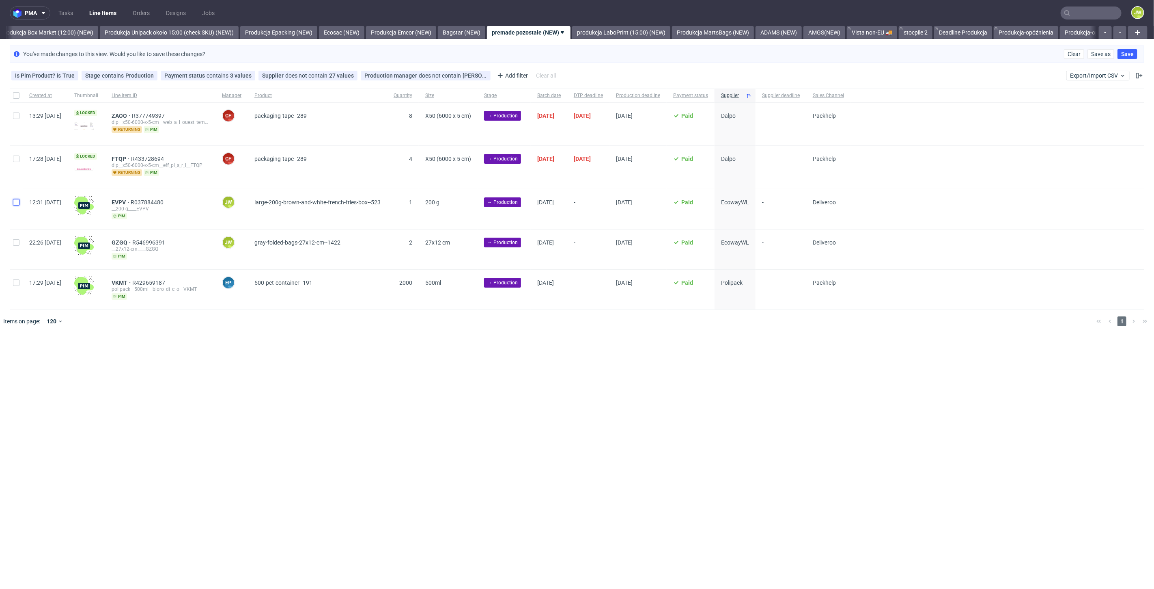
click at [13, 202] on input "checkbox" at bounding box center [16, 202] width 6 height 6
checkbox input "true"
click at [14, 239] on input "checkbox" at bounding box center [16, 242] width 6 height 6
checkbox input "true"
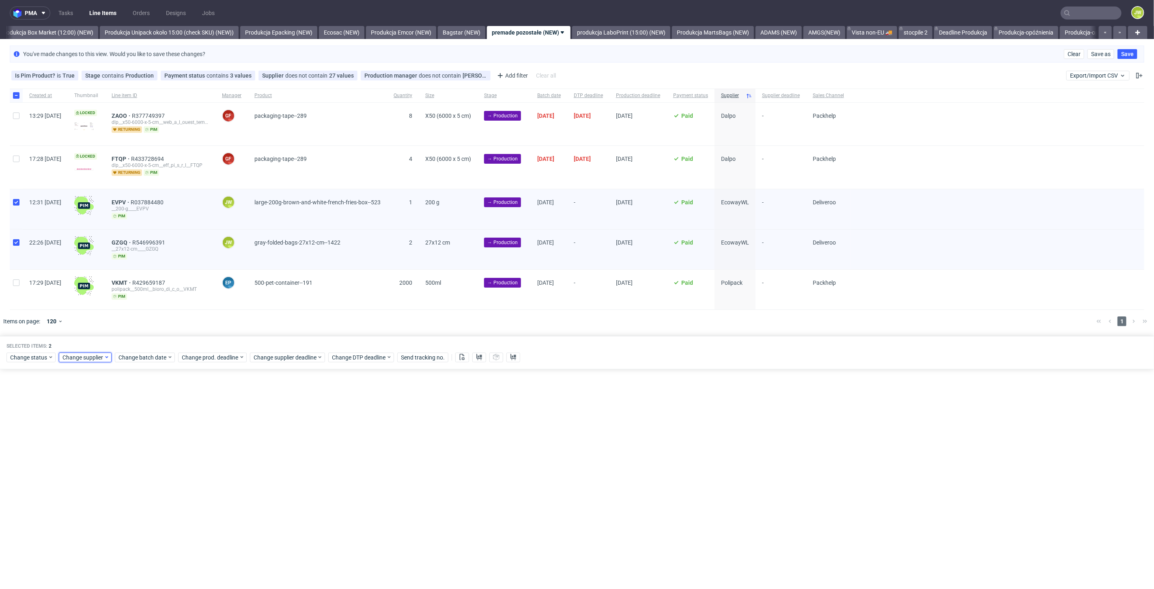
click at [85, 356] on span "Change supplier" at bounding box center [83, 357] width 41 height 8
click at [133, 358] on span "Change batch date" at bounding box center [143, 357] width 49 height 8
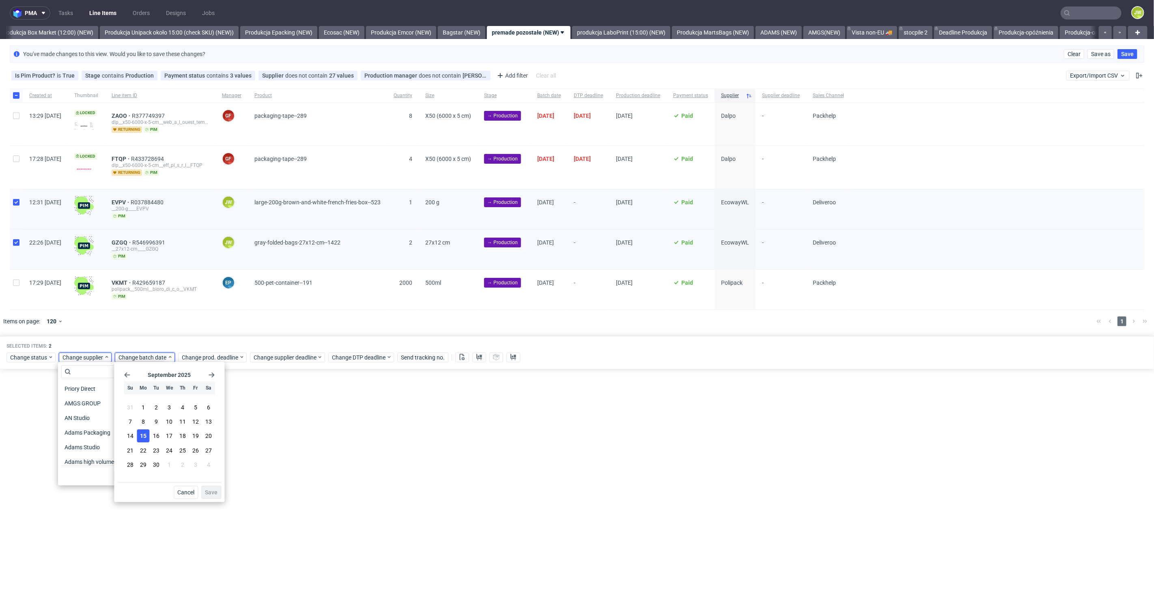
click at [142, 438] on span "15" at bounding box center [143, 435] width 6 height 8
click at [207, 491] on span "Save" at bounding box center [211, 492] width 13 height 6
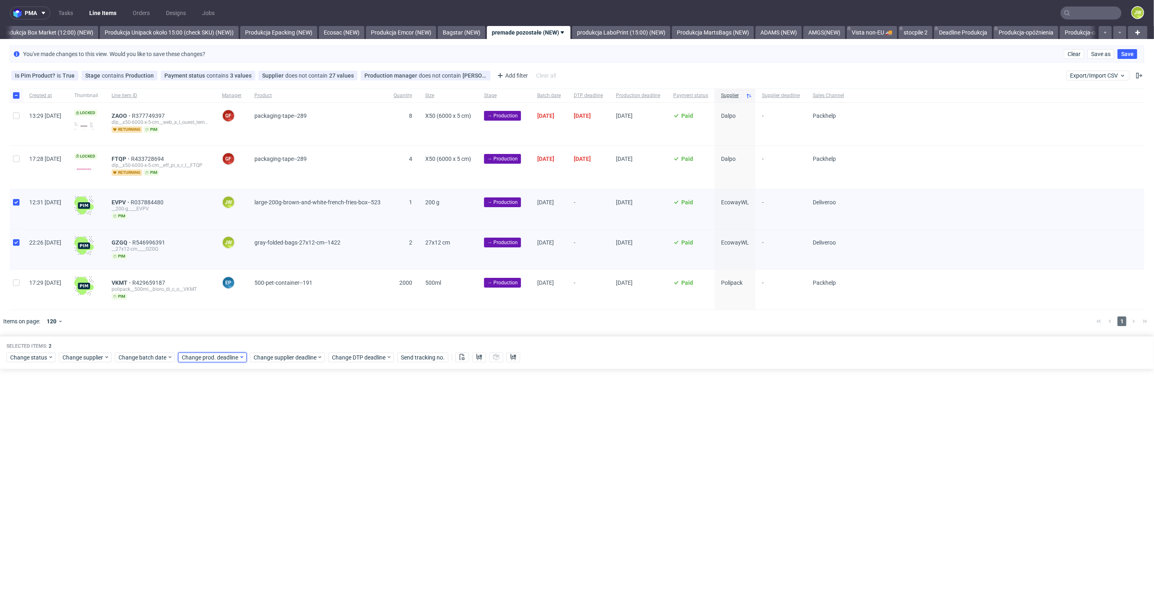
click at [201, 357] on span "Change prod. deadline" at bounding box center [210, 357] width 57 height 8
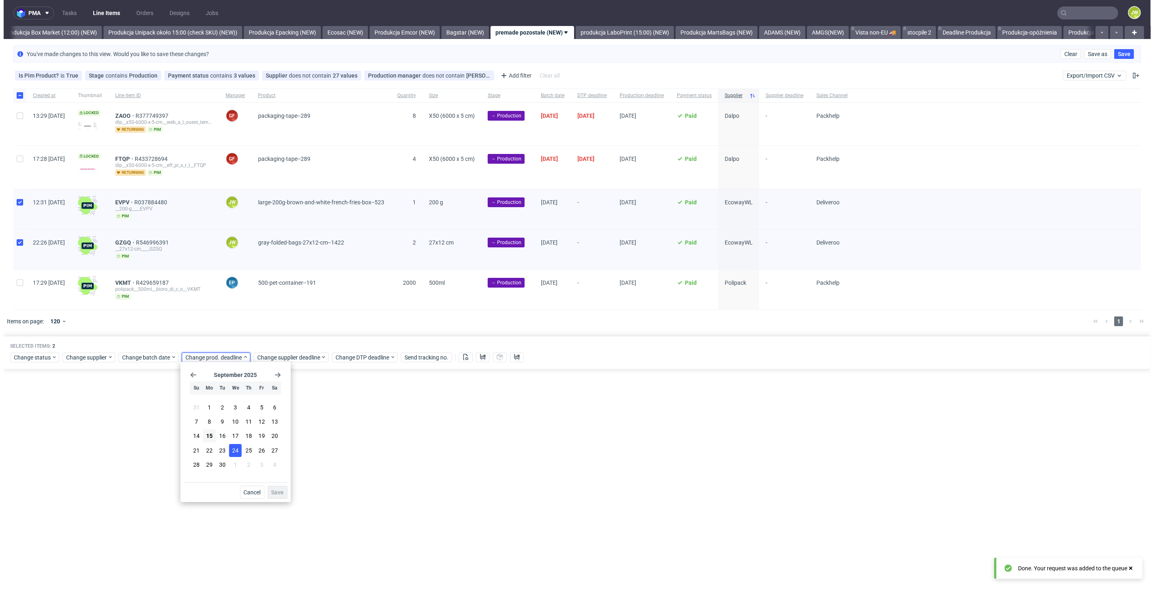
scroll to position [0, 1401]
drag, startPoint x: 230, startPoint y: 434, endPoint x: 248, endPoint y: 462, distance: 32.5
click at [230, 434] on span "17" at bounding box center [232, 435] width 6 height 8
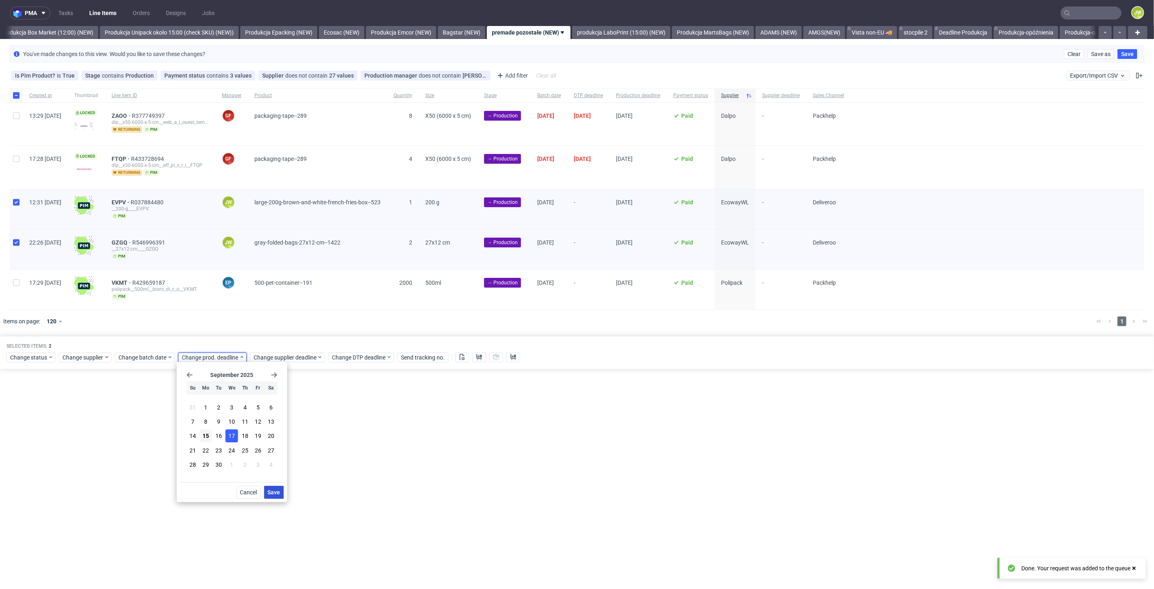
click at [268, 492] on span "Save" at bounding box center [274, 492] width 13 height 6
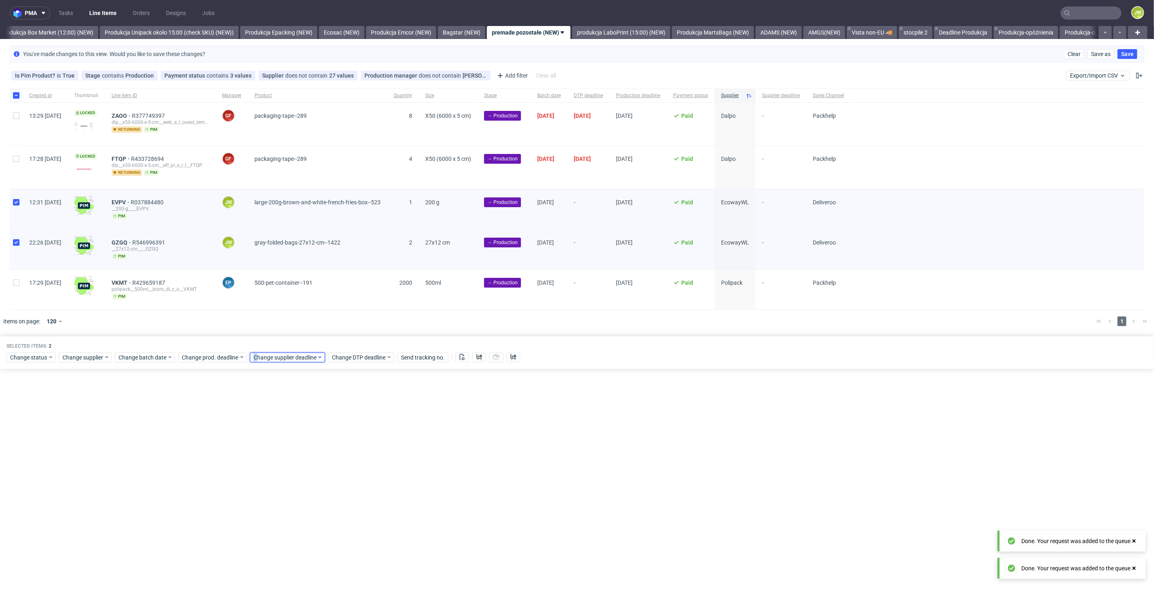
click at [254, 354] on span "Change supplier deadline" at bounding box center [285, 357] width 63 height 8
click at [304, 434] on span "17" at bounding box center [304, 435] width 6 height 8
click at [348, 492] on span "Save" at bounding box center [346, 492] width 13 height 6
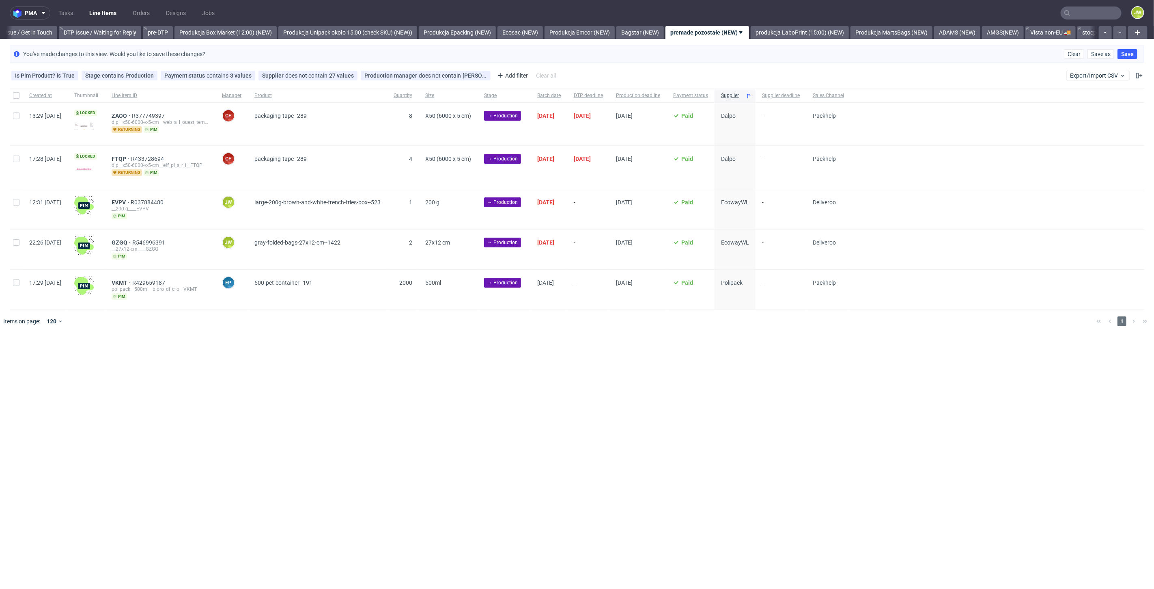
scroll to position [0, 1355]
click at [390, 386] on div "pma Tasks Line Items Orders Designs Jobs JW All DTP Late Shipped Shipments DTP …" at bounding box center [577, 294] width 1154 height 589
click at [313, 381] on div "pma Tasks Line Items Orders Designs Jobs JW All DTP Late Shipped Shipments DTP …" at bounding box center [577, 294] width 1154 height 589
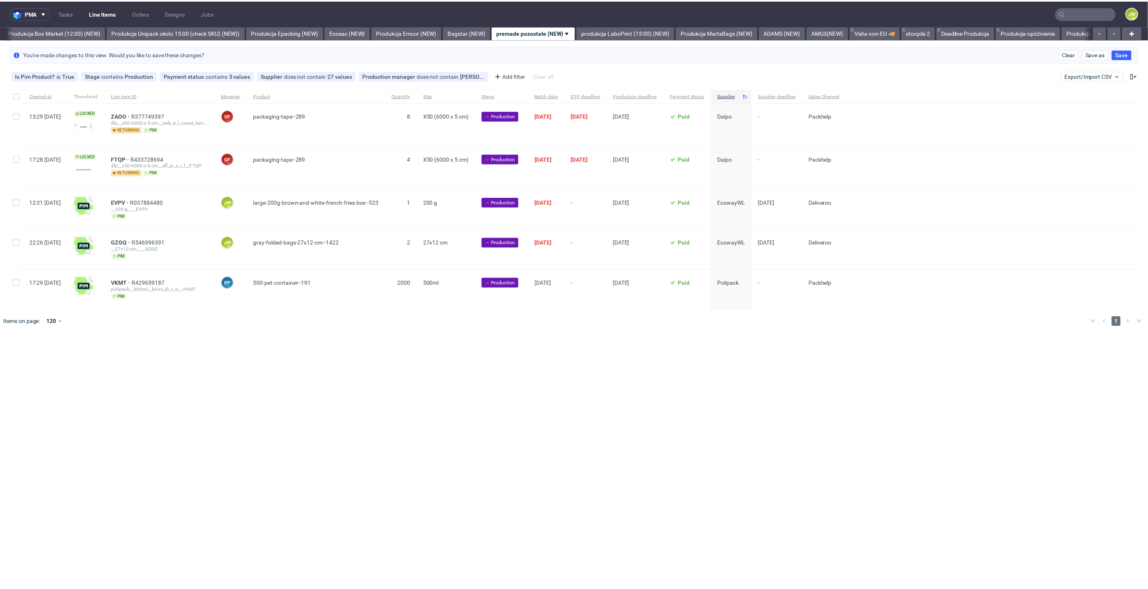
scroll to position [0, 1401]
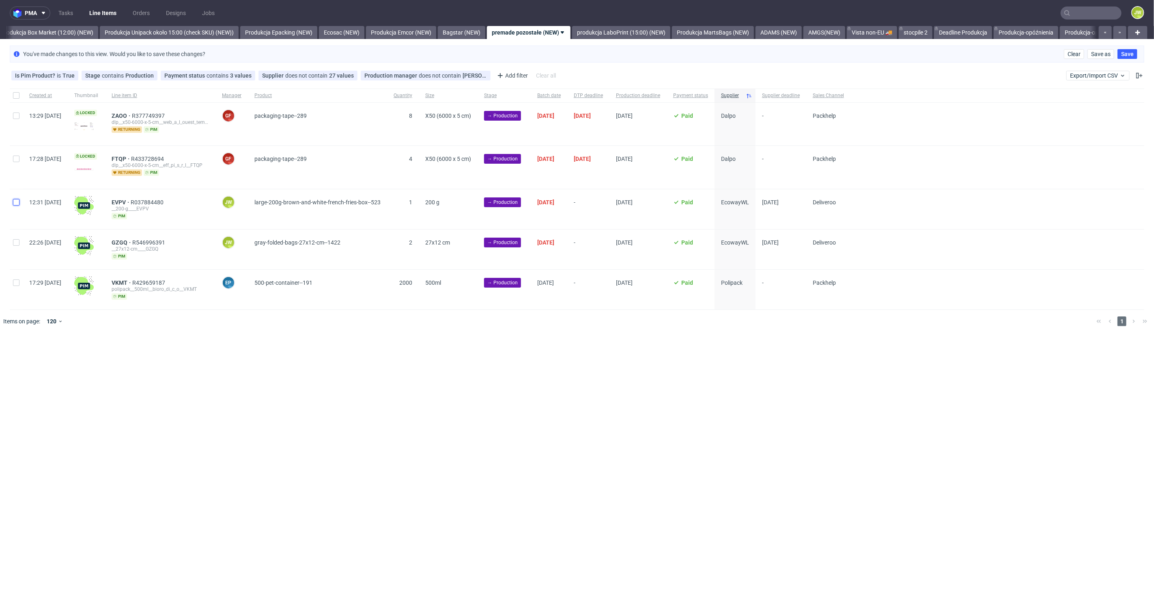
click at [16, 202] on input "checkbox" at bounding box center [16, 202] width 6 height 6
checkbox input "true"
click at [15, 245] on div at bounding box center [16, 249] width 13 height 40
checkbox input "true"
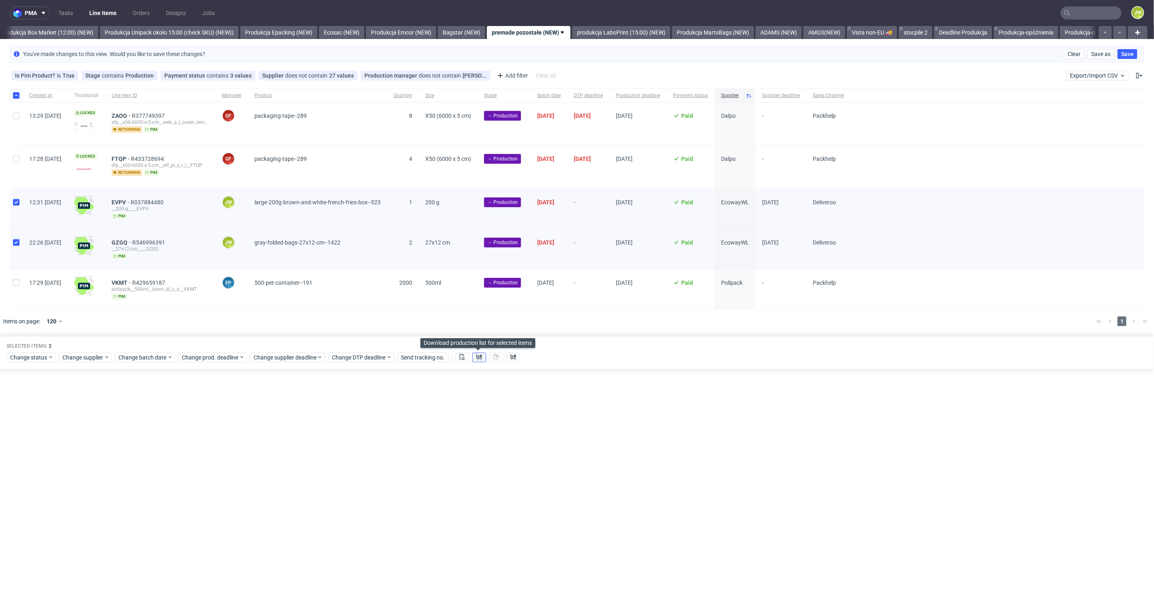
click at [480, 356] on use at bounding box center [480, 357] width 6 height 6
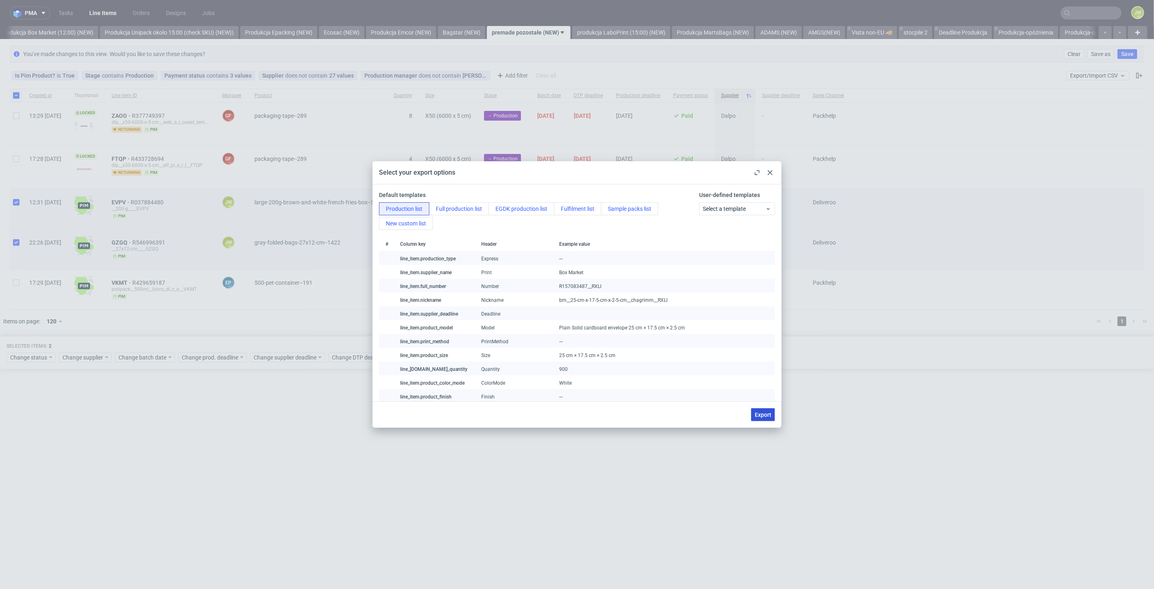
click at [763, 416] on span "Export" at bounding box center [763, 415] width 17 height 6
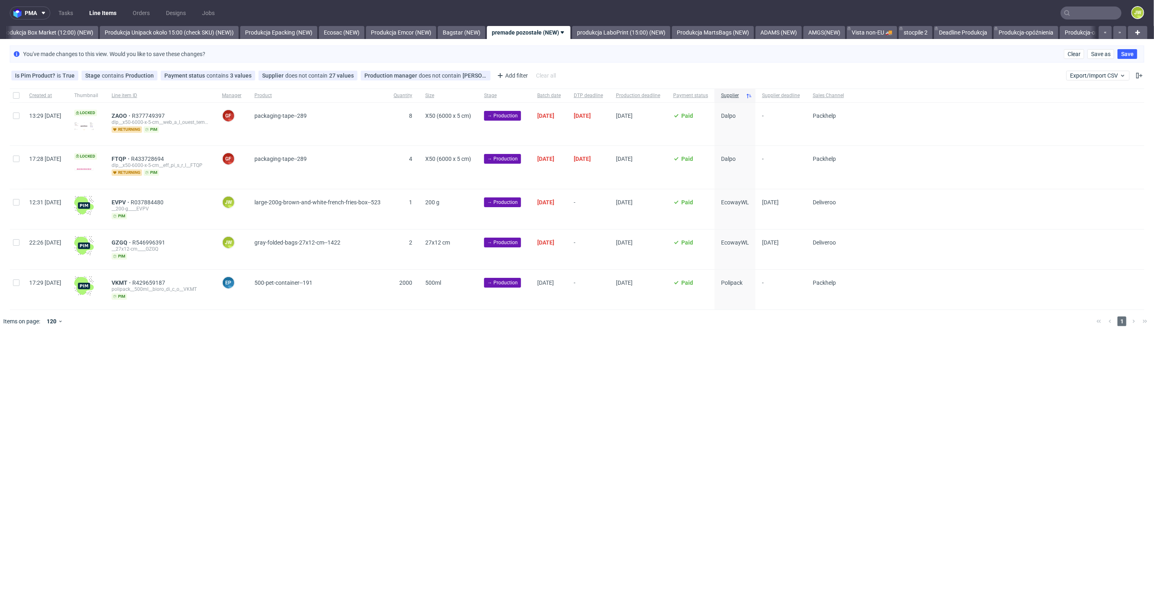
checkbox input "false"
drag, startPoint x: 18, startPoint y: 202, endPoint x: 18, endPoint y: 218, distance: 15.8
click at [18, 202] on input "checkbox" at bounding box center [16, 202] width 6 height 6
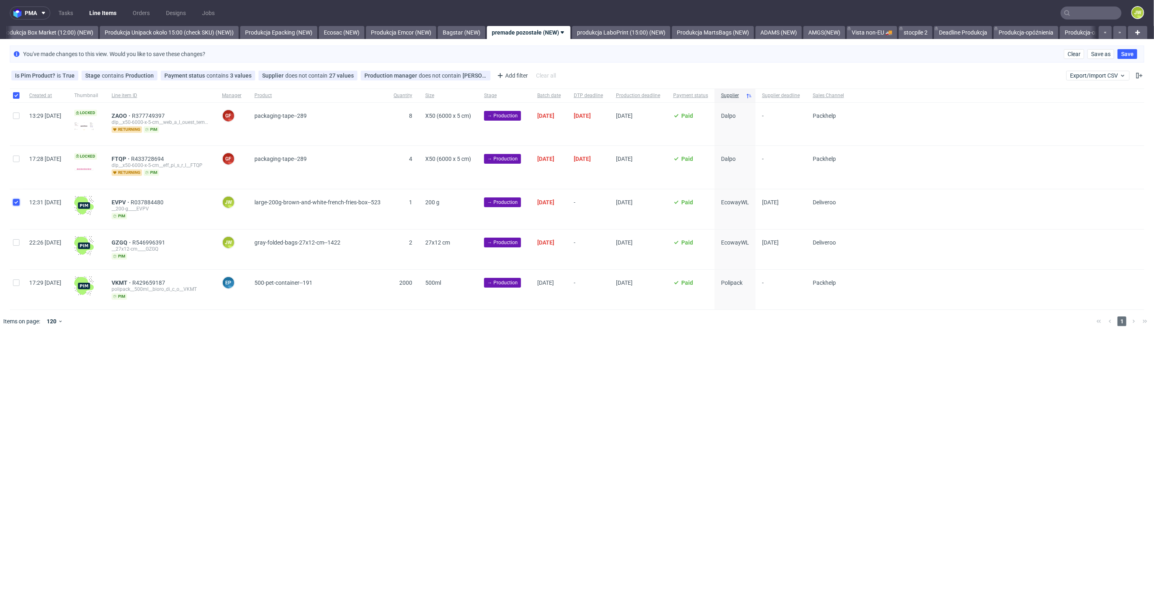
checkbox input "true"
click at [14, 239] on input "checkbox" at bounding box center [16, 242] width 6 height 6
checkbox input "true"
click at [19, 355] on span "Change status" at bounding box center [29, 357] width 38 height 8
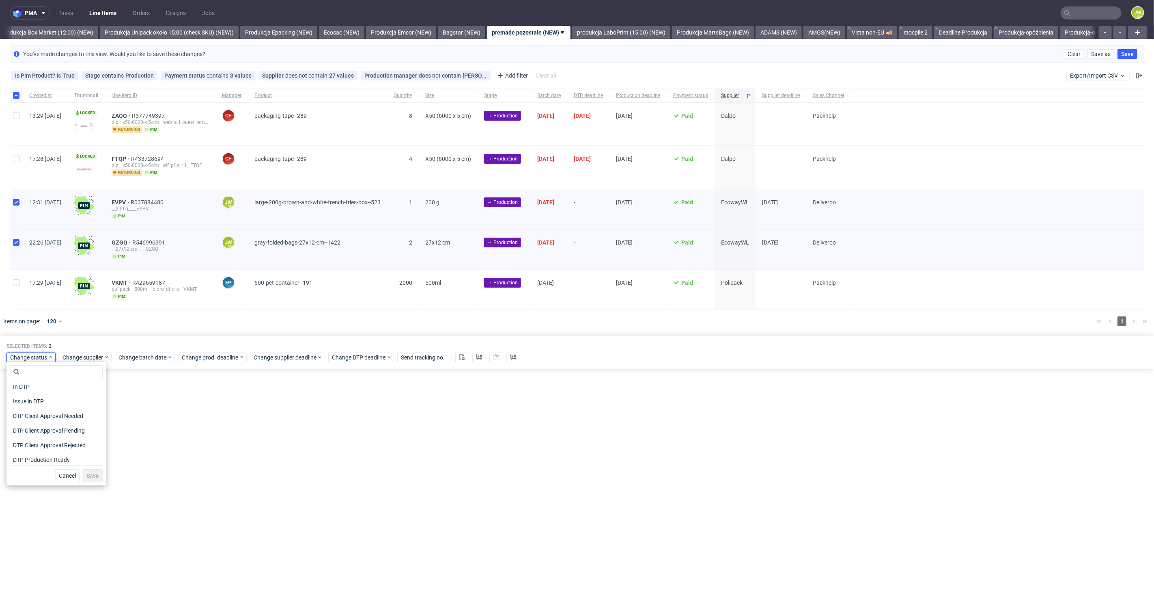
scroll to position [45, 0]
click at [27, 453] on div "In Production" at bounding box center [56, 460] width 93 height 15
click at [33, 458] on span "In Production" at bounding box center [30, 460] width 41 height 11
click at [88, 475] on span "Save" at bounding box center [92, 475] width 13 height 6
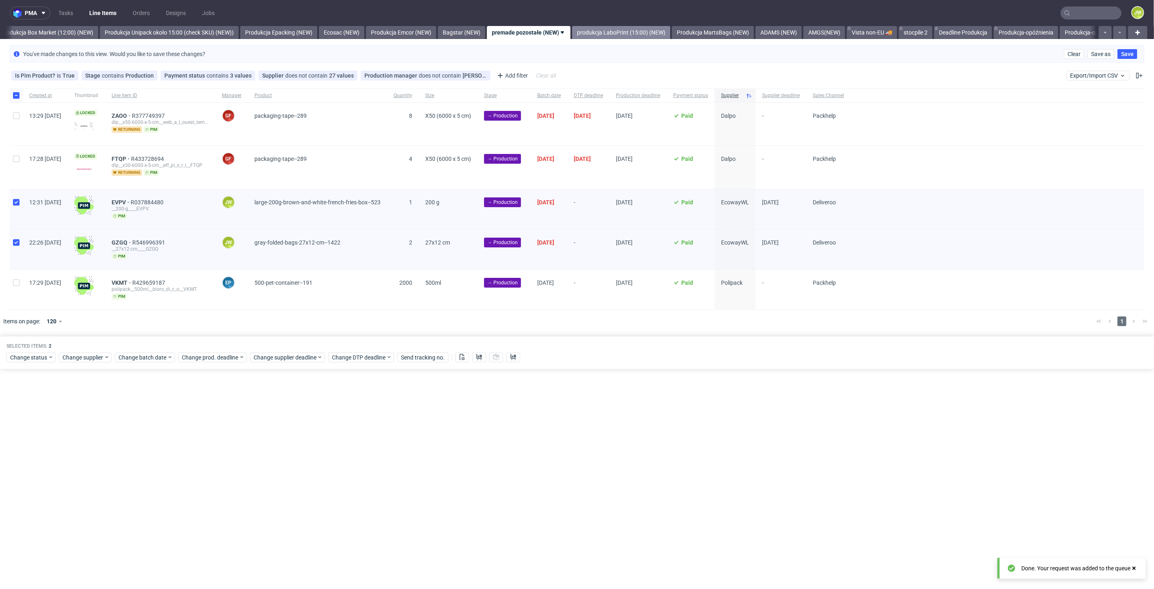
click at [619, 28] on link "produkcja LaboPrint (15:00) (NEW)" at bounding box center [621, 32] width 98 height 13
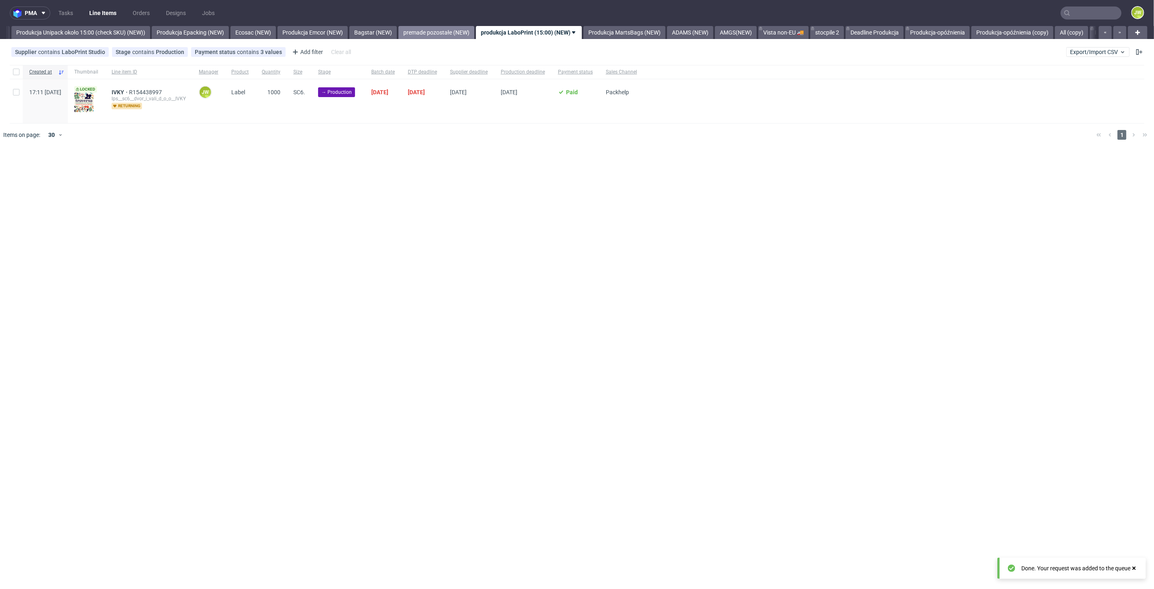
click at [466, 34] on link "premade pozostałe (NEW)" at bounding box center [437, 32] width 76 height 13
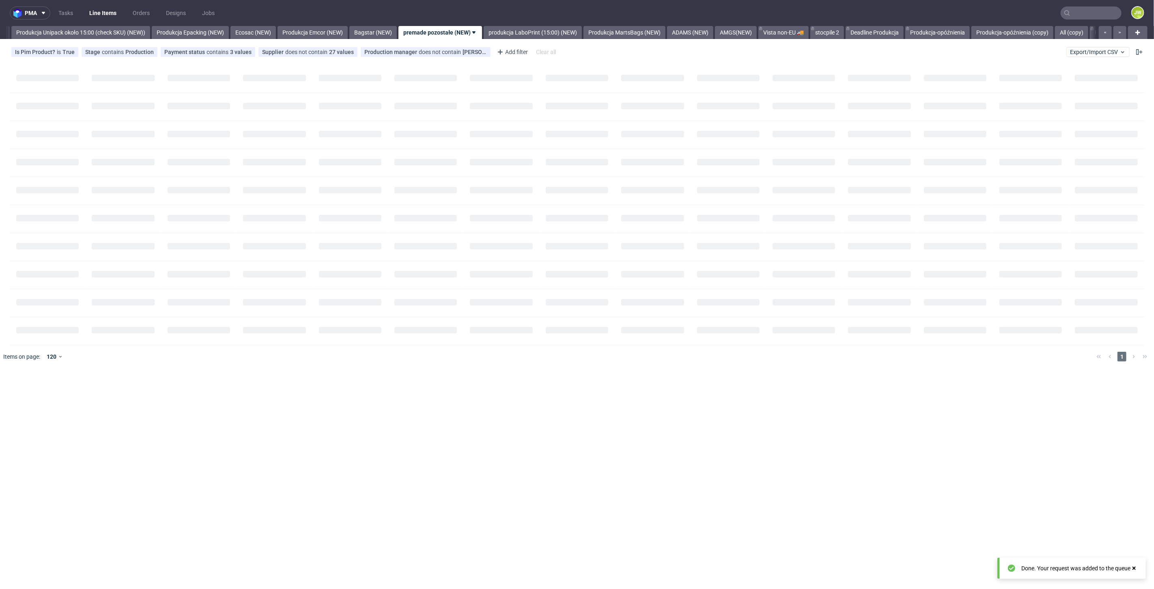
scroll to position [0, 1401]
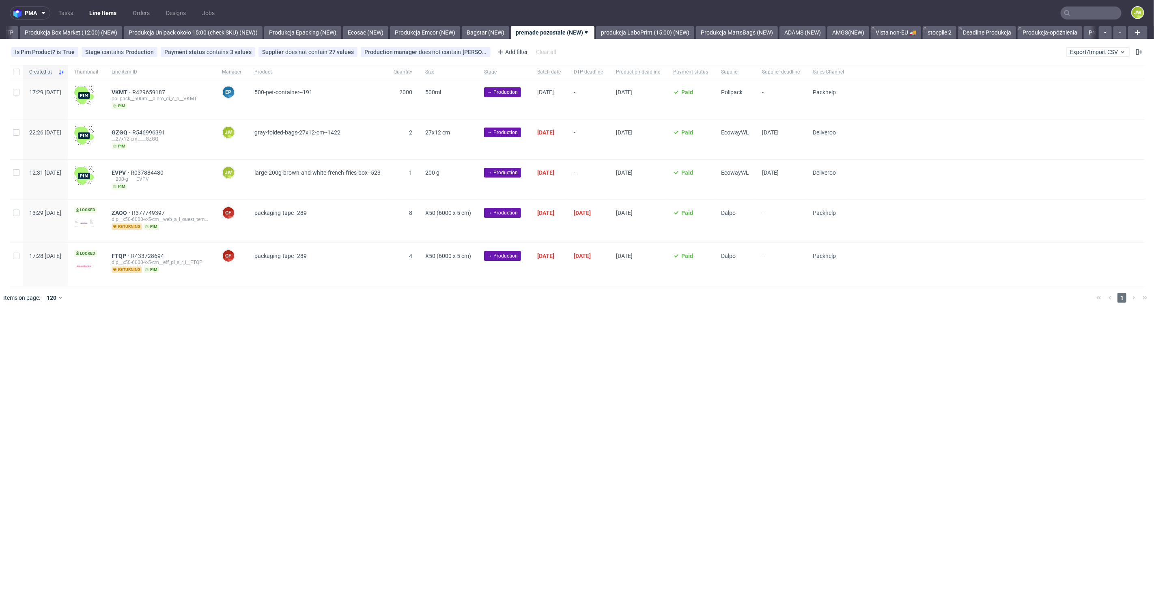
scroll to position [0, 1395]
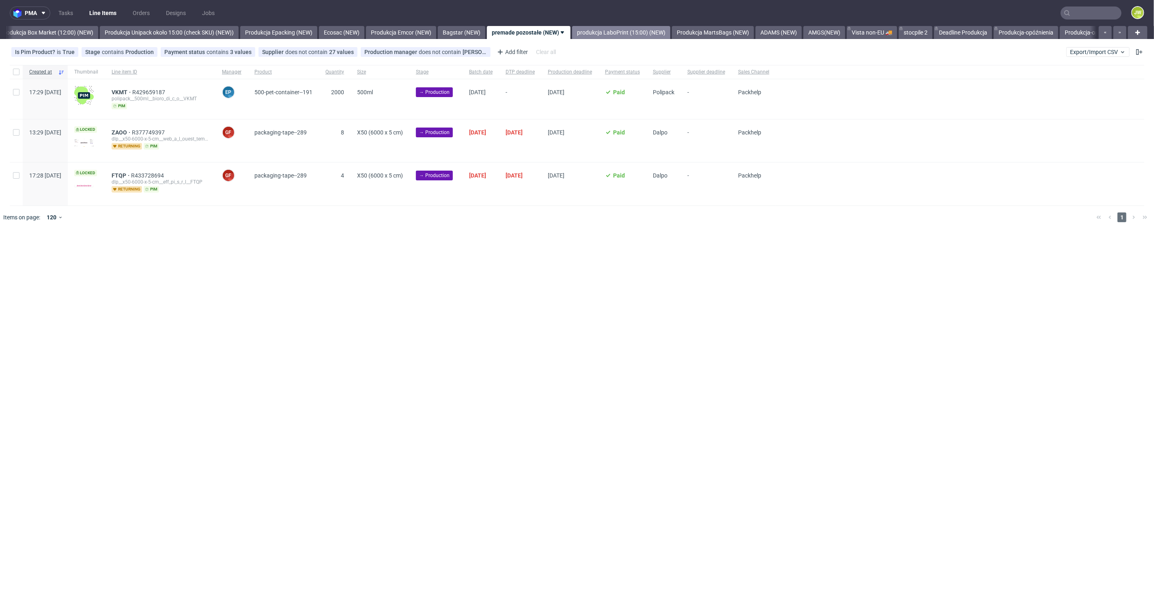
click at [613, 35] on link "produkcja LaboPrint (15:00) (NEW)" at bounding box center [621, 32] width 98 height 13
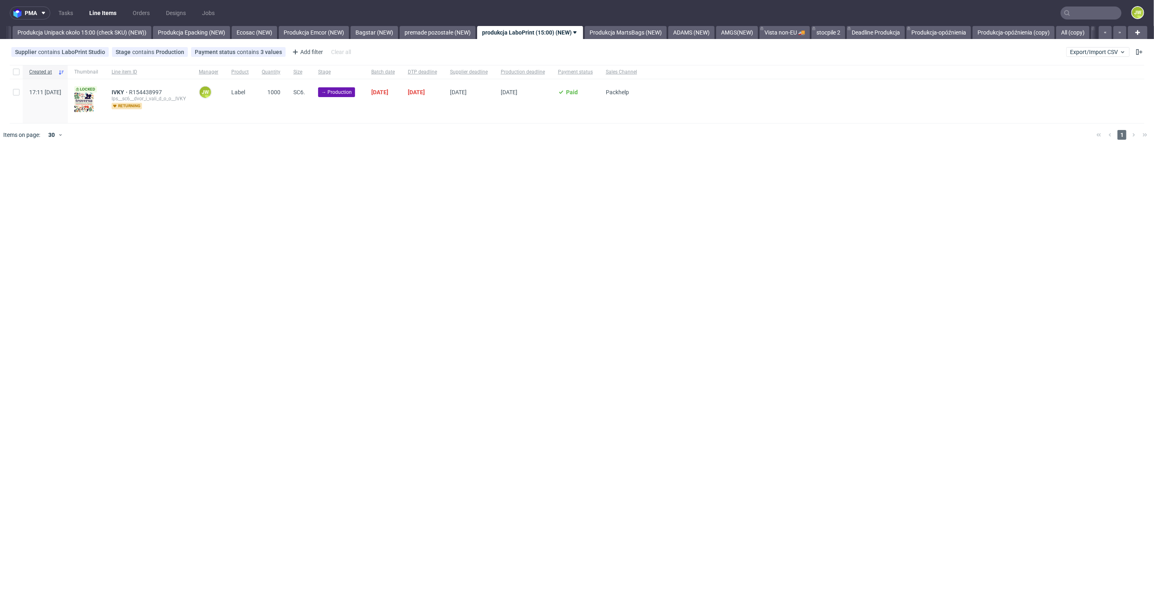
scroll to position [0, 1489]
click at [17, 74] on input "checkbox" at bounding box center [16, 72] width 6 height 6
checkbox input "true"
click at [145, 175] on span "Change batch date" at bounding box center [143, 171] width 49 height 8
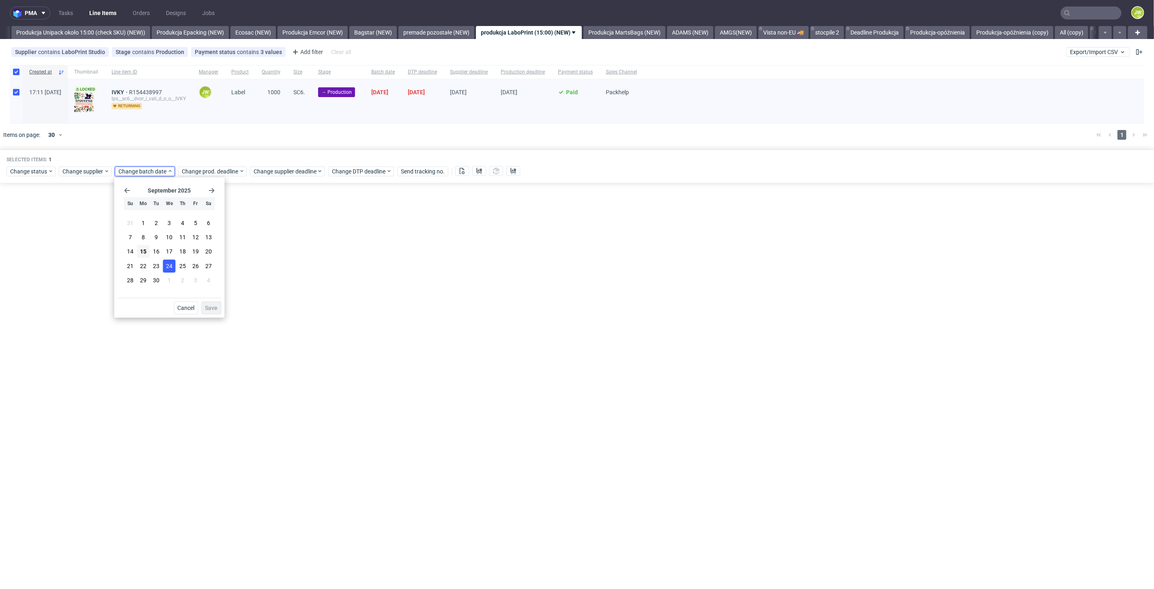
drag, startPoint x: 144, startPoint y: 254, endPoint x: 170, endPoint y: 272, distance: 32.2
click at [144, 254] on span "15" at bounding box center [143, 251] width 6 height 8
click at [214, 317] on div "September 2025 Su Mo Tu We Th Fr Sa 31 1 2 3 4 5 6 7 8 9 10 11 12 13 14 15 16 1…" at bounding box center [169, 247] width 110 height 140
drag, startPoint x: 211, startPoint y: 310, endPoint x: 211, endPoint y: 291, distance: 18.7
click at [211, 310] on span "Save" at bounding box center [211, 308] width 13 height 6
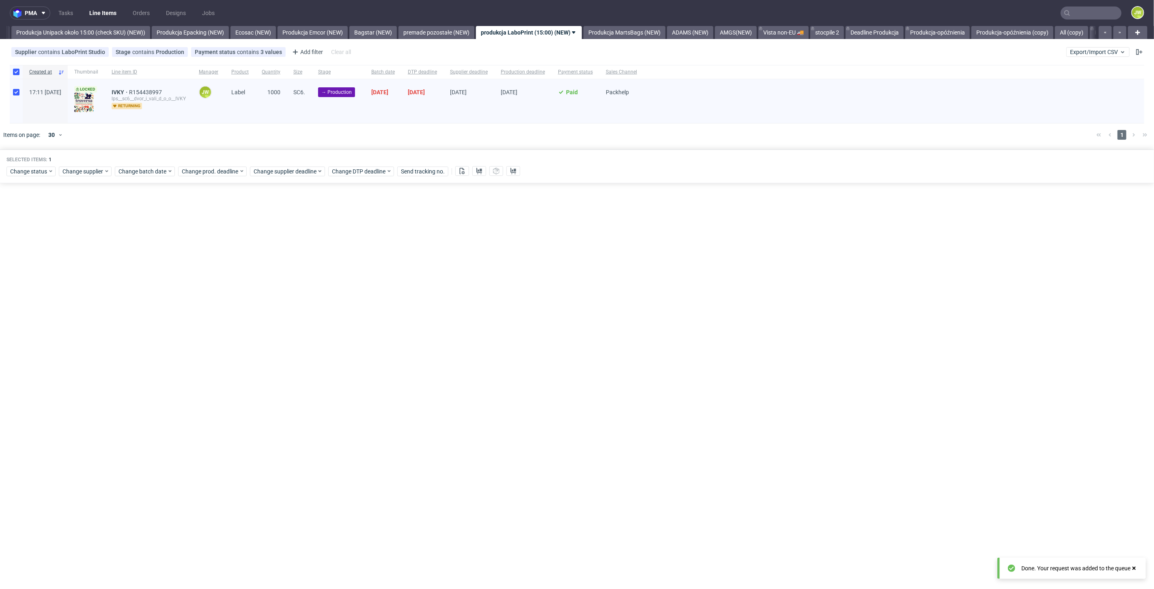
click at [200, 175] on div "Change status Change supplier Change batch date Change prod. deadline Change su…" at bounding box center [576, 170] width 1141 height 12
click at [198, 170] on span "Change prod. deadline" at bounding box center [210, 171] width 57 height 8
click at [203, 266] on span "22" at bounding box center [206, 266] width 6 height 8
click at [270, 314] on button "Save" at bounding box center [274, 307] width 20 height 13
click at [263, 177] on div "Selected items: 1 Change status Change supplier Change batch date Change prod. …" at bounding box center [577, 166] width 1154 height 34
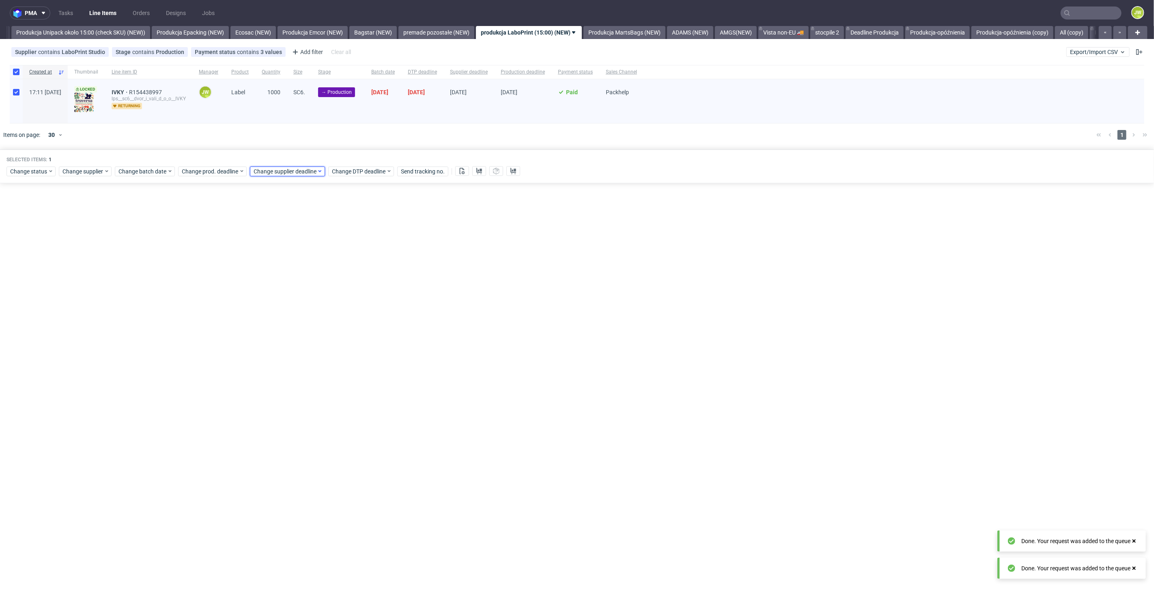
click at [263, 175] on span "Change supplier deadline" at bounding box center [285, 171] width 63 height 8
click at [278, 270] on button "22" at bounding box center [278, 265] width 13 height 13
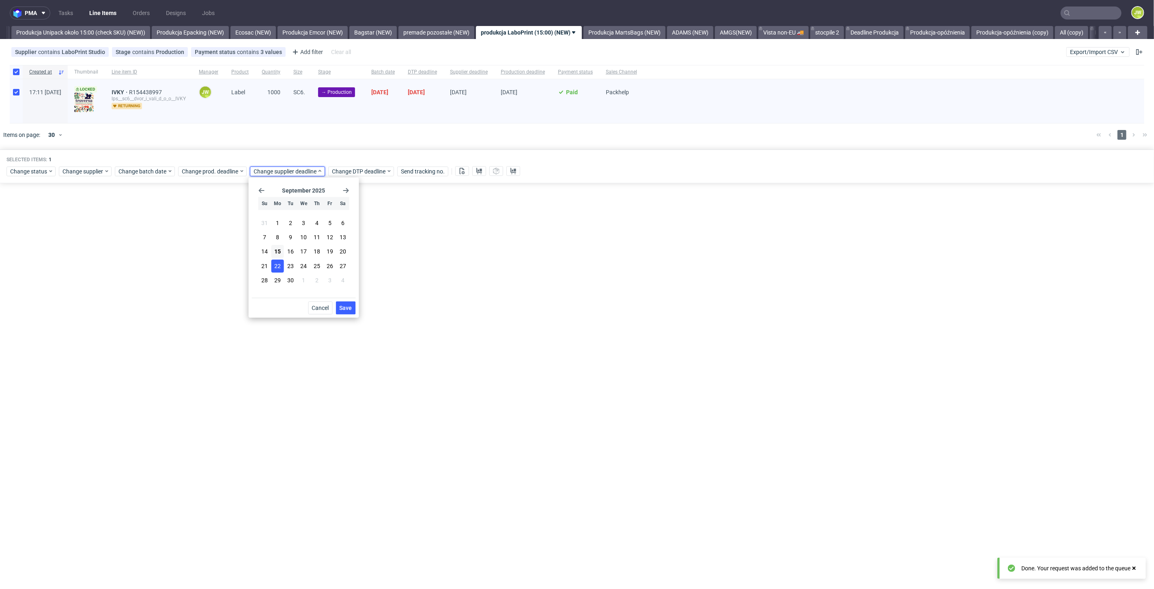
click at [346, 305] on span "Save" at bounding box center [346, 308] width 13 height 6
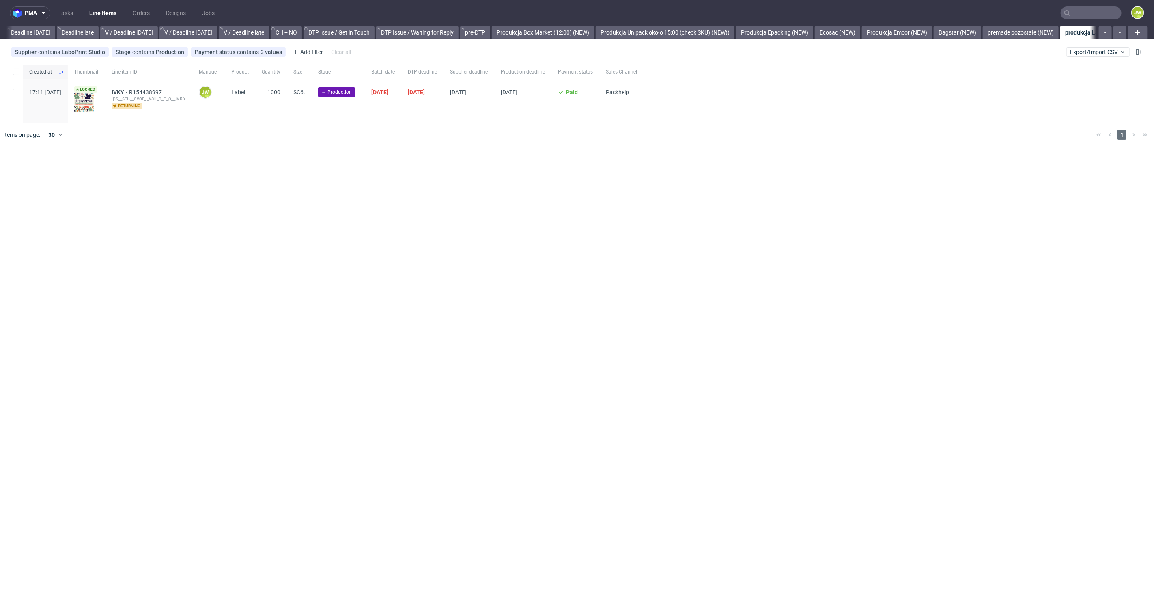
scroll to position [0, 1296]
click at [14, 70] on input "checkbox" at bounding box center [16, 72] width 6 height 6
checkbox input "true"
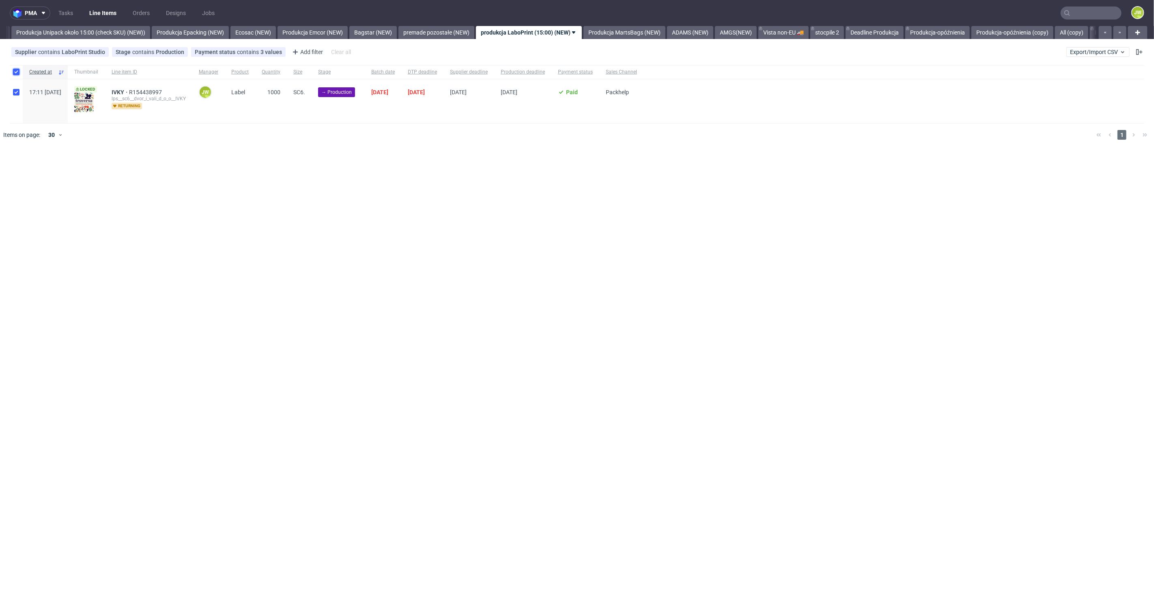
checkbox input "true"
click at [462, 171] on use at bounding box center [462, 171] width 5 height 6
click at [479, 171] on icon at bounding box center [479, 171] width 6 height 6
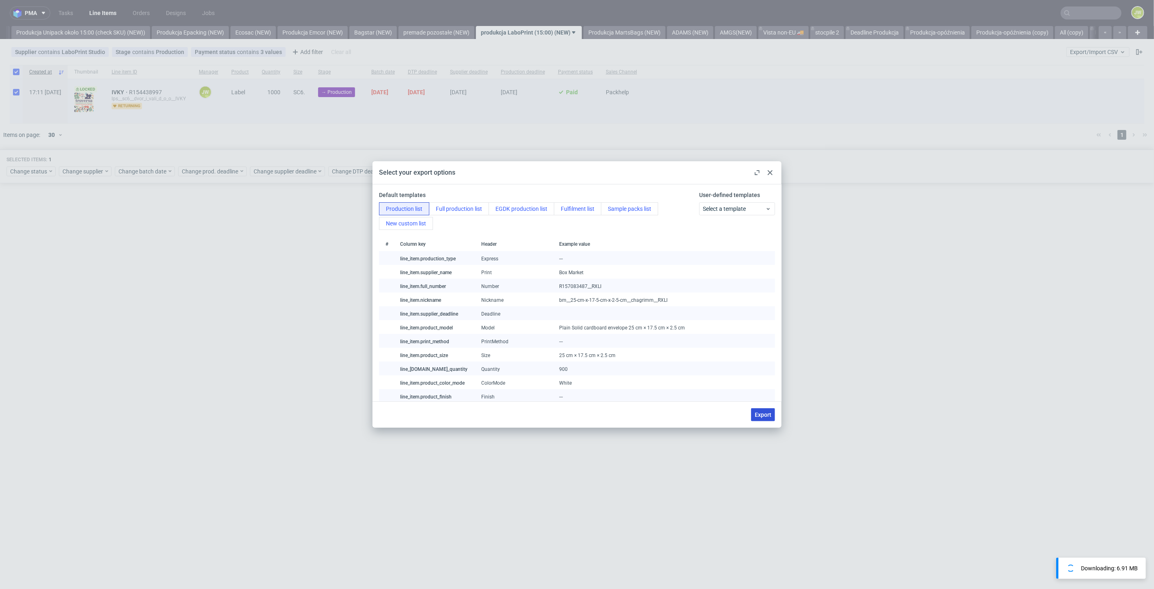
click at [751, 416] on div "Export" at bounding box center [761, 414] width 27 height 13
drag, startPoint x: 758, startPoint y: 414, endPoint x: 753, endPoint y: 426, distance: 12.9
click at [759, 414] on span "Export" at bounding box center [763, 415] width 17 height 6
checkbox input "false"
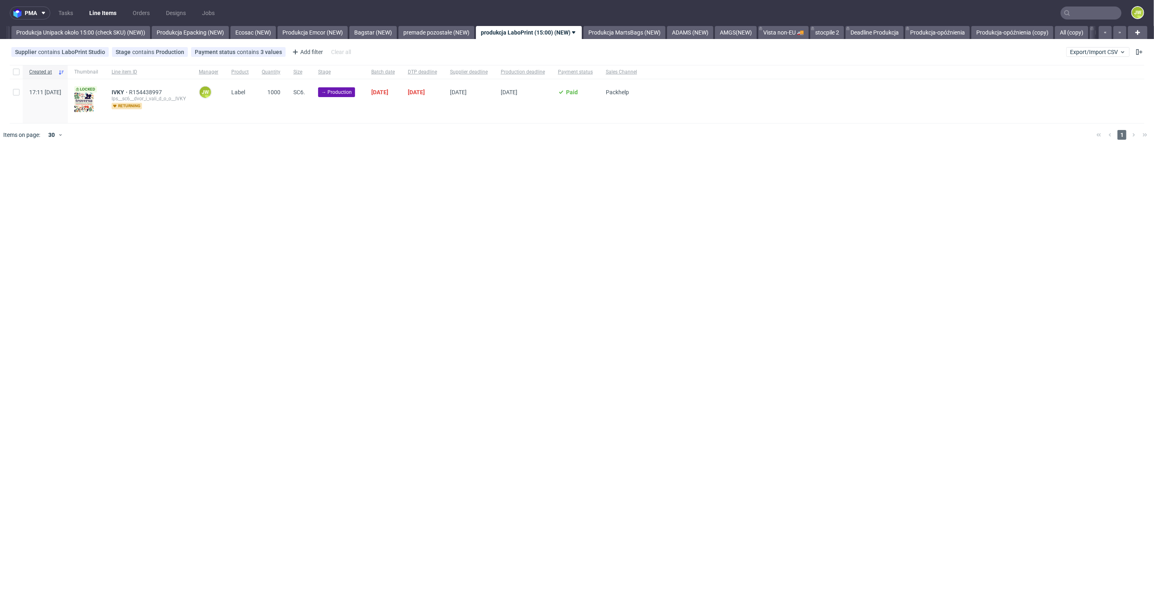
click at [474, 233] on div "pma Tasks Line Items Orders Designs Jobs JW All DTP Late Shipped Shipments DTP …" at bounding box center [577, 294] width 1154 height 589
click at [17, 73] on input "checkbox" at bounding box center [16, 72] width 6 height 6
checkbox input "true"
click at [19, 174] on span "Change status" at bounding box center [29, 171] width 38 height 8
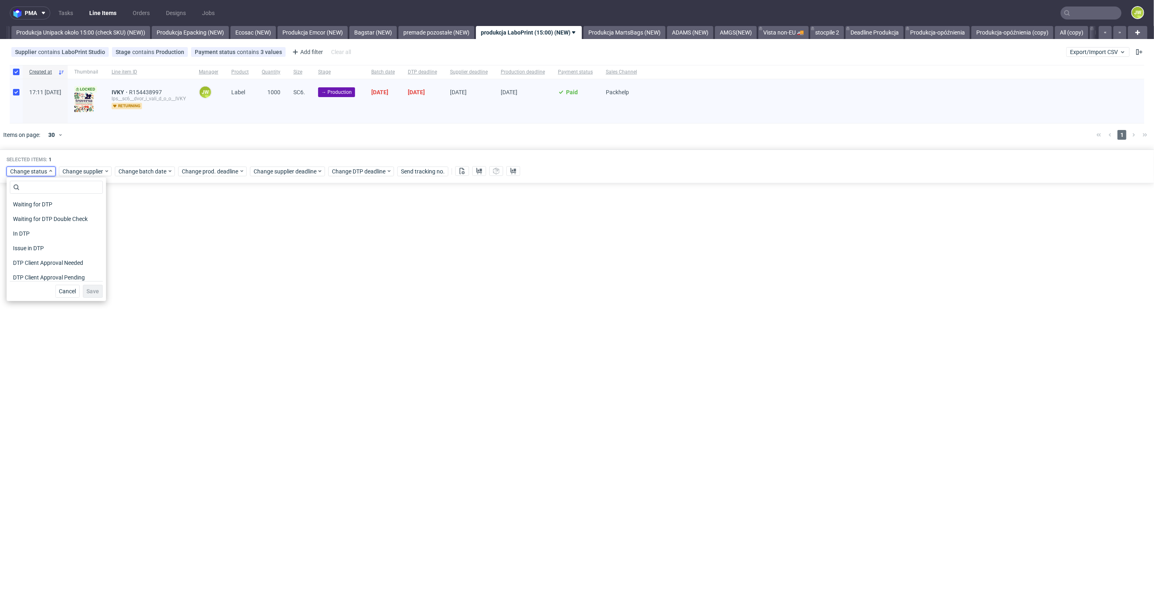
scroll to position [90, 0]
click at [28, 231] on span "In Production" at bounding box center [30, 230] width 41 height 11
click at [86, 289] on span "Save" at bounding box center [92, 291] width 13 height 6
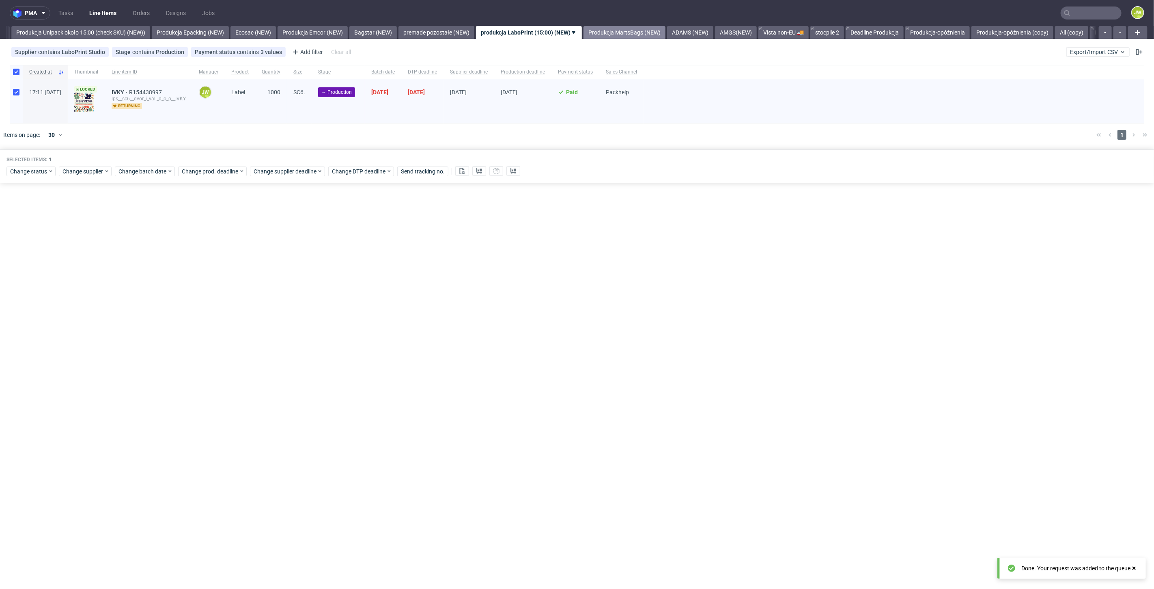
click at [641, 27] on link "Produkcja MartsBags (NEW)" at bounding box center [625, 32] width 82 height 13
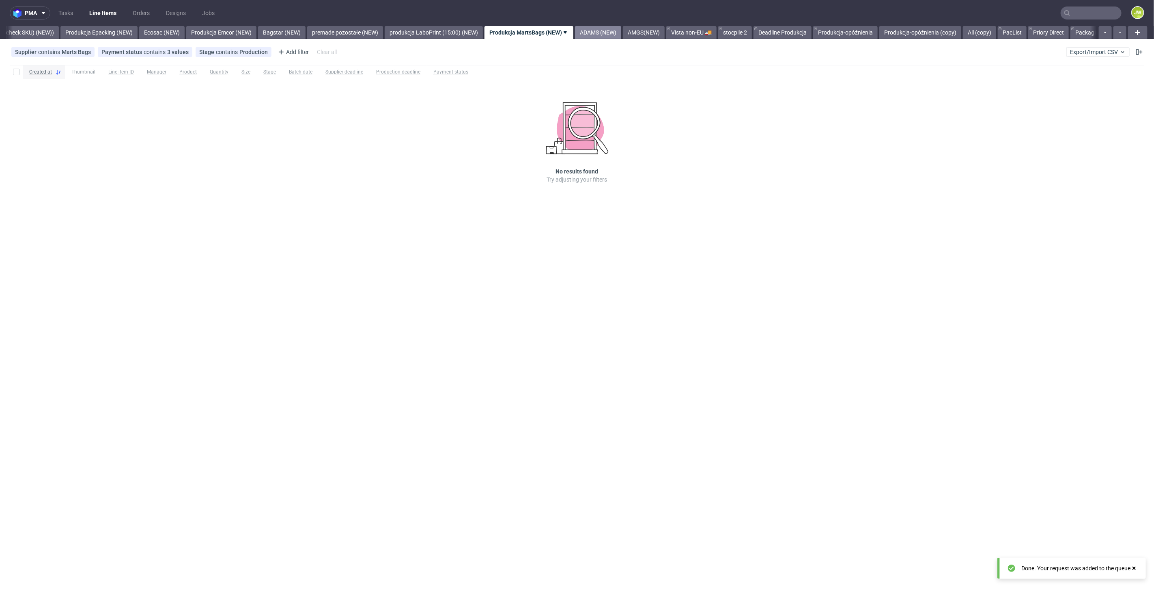
click at [612, 31] on link "ADAMS (NEW)" at bounding box center [598, 32] width 46 height 13
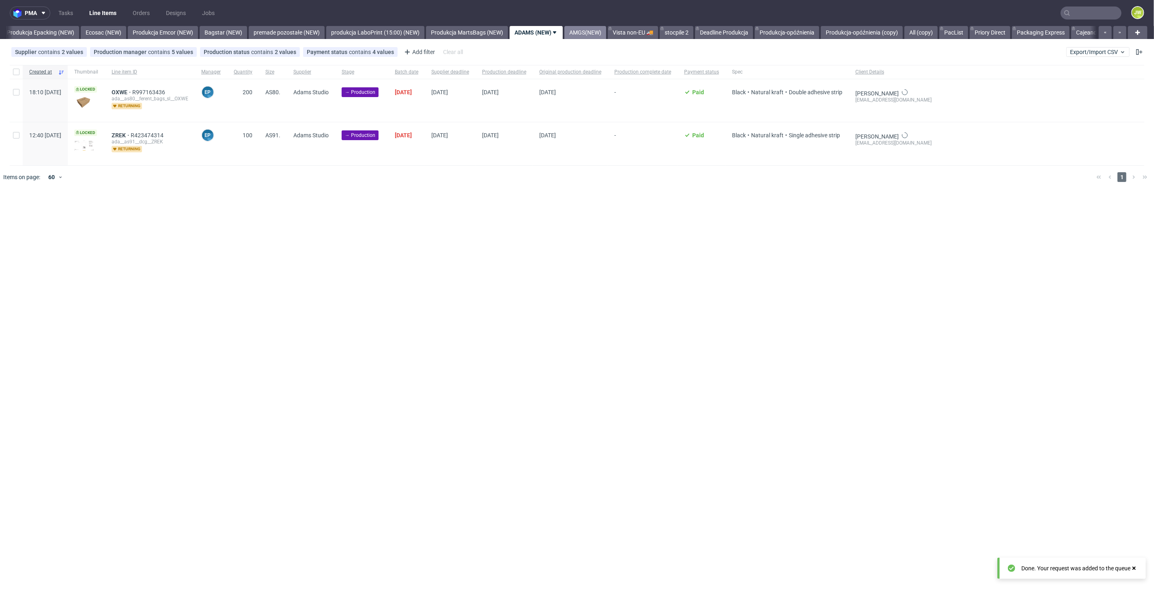
scroll to position [0, 1646]
click at [400, 22] on nav "pma Tasks Line Items Orders Designs Jobs JW" at bounding box center [577, 13] width 1154 height 26
click at [401, 32] on link "produkcja LaboPrint (15:00) (NEW)" at bounding box center [368, 32] width 98 height 13
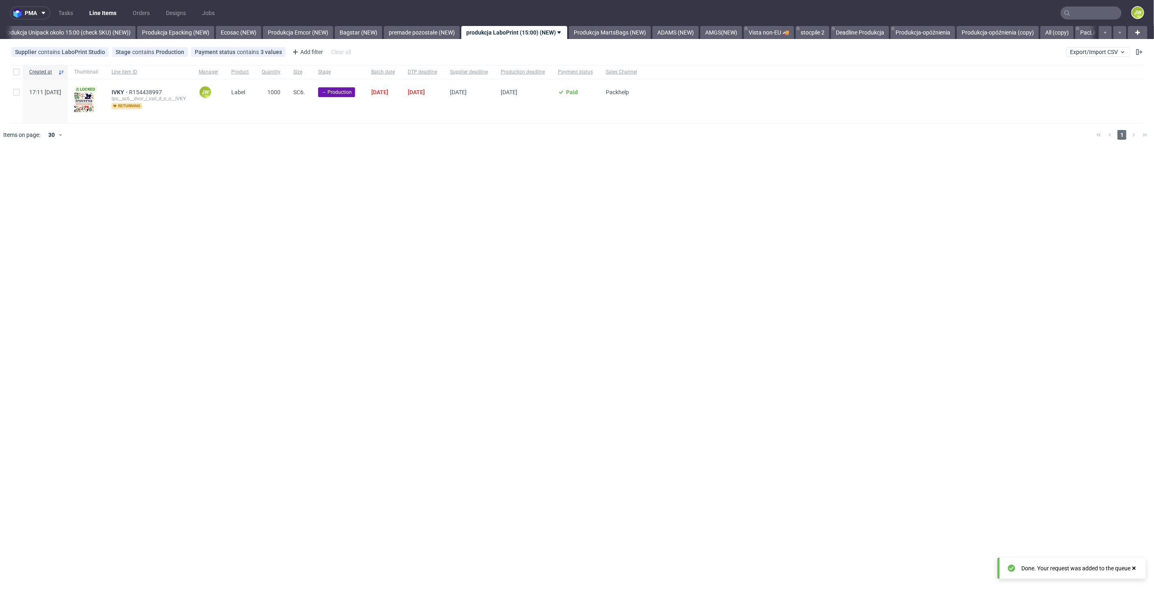
scroll to position [0, 1489]
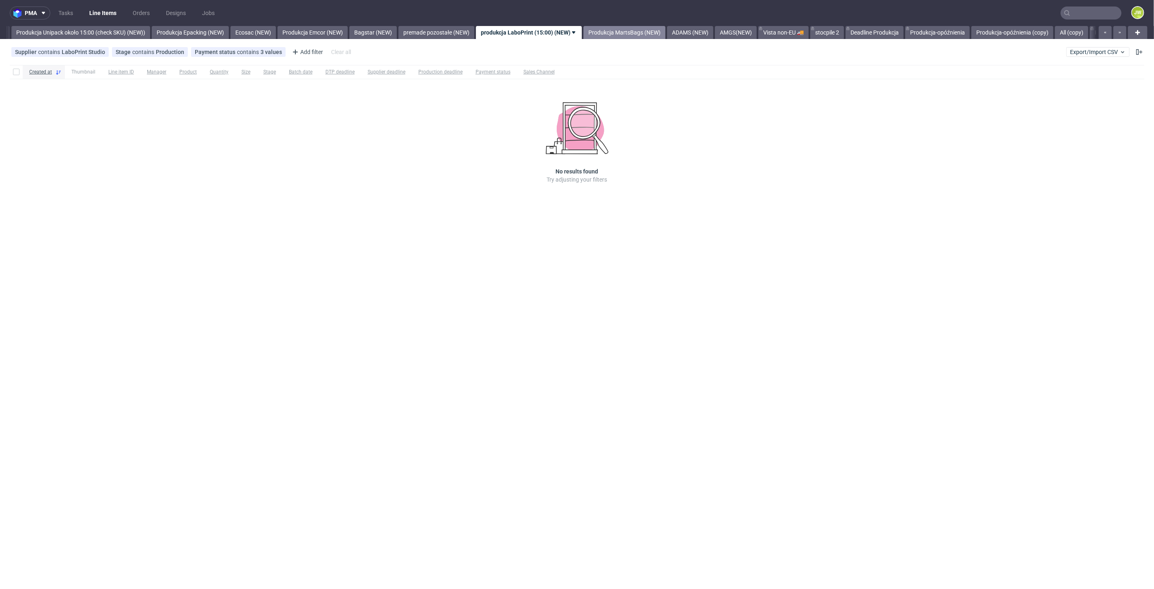
click at [666, 31] on link "Produkcja MartsBags (NEW)" at bounding box center [625, 32] width 82 height 13
click at [619, 37] on link "ADAMS (NEW)" at bounding box center [598, 32] width 46 height 13
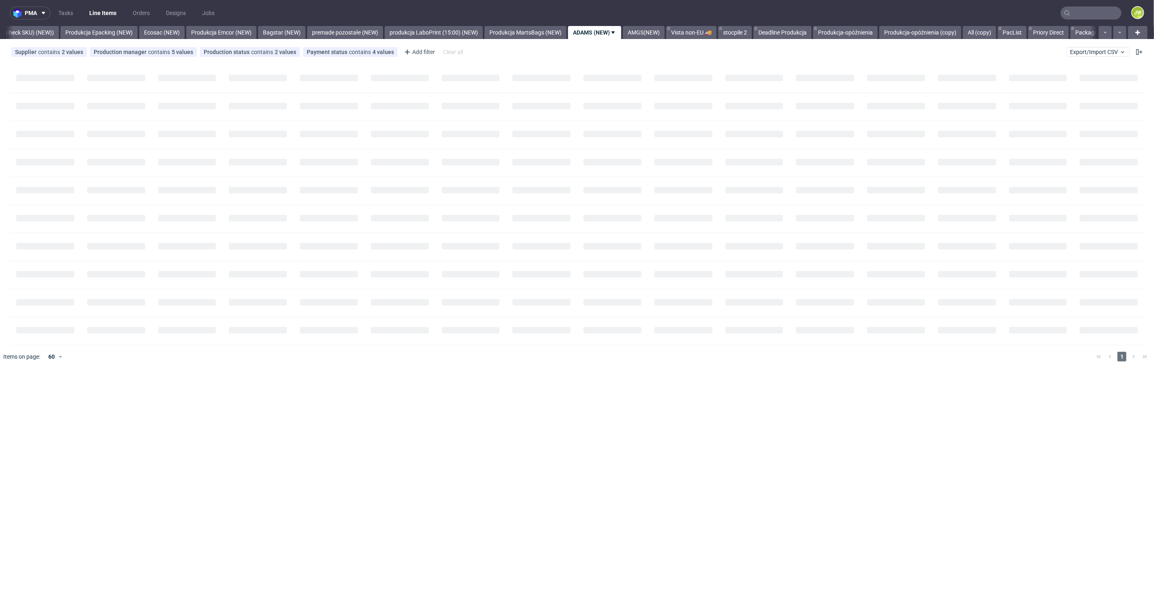
scroll to position [0, 1646]
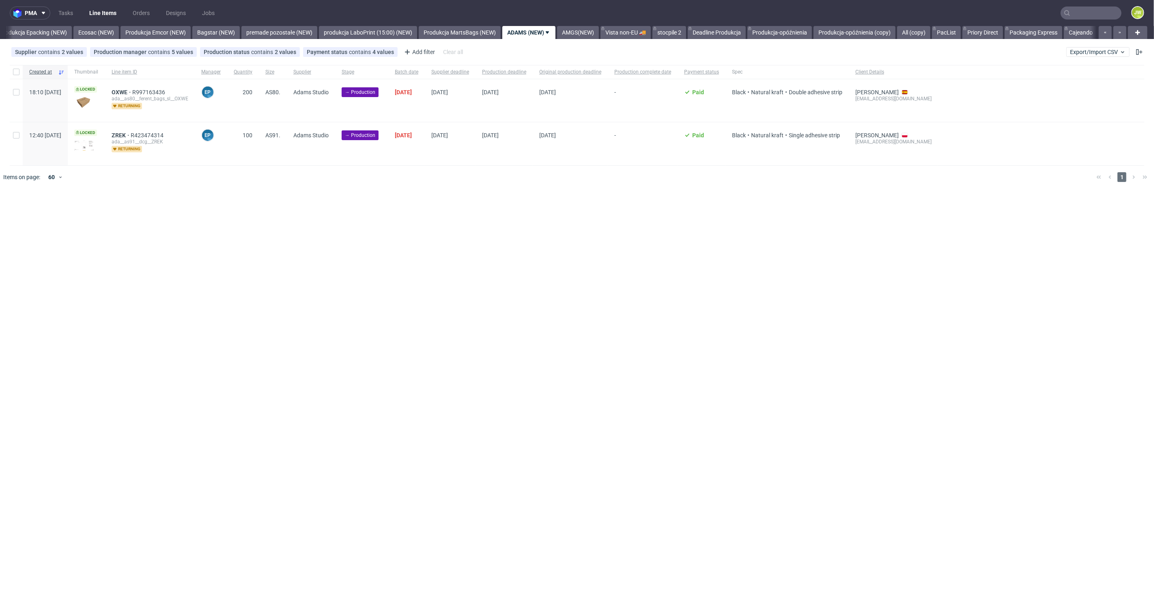
click at [416, 183] on div at bounding box center [589, 177] width 1003 height 23
click at [14, 73] on input "checkbox" at bounding box center [16, 72] width 6 height 6
checkbox input "true"
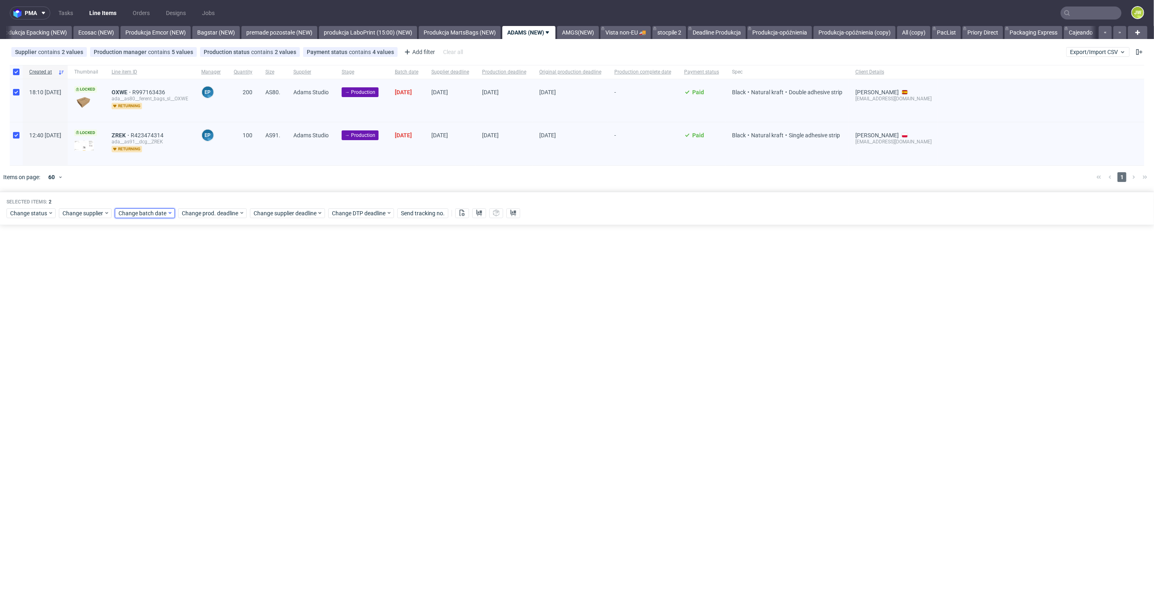
click at [132, 216] on div "Change batch date" at bounding box center [145, 213] width 60 height 10
click at [142, 295] on span "15" at bounding box center [143, 293] width 6 height 8
click at [210, 349] on span "Save" at bounding box center [211, 349] width 13 height 6
click at [210, 210] on span "Change prod. deadline" at bounding box center [210, 213] width 57 height 8
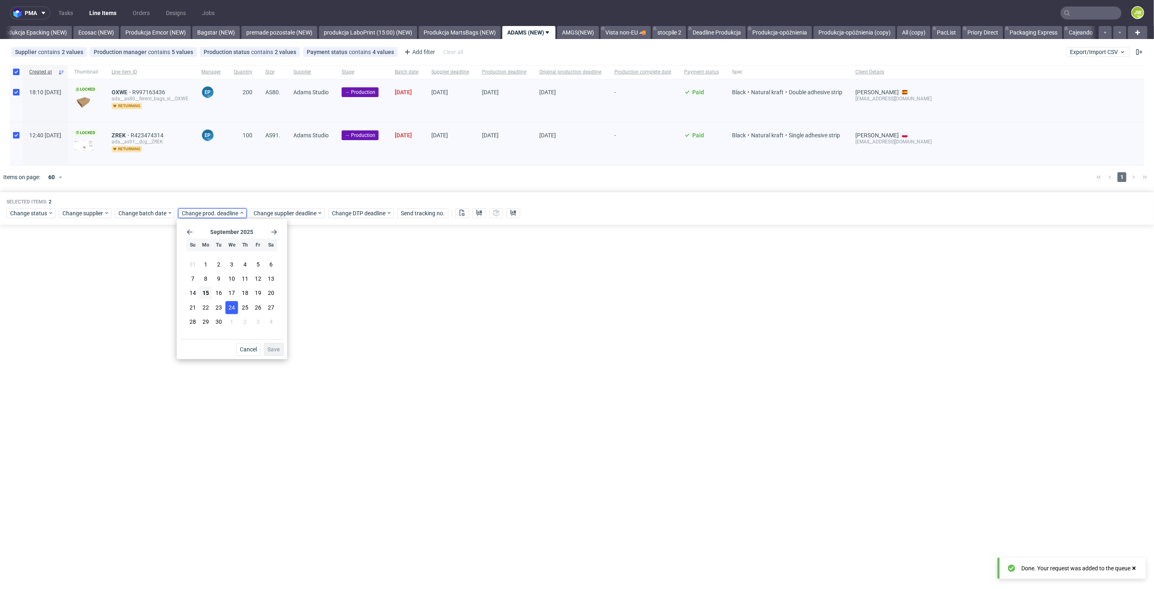
click at [231, 303] on span "24" at bounding box center [232, 307] width 6 height 8
drag, startPoint x: 273, startPoint y: 349, endPoint x: 274, endPoint y: 343, distance: 6.7
click at [274, 349] on span "Save" at bounding box center [274, 349] width 13 height 6
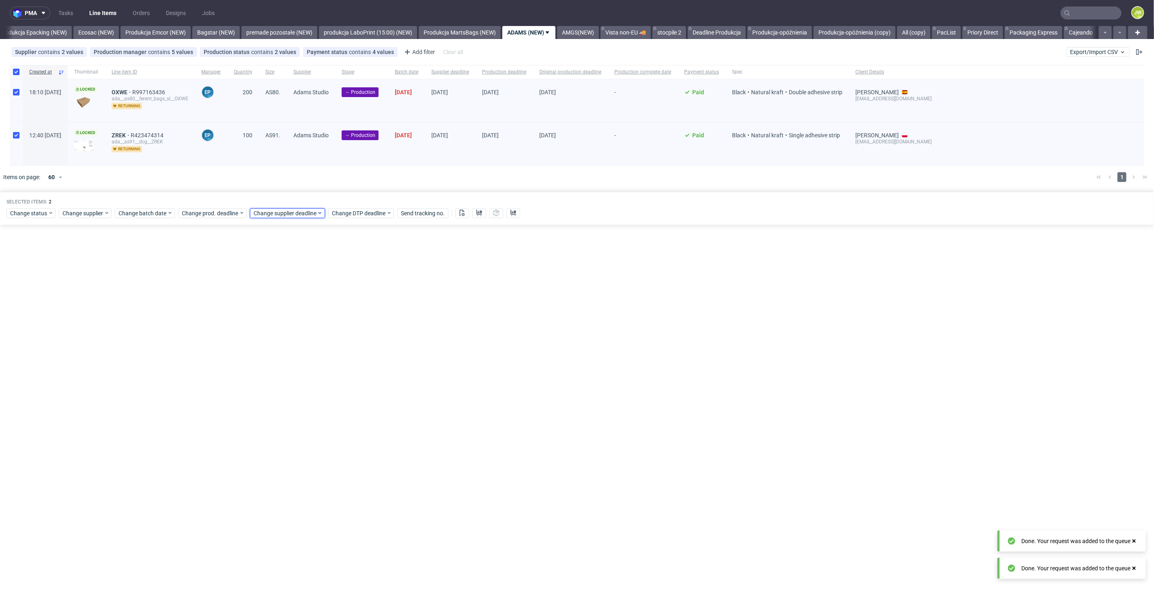
click at [276, 215] on span "Change supplier deadline" at bounding box center [285, 213] width 63 height 8
click at [305, 305] on span "24" at bounding box center [304, 307] width 6 height 8
click at [348, 348] on span "Save" at bounding box center [346, 349] width 13 height 6
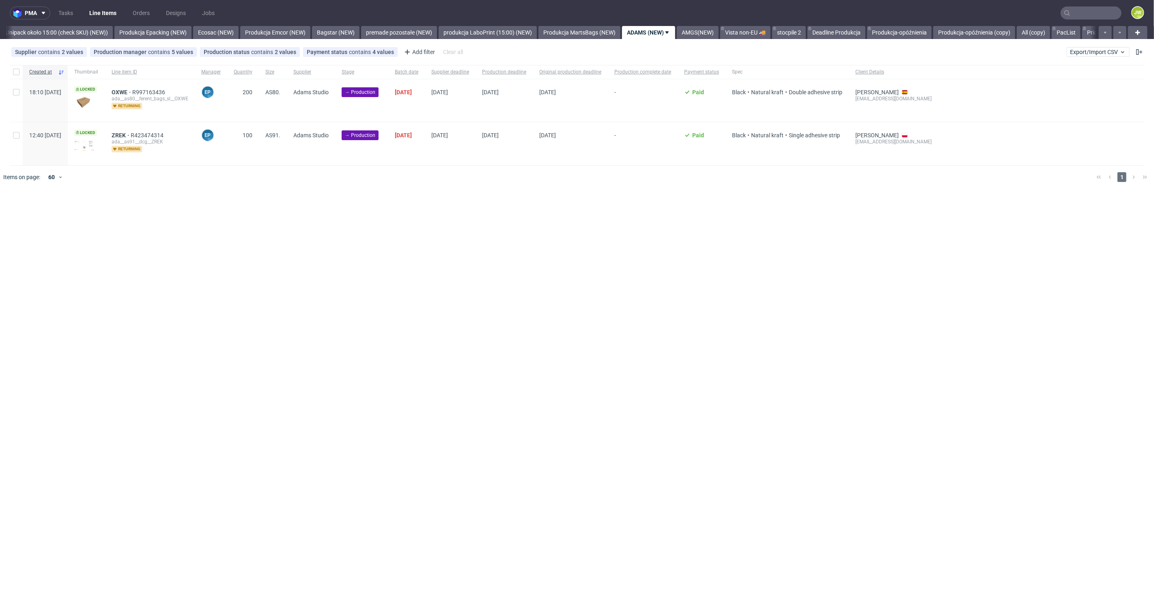
scroll to position [0, 1585]
click at [16, 71] on input "checkbox" at bounding box center [16, 72] width 6 height 6
checkbox input "true"
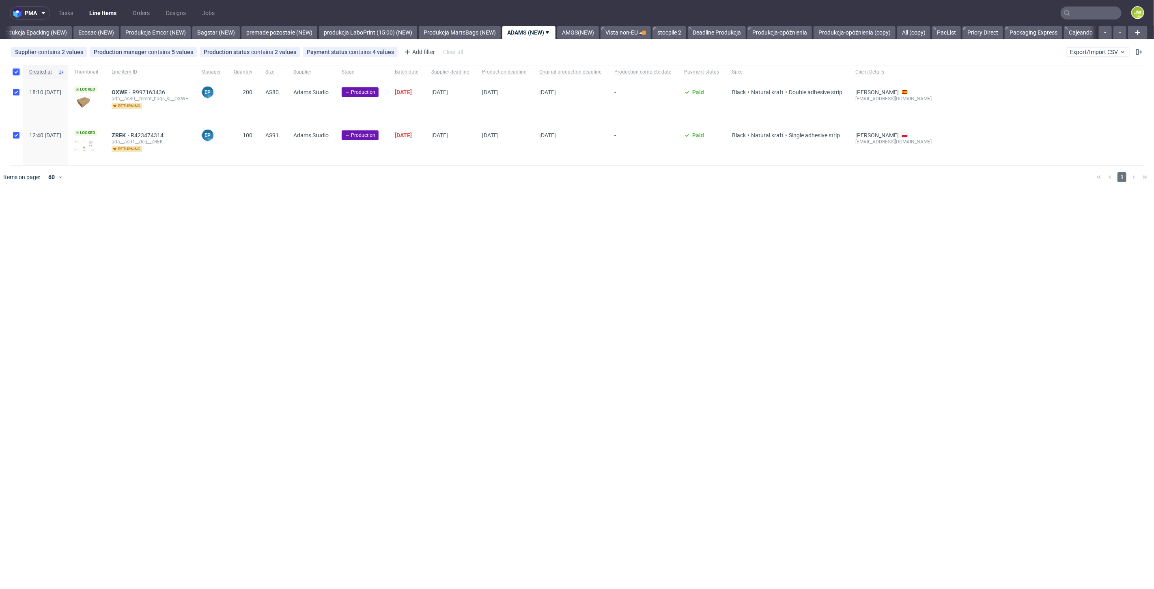
checkbox input "true"
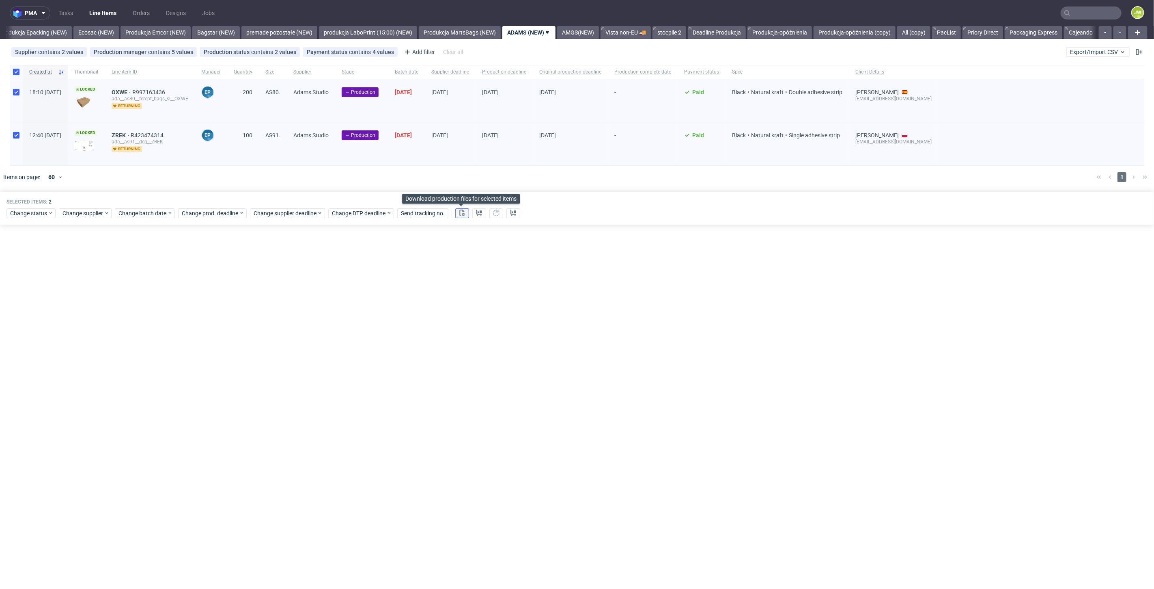
click at [461, 215] on button at bounding box center [462, 213] width 14 height 10
click at [477, 213] on use at bounding box center [480, 212] width 6 height 6
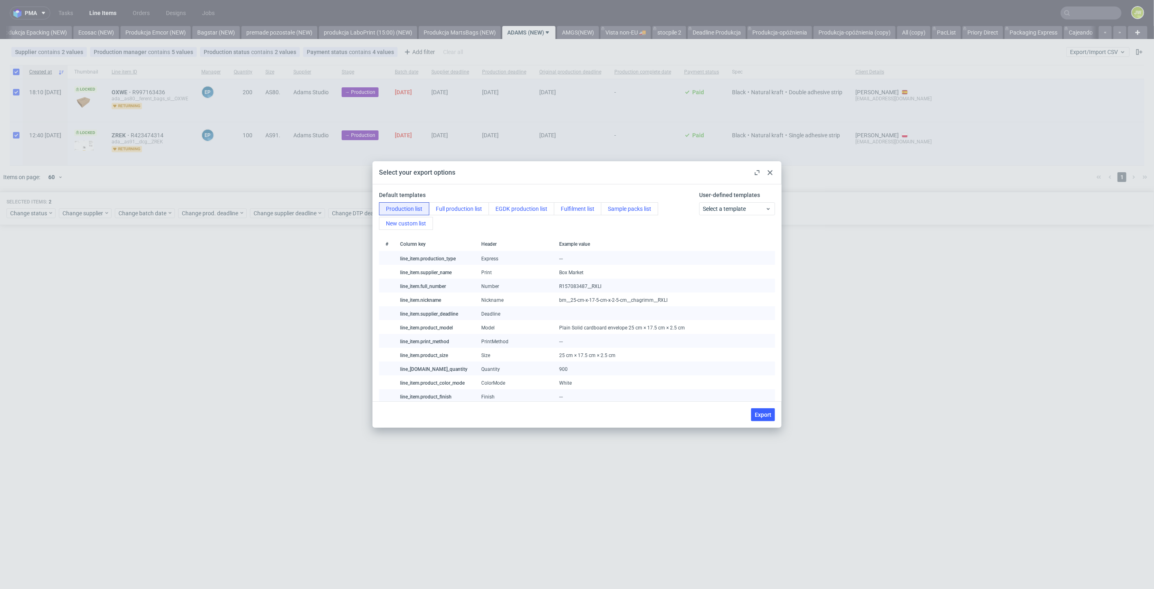
click at [756, 419] on button "Export" at bounding box center [763, 414] width 24 height 13
checkbox input "false"
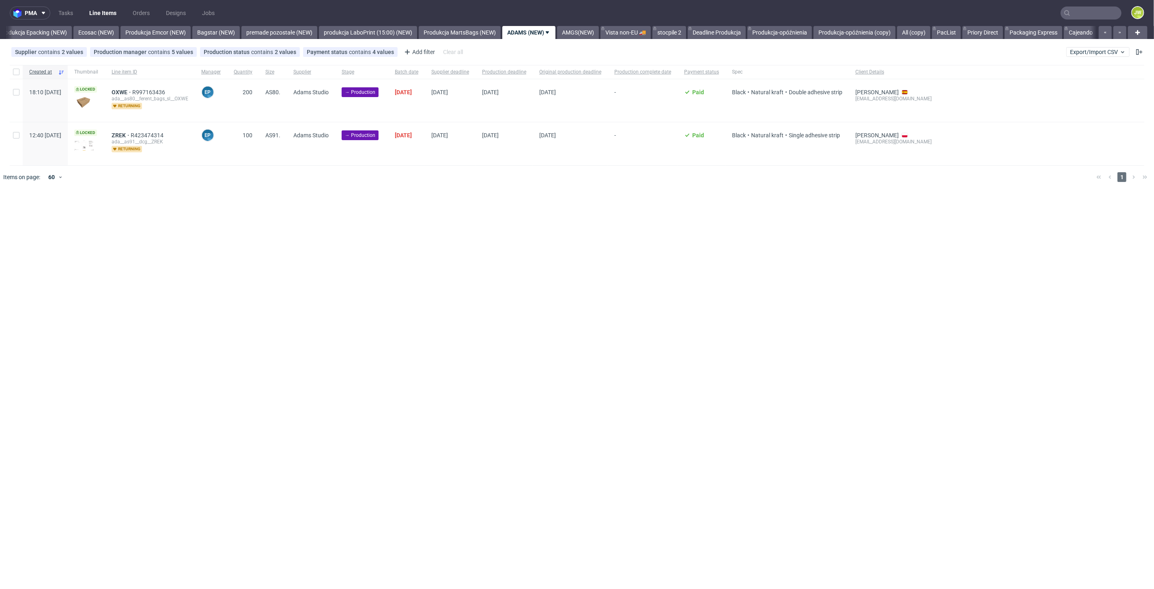
click at [10, 73] on div at bounding box center [16, 72] width 13 height 14
checkbox input "true"
click at [11, 207] on div "Change status Change supplier Change batch date Change prod. deadline Change su…" at bounding box center [576, 213] width 1141 height 12
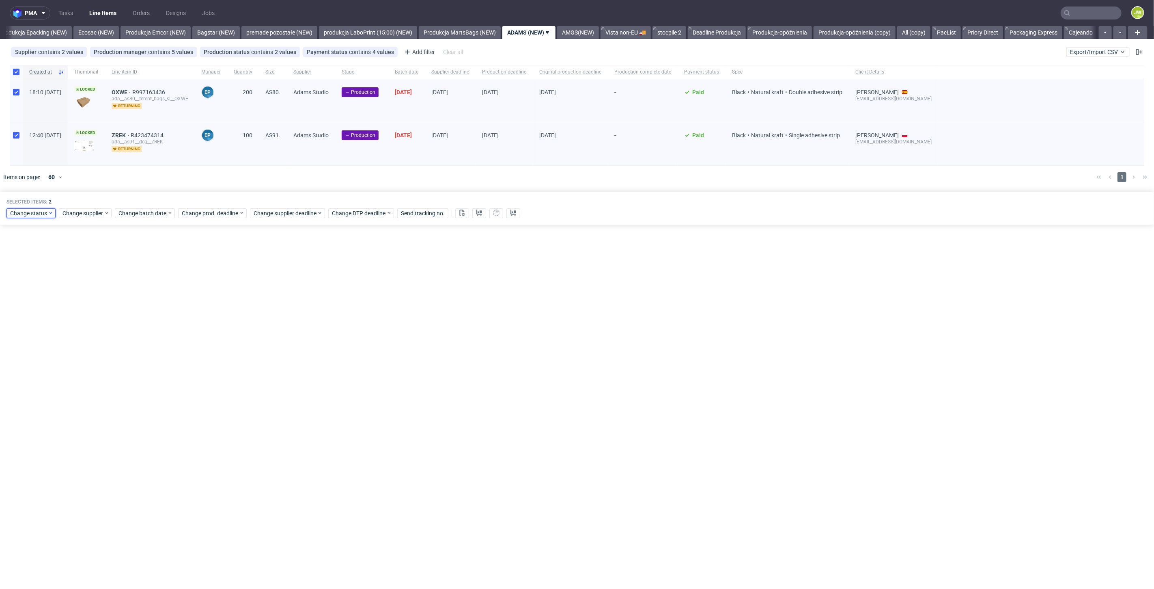
click at [21, 212] on span "Change status" at bounding box center [29, 213] width 38 height 8
click at [27, 272] on span "In Production" at bounding box center [30, 272] width 41 height 11
click at [89, 332] on span "Save" at bounding box center [92, 333] width 13 height 6
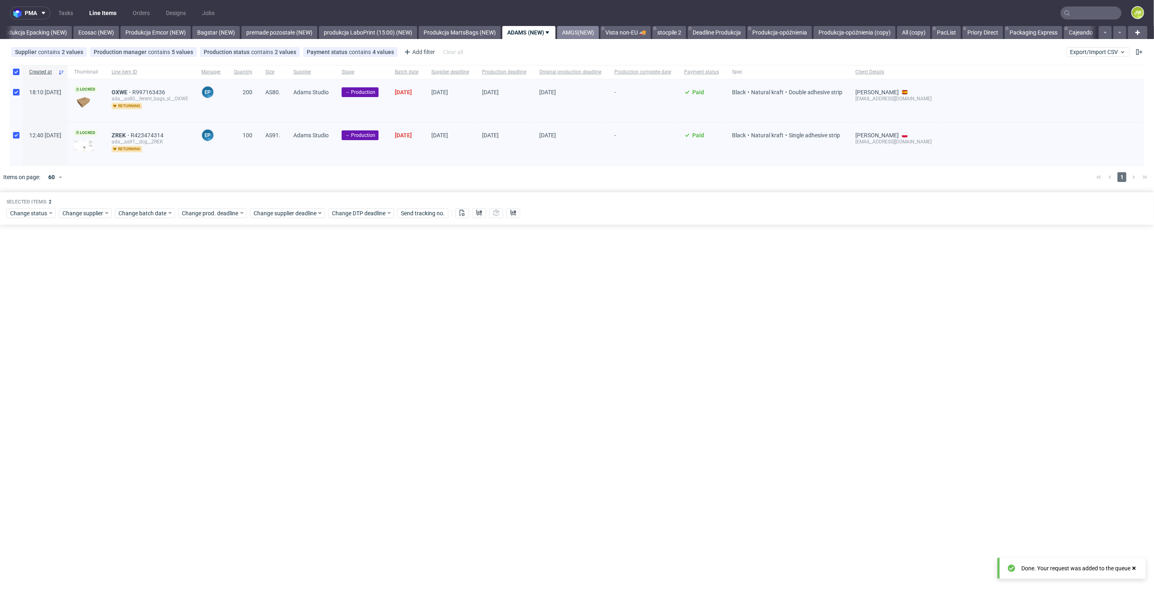
click at [593, 32] on link "AMGS(NEW)" at bounding box center [578, 32] width 42 height 13
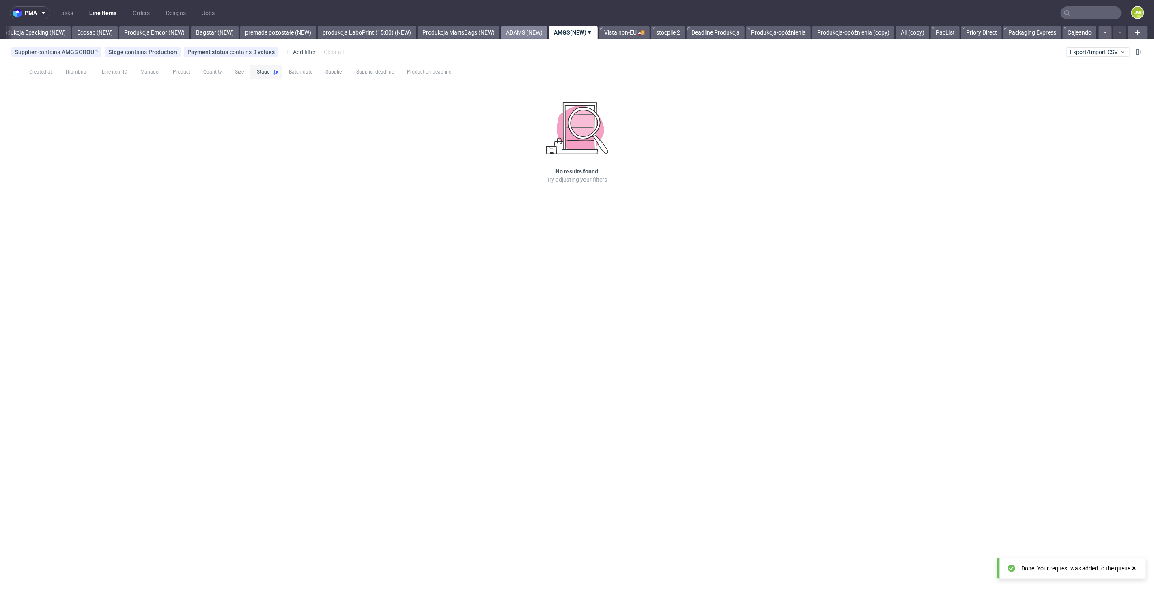
click at [535, 32] on link "ADAMS (NEW)" at bounding box center [524, 32] width 46 height 13
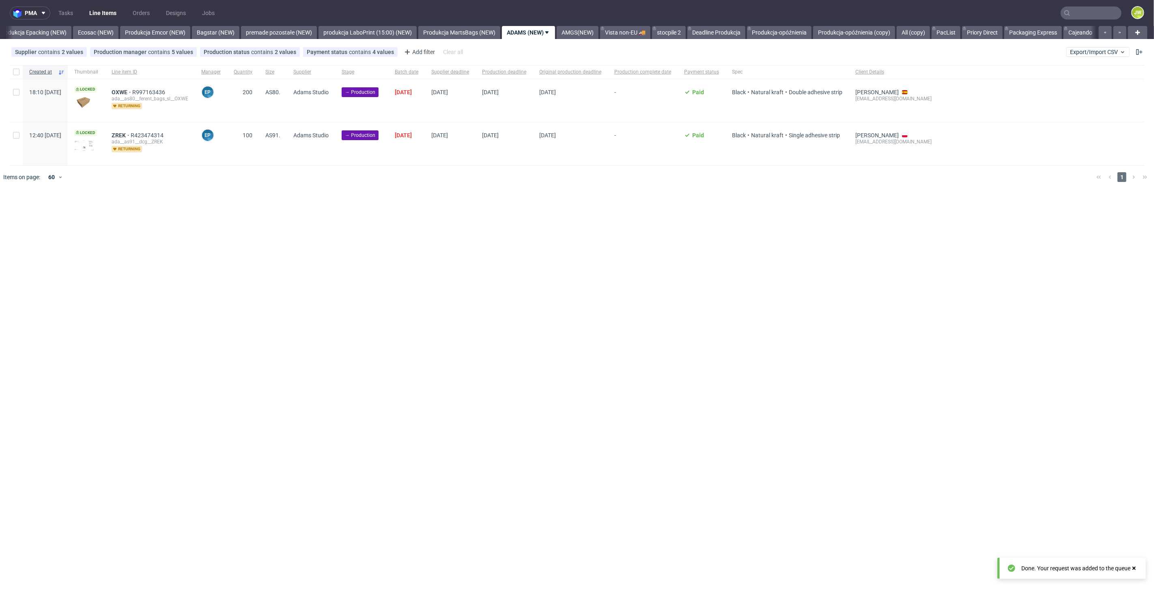
scroll to position [0, 1646]
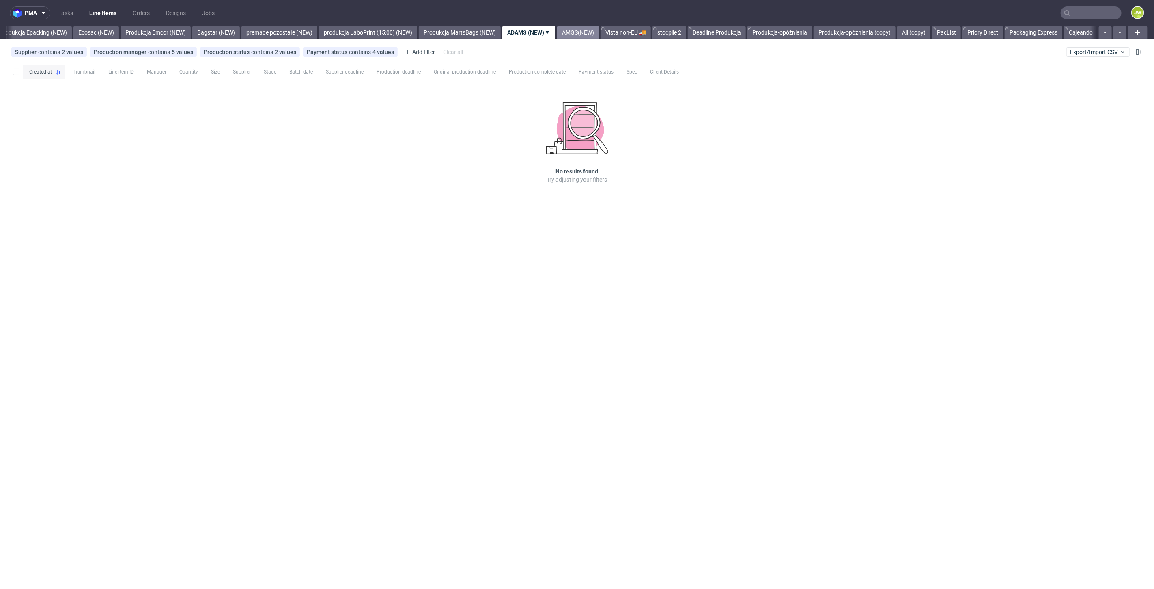
click at [599, 27] on link "AMGS(NEW)" at bounding box center [578, 32] width 42 height 13
click at [611, 35] on link "Vista non-EU 🚚" at bounding box center [625, 32] width 50 height 13
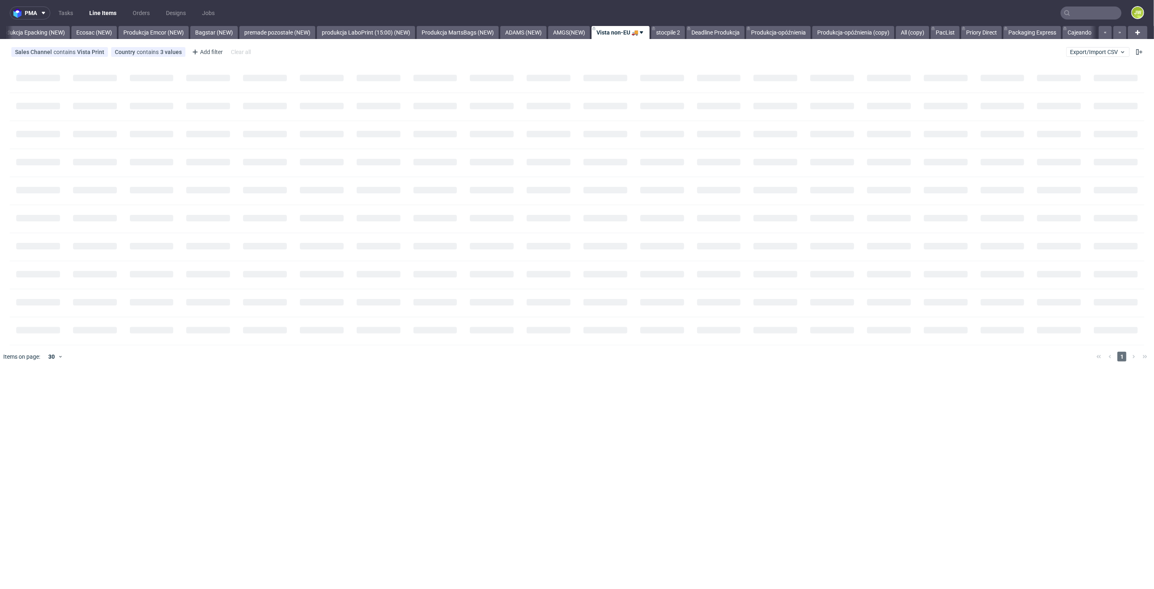
scroll to position [0, 1672]
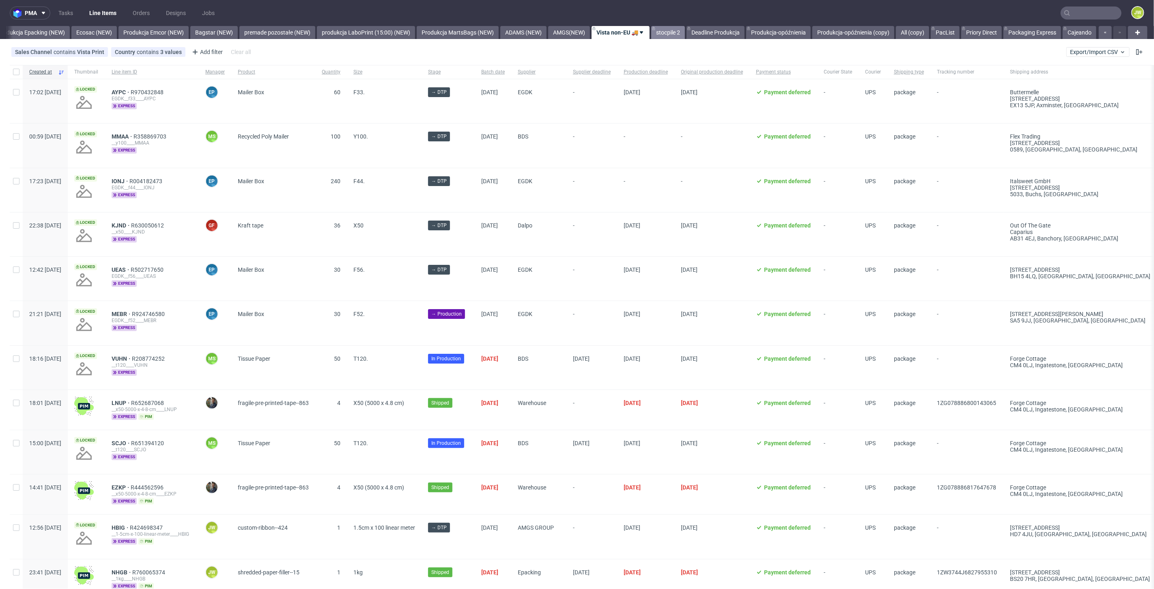
click at [660, 32] on link "stocpile 2" at bounding box center [668, 32] width 34 height 13
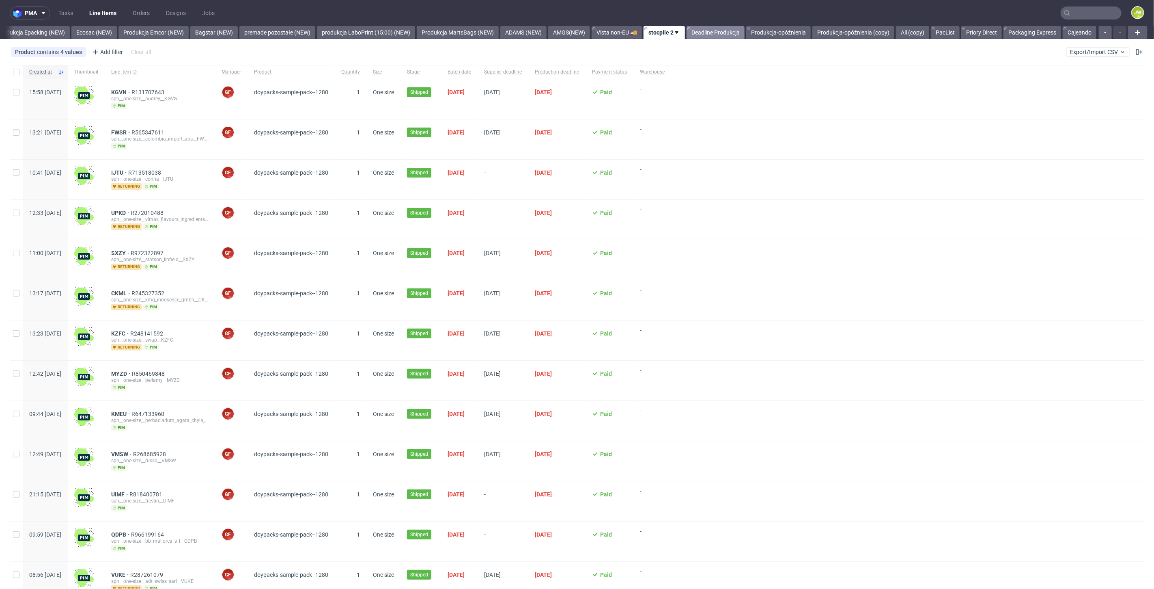
click at [702, 37] on link "Deadline Produkcja" at bounding box center [716, 32] width 58 height 13
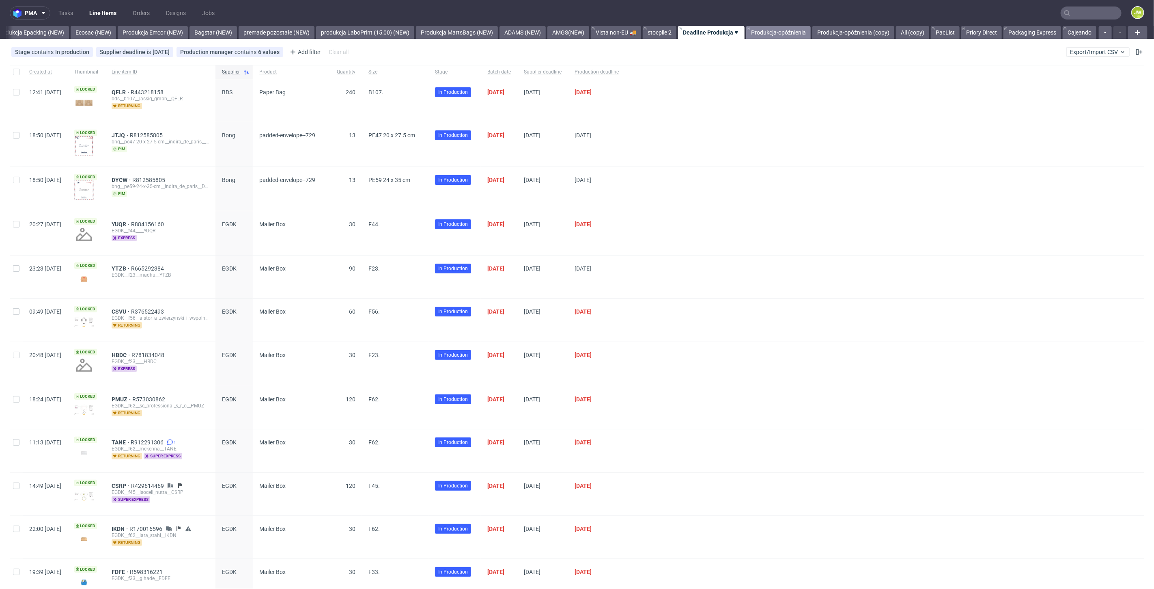
click at [762, 37] on link "Produkcja-opóźnienia" at bounding box center [778, 32] width 65 height 13
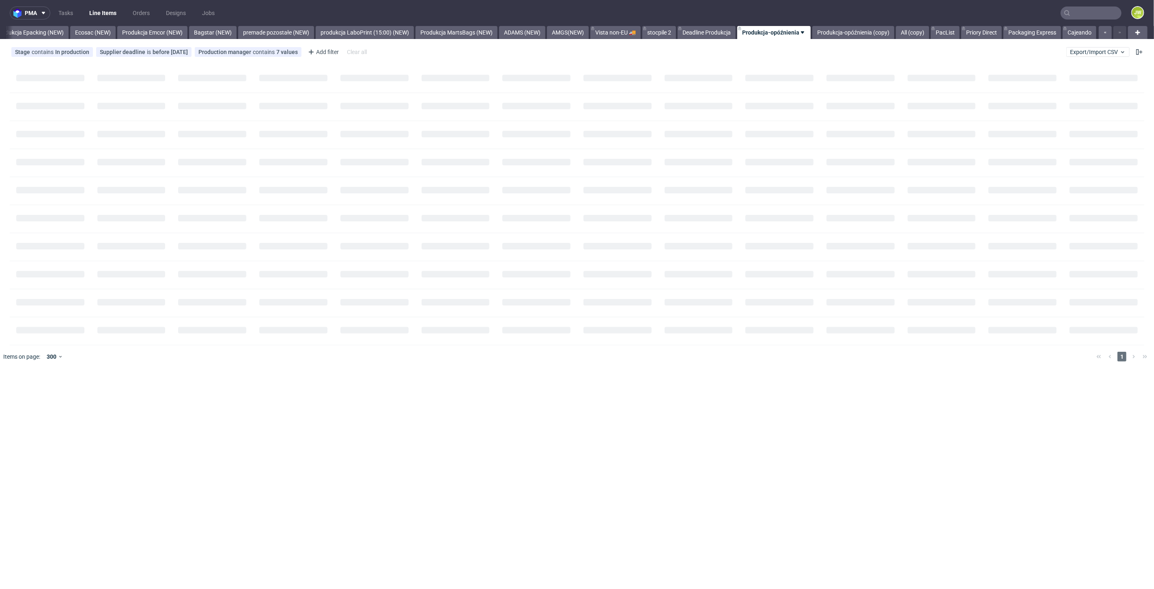
scroll to position [0, 1672]
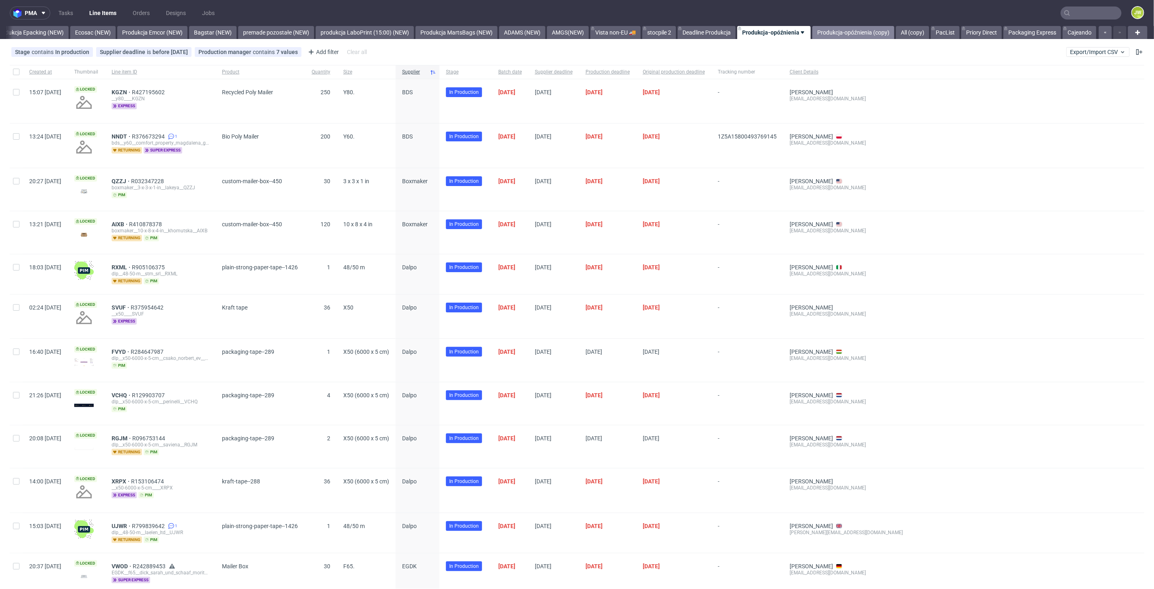
click at [831, 36] on link "Produkcja-opóźnienia (copy)" at bounding box center [854, 32] width 82 height 13
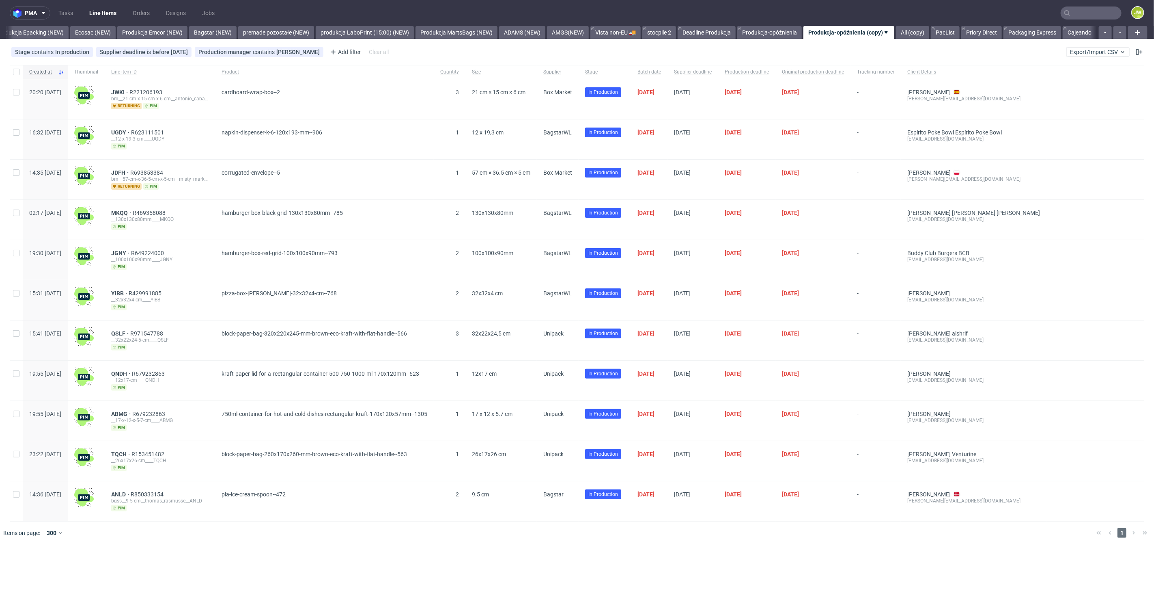
click at [581, 559] on div "pma Tasks Line Items Orders Designs Jobs JW All DTP Late Shipped Shipments DTP …" at bounding box center [577, 294] width 1154 height 589
click at [1107, 52] on span "Export/Import CSV" at bounding box center [1098, 52] width 56 height 6
click at [1069, 82] on link "Import shipments CSV" at bounding box center [1079, 84] width 95 height 13
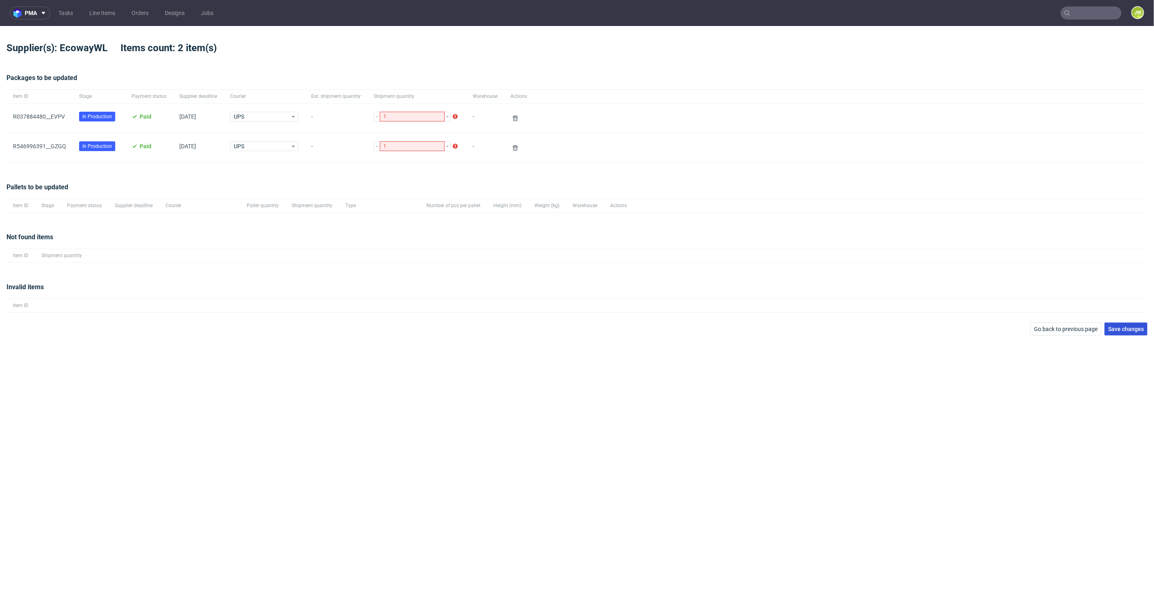
click at [1128, 330] on span "Save changes" at bounding box center [1127, 329] width 36 height 6
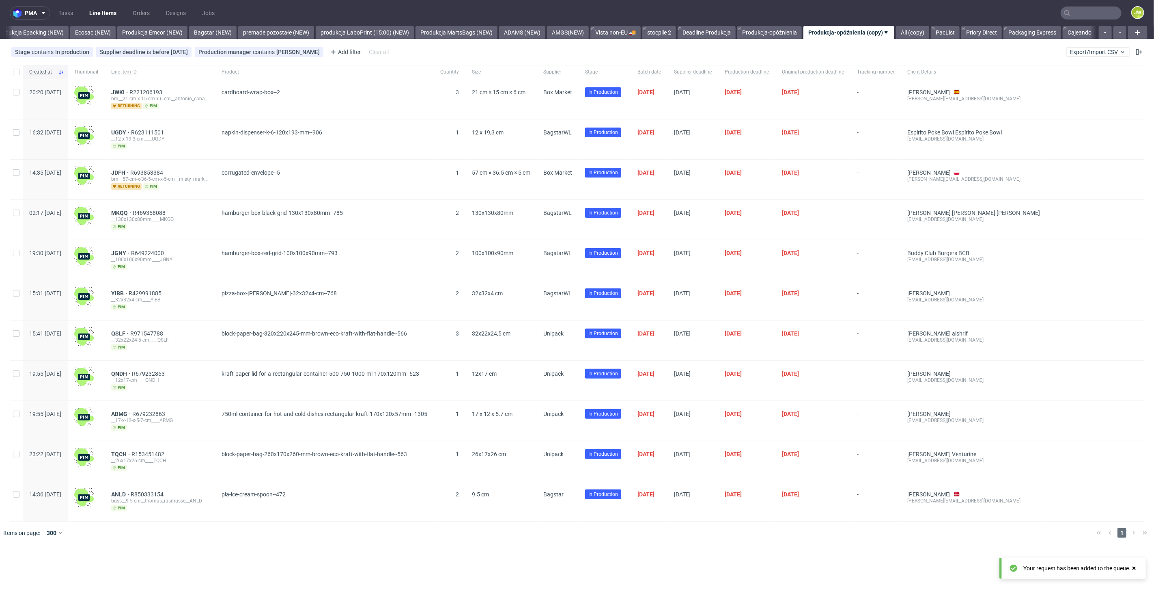
scroll to position [0, 1672]
click at [1085, 51] on span "Export/Import CSV" at bounding box center [1098, 52] width 56 height 6
click at [1053, 85] on link "Import shipments CSV" at bounding box center [1079, 84] width 95 height 13
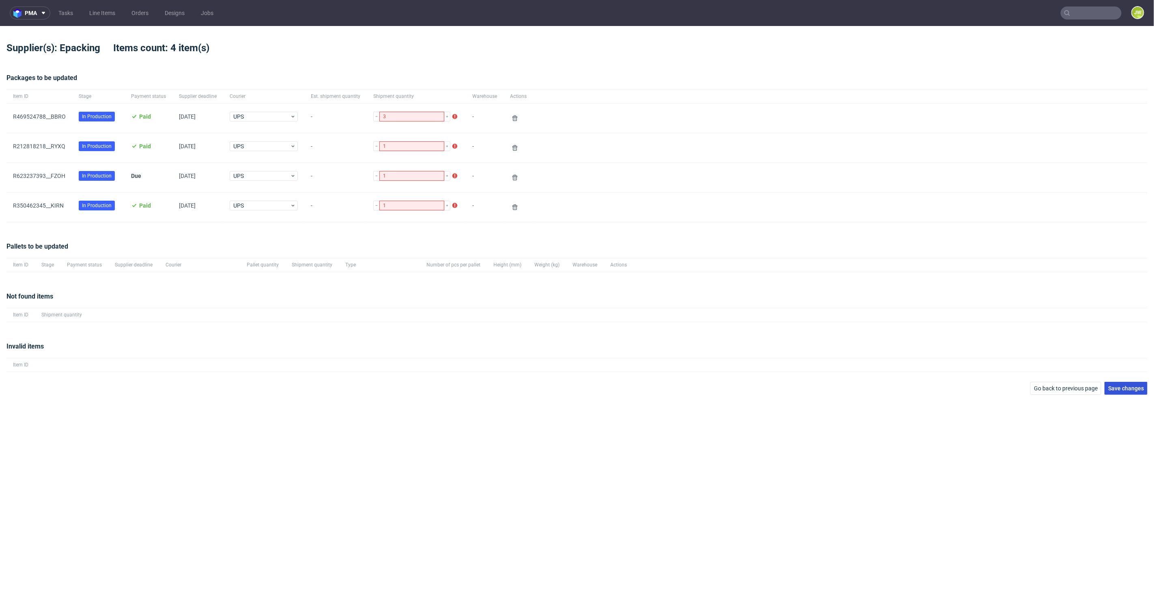
click at [1131, 393] on button "Save changes" at bounding box center [1126, 388] width 43 height 13
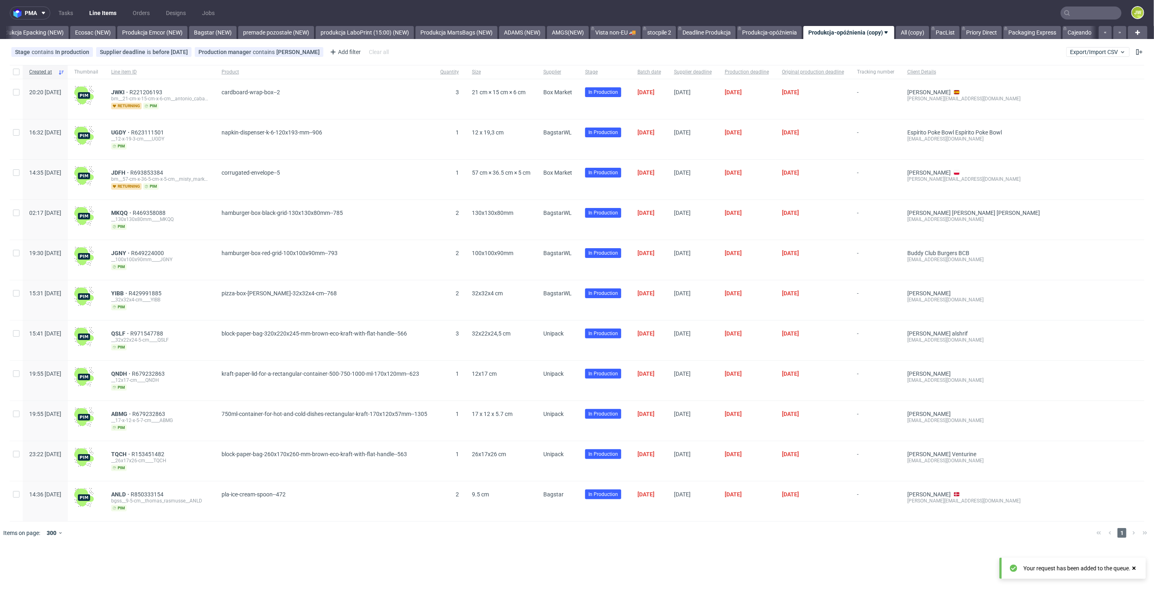
scroll to position [0, 1672]
drag, startPoint x: 218, startPoint y: 87, endPoint x: 131, endPoint y: 86, distance: 86.9
click at [131, 86] on div "JWKI R221206193 bm__21-cm-x-15-cm-x-6-cm__antonio_cabalga_ortiz__JWKI returning…" at bounding box center [160, 99] width 110 height 40
copy div "JWKI R221206193"
drag, startPoint x: 193, startPoint y: 131, endPoint x: 127, endPoint y: 132, distance: 66.2
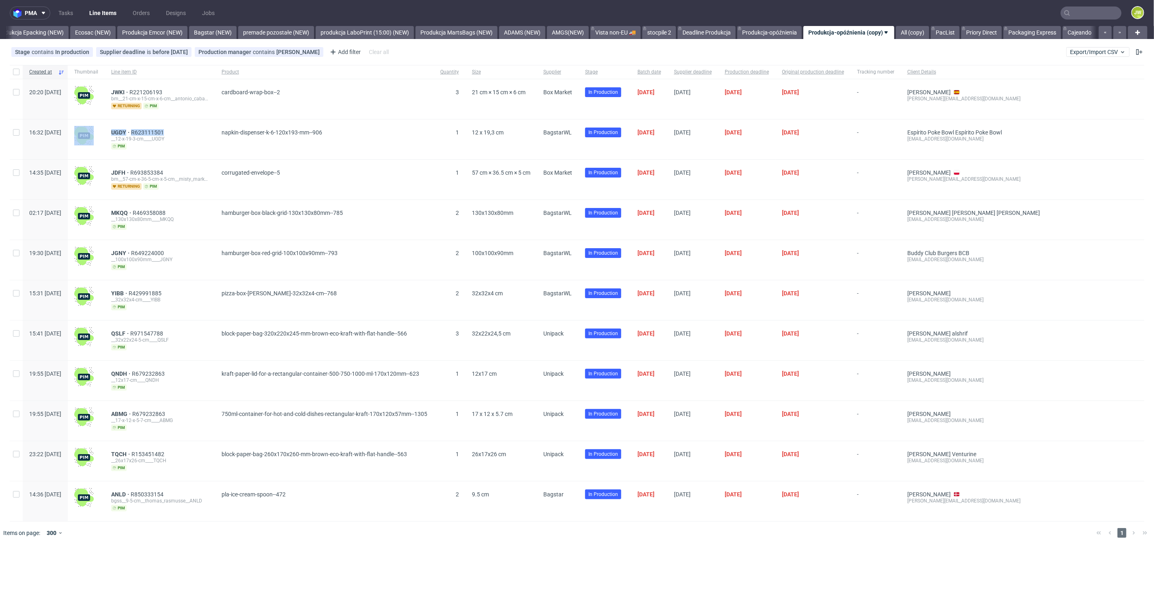
click at [127, 132] on div "16:32 Tue 09.09.2025 UGDY R623111501 __12-x-19-3-cm____UGDY pim napkin-dispense…" at bounding box center [577, 139] width 1135 height 40
copy div "UGDY R623111501"
click at [601, 73] on div "Stage" at bounding box center [605, 72] width 52 height 14
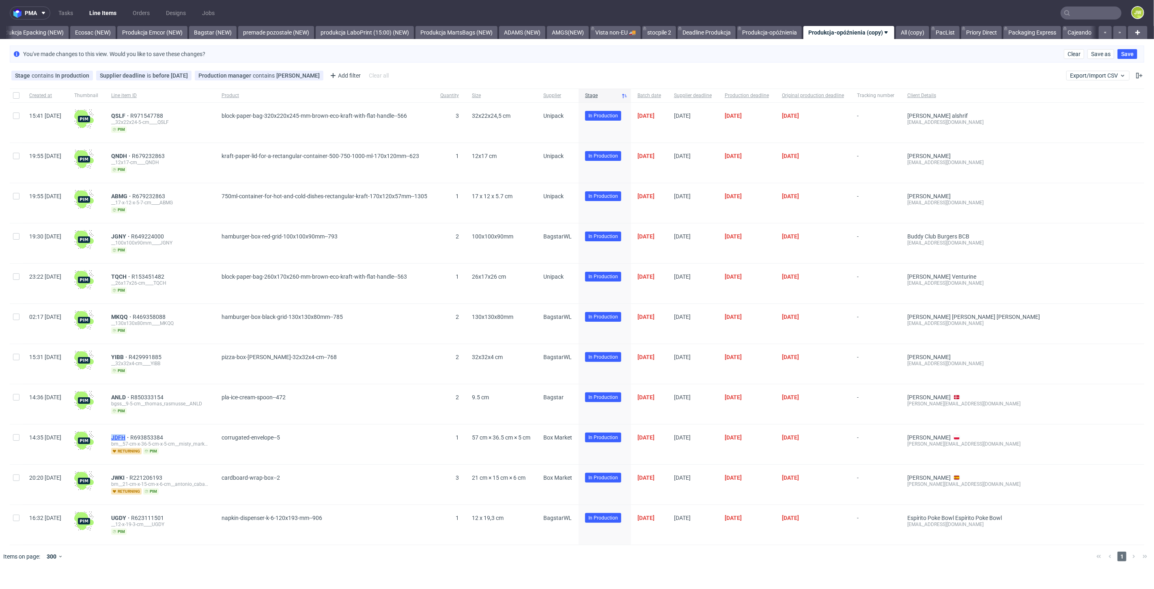
drag, startPoint x: 132, startPoint y: 436, endPoint x: 147, endPoint y: 434, distance: 16.0
click at [147, 434] on div "JDFH R693853384 bm__57-cm-x-36-5-cm-x-5-cm__misty_marketing_aleksandra_swidersk…" at bounding box center [160, 444] width 110 height 40
copy span "JDFH"
drag, startPoint x: 193, startPoint y: 435, endPoint x: 134, endPoint y: 435, distance: 59.7
click at [134, 435] on div "JDFH R693853384 bm__57-cm-x-36-5-cm-x-5-cm__misty_marketing_aleksandra_swidersk…" at bounding box center [160, 444] width 110 height 40
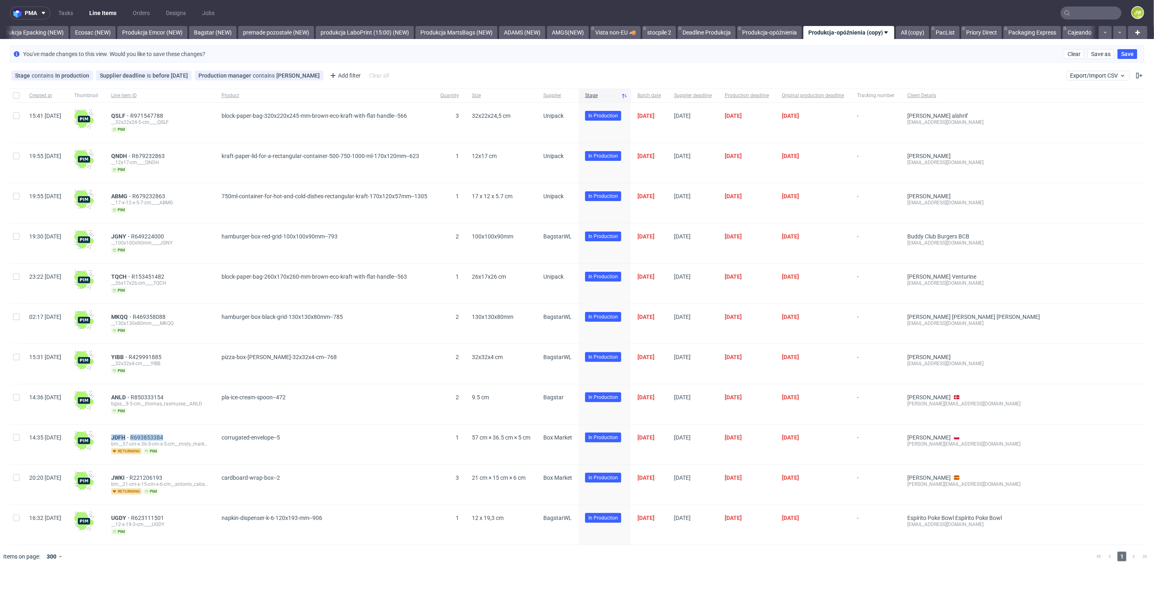
copy div "JDFH R693853384"
click at [1108, 76] on span "Export/Import CSV" at bounding box center [1098, 75] width 56 height 6
click at [1066, 108] on link "Import shipments CSV" at bounding box center [1079, 107] width 95 height 13
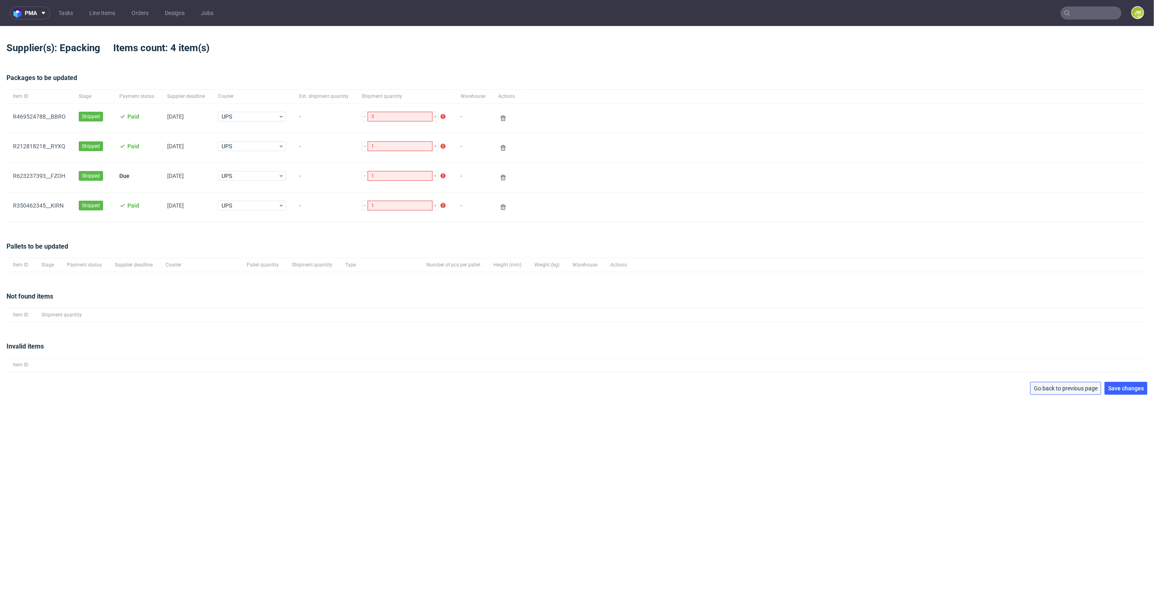
click at [1040, 385] on span "Go back to previous page" at bounding box center [1066, 388] width 64 height 6
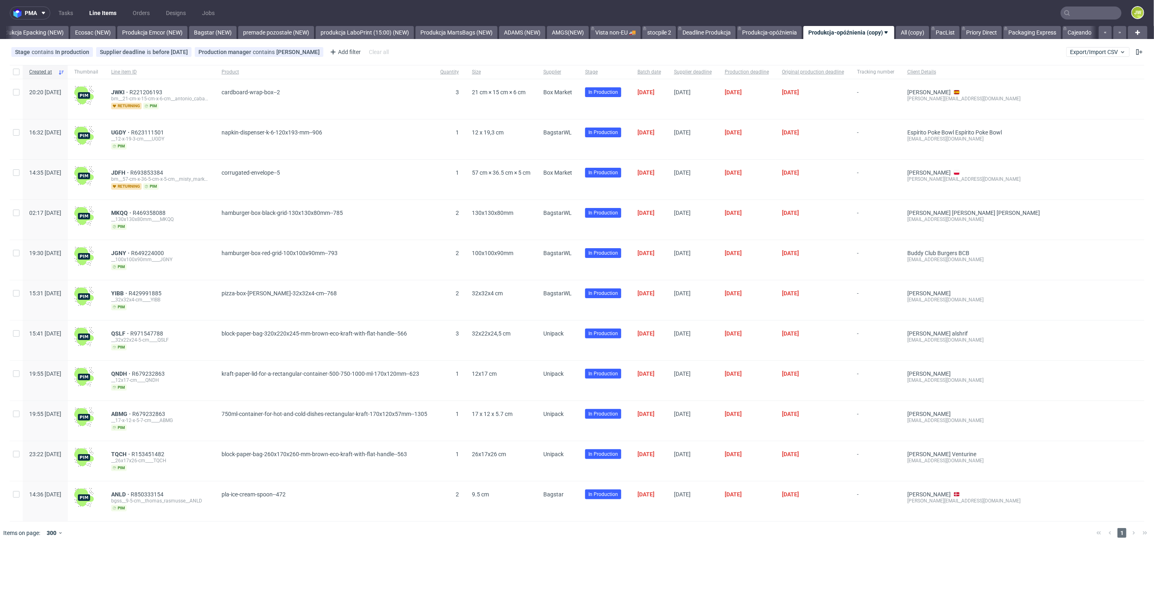
scroll to position [0, 1672]
click at [1080, 55] on span "Export/Import CSV" at bounding box center [1098, 52] width 56 height 6
click at [1066, 84] on link "Import shipments CSV" at bounding box center [1079, 84] width 95 height 13
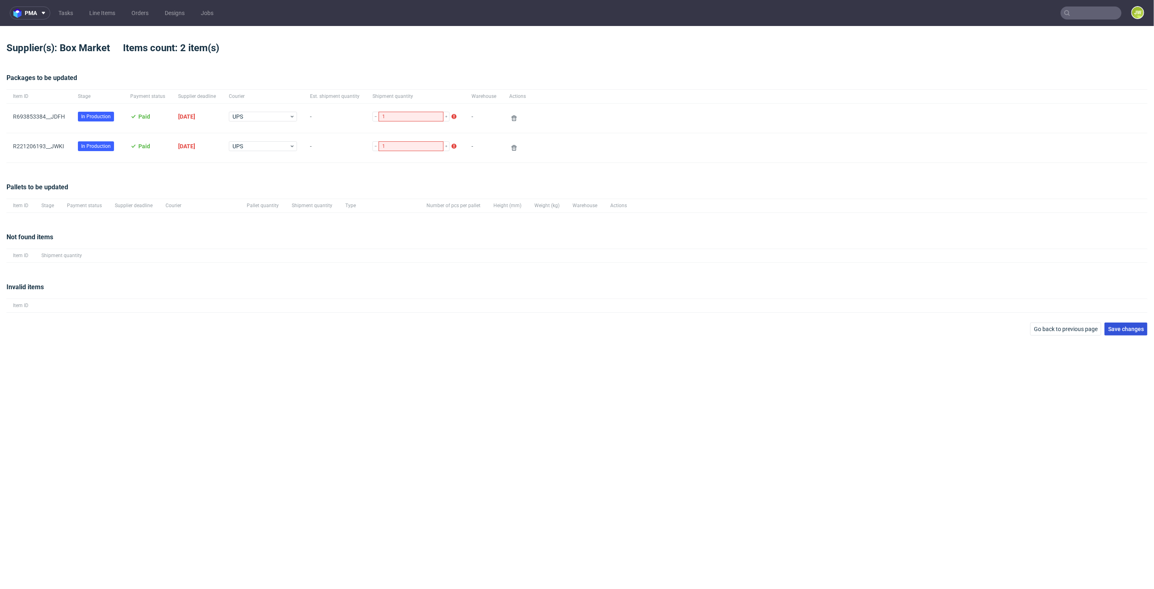
click at [1118, 329] on span "Save changes" at bounding box center [1127, 329] width 36 height 6
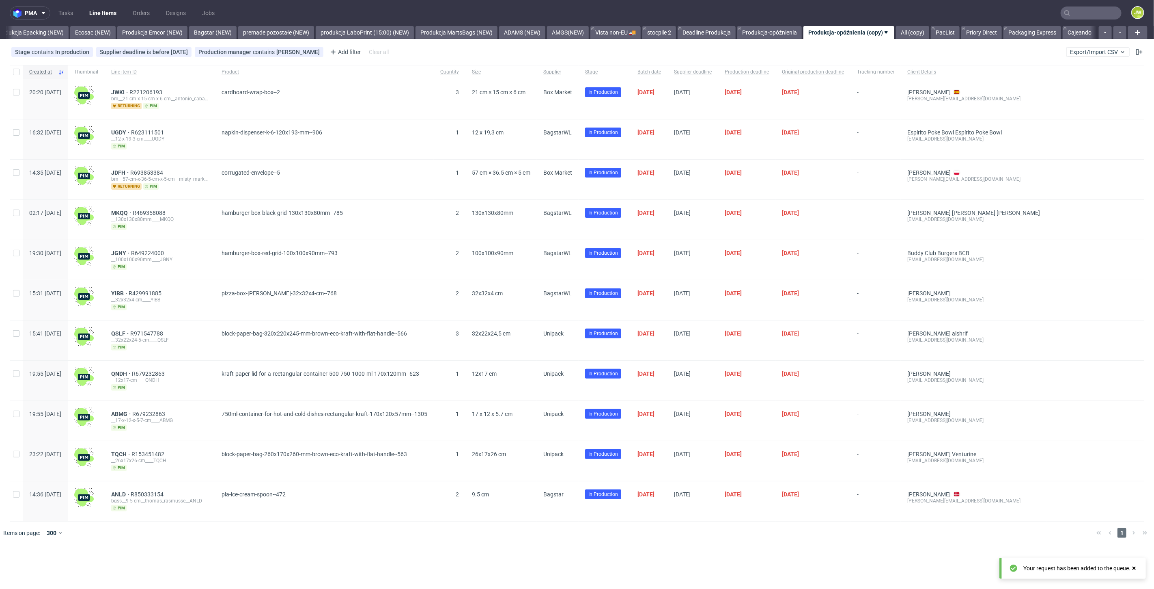
scroll to position [0, 1672]
click at [579, 76] on div "Supplier" at bounding box center [558, 72] width 42 height 14
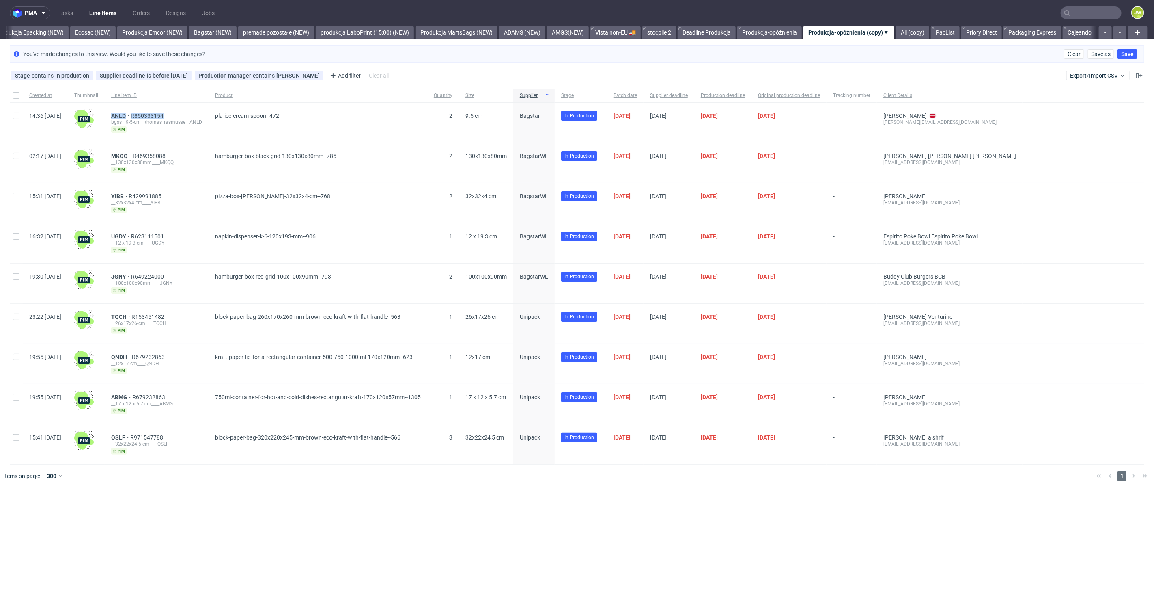
drag, startPoint x: 205, startPoint y: 108, endPoint x: 133, endPoint y: 116, distance: 72.3
click at [133, 116] on div "ANLD R850333154 bgss__9-5-cm__thomas_rasmusse__ANLD pim" at bounding box center [157, 123] width 104 height 40
copy div "ANLD R850333154"
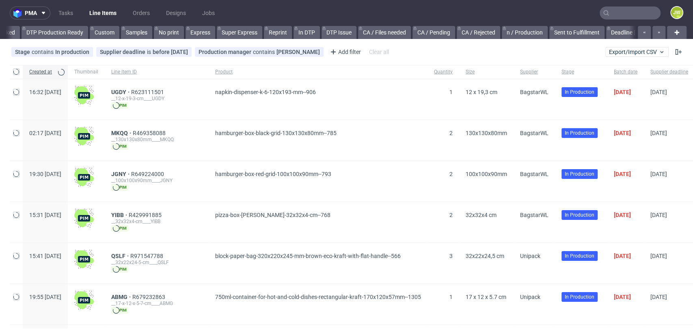
click at [610, 11] on input "text" at bounding box center [630, 12] width 61 height 13
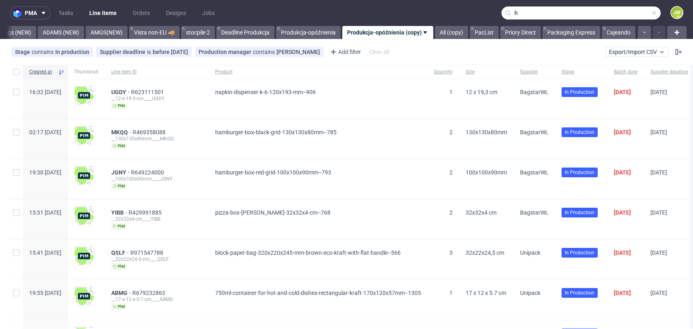
scroll to position [0, 2143]
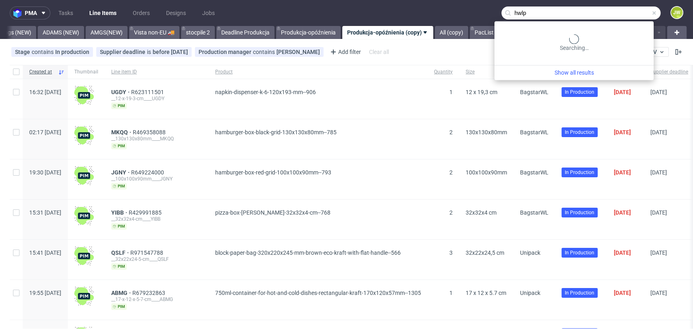
type input "hwlp"
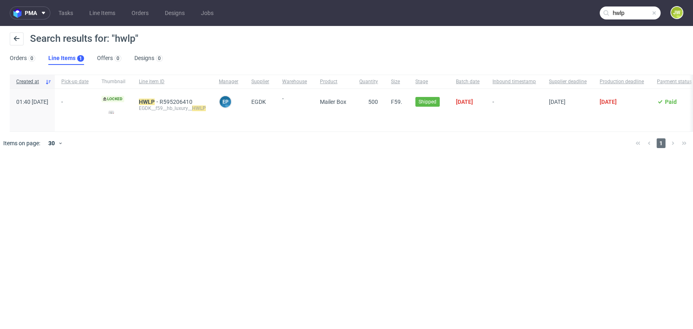
click at [168, 98] on div "HWLP R595206410 EGDK__f59__hb_luxury__ HWLP" at bounding box center [172, 110] width 80 height 43
click at [155, 103] on mark "HWLP" at bounding box center [147, 102] width 16 height 6
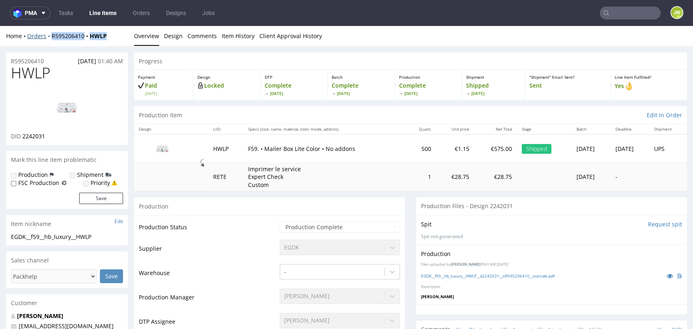
drag, startPoint x: 114, startPoint y: 37, endPoint x: 49, endPoint y: 37, distance: 65.4
click at [49, 37] on div "Home Orders R595206410 HWLP" at bounding box center [67, 36] width 122 height 8
copy div "R595206410 HWLP"
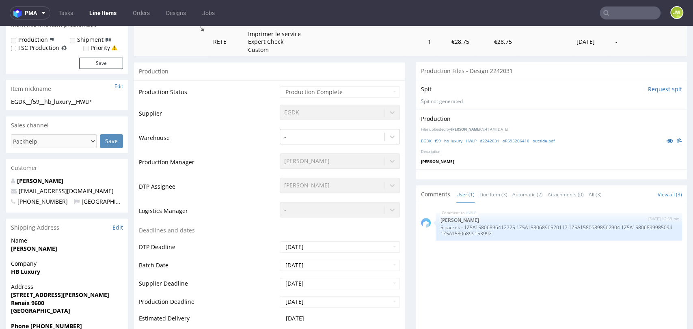
scroll to position [180, 0]
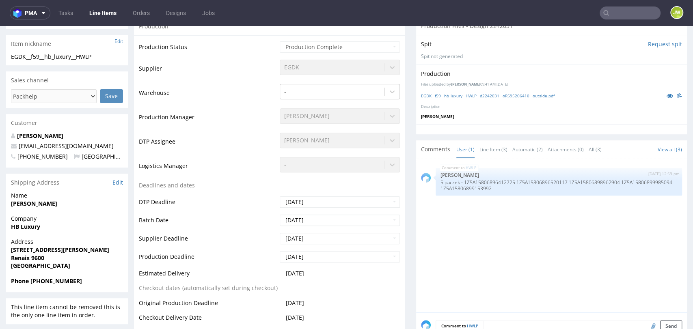
click at [212, 129] on td "Production Manager" at bounding box center [208, 120] width 139 height 24
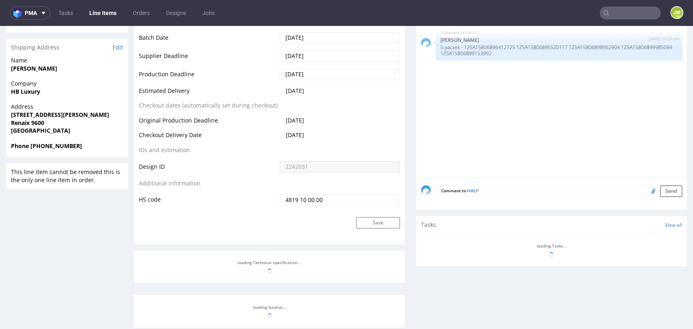
scroll to position [315, 0]
click at [493, 196] on form "Comment to HWLP Send" at bounding box center [559, 191] width 246 height 12
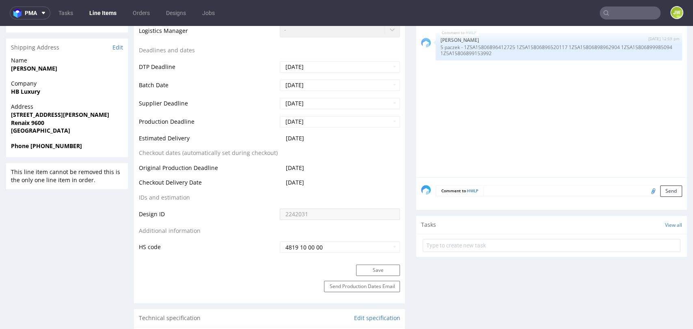
click at [493, 193] on textarea at bounding box center [582, 190] width 198 height 11
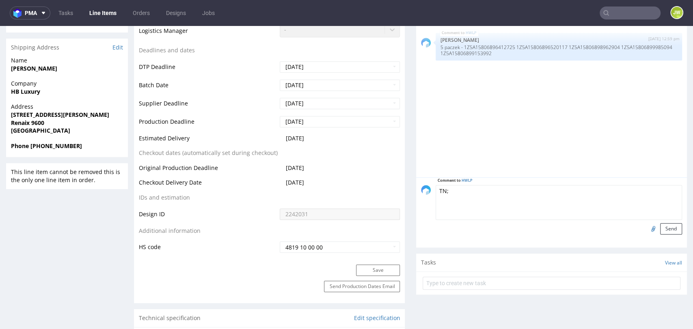
paste textarea "1Z5A15806897999476"
click at [442, 190] on textarea "TN;1Z5A15806897999476" at bounding box center [559, 202] width 246 height 35
click at [436, 191] on textarea "TN: 1Z5A15806897999476" at bounding box center [559, 202] width 246 height 35
click at [436, 188] on textarea "TN: 1Z5A15806897999476" at bounding box center [559, 202] width 246 height 35
click at [231, 66] on td "DTP Deadline" at bounding box center [208, 69] width 139 height 18
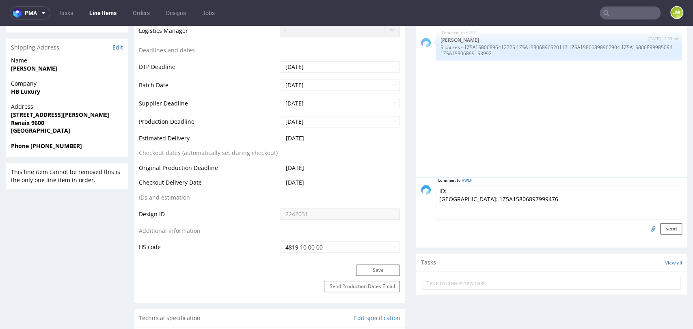
click at [453, 186] on textarea "ID: [GEOGRAPHIC_DATA]: 1Z5A15806897999476" at bounding box center [559, 202] width 246 height 35
paste textarea "R595206410HWLP"
click at [472, 190] on textarea "ID: R595206410HWLP TN: 1Z5A15806897999476" at bounding box center [559, 202] width 246 height 35
click at [502, 192] on textarea "ID: R595206410__HWLP TN: 1Z5A15806897999476" at bounding box center [559, 202] width 246 height 35
type textarea "ID: R595206410__HWLP_Reshipping TN: 1Z5A15806897999476"
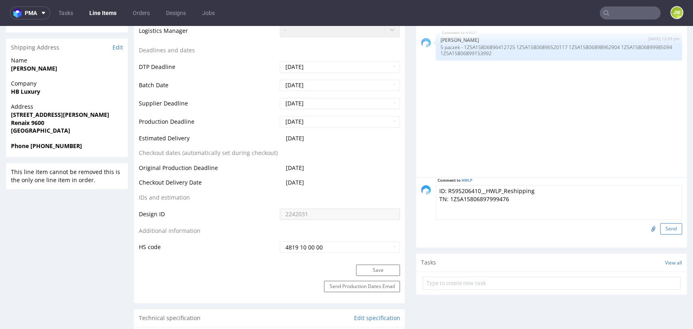
click at [660, 231] on button "Send" at bounding box center [671, 228] width 22 height 11
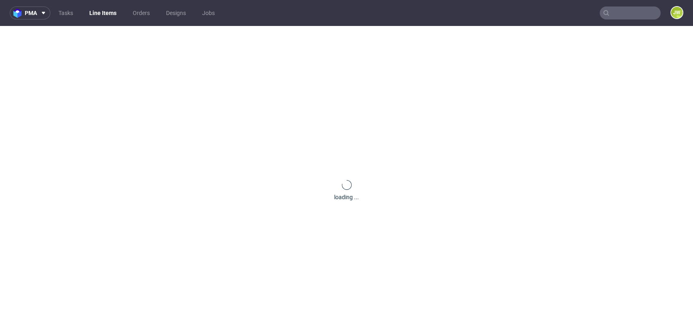
scroll to position [0, 0]
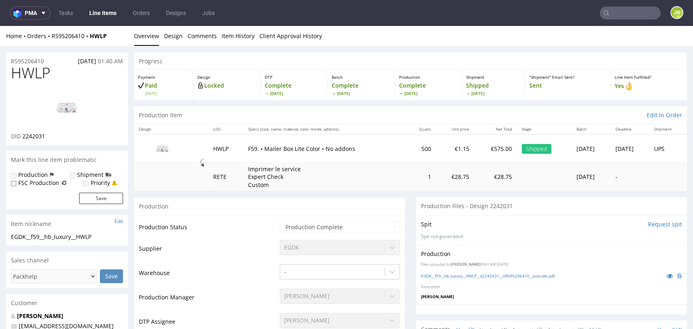
click at [648, 59] on div "Progress" at bounding box center [410, 61] width 553 height 18
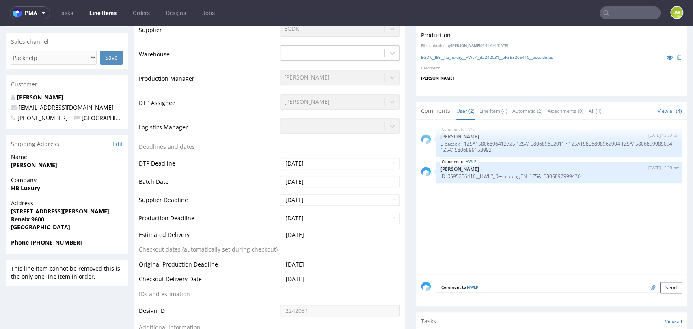
scroll to position [225, 0]
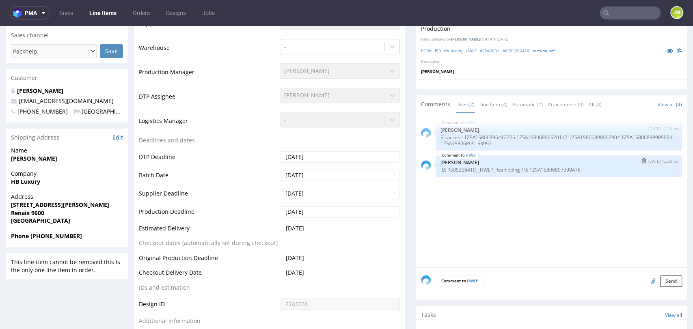
click at [480, 167] on p "ID: R595206410__HWLP_Reshipping TN: 1Z5A15806897999476" at bounding box center [558, 170] width 237 height 6
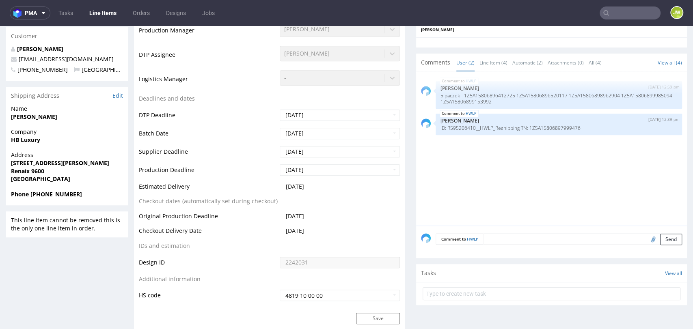
scroll to position [315, 0]
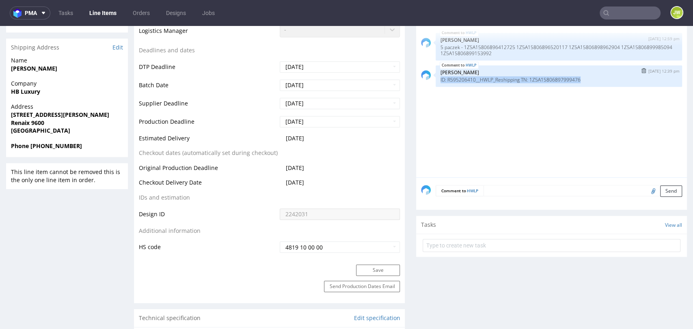
drag, startPoint x: 591, startPoint y: 78, endPoint x: 431, endPoint y: 80, distance: 159.5
click at [436, 80] on div "HWLP [DATE] 12:39 pm [PERSON_NAME] ID: R595206410__HWLP_Reshipping TN: 1Z5A1580…" at bounding box center [559, 76] width 246 height 22
copy p "ID: R595206410__HWLP_Reshipping TN: 1Z5A15806897999476"
click at [641, 70] on img "submit" at bounding box center [643, 70] width 4 height 5
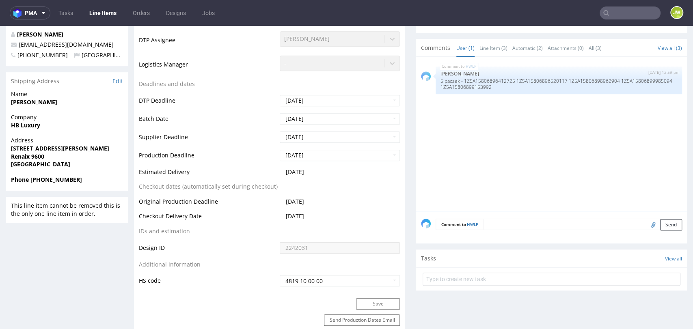
scroll to position [360, 0]
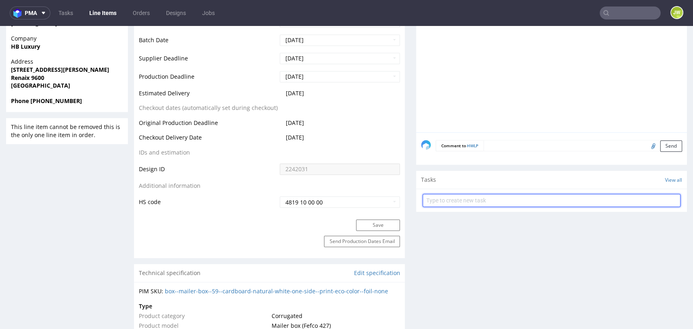
click at [452, 201] on input "text" at bounding box center [552, 200] width 258 height 13
paste input "ID: R595206410__HWLP_Reshipping TN: 1Z5A15806897999476"
type input "ID: R595206410__HWLP_Reshipping TN: 1Z5A15806897999476"
drag, startPoint x: 536, startPoint y: 205, endPoint x: 433, endPoint y: 199, distance: 103.7
click at [433, 199] on form "ID: R595206410__HWLP_Reshipping TN: 1Z5A15806897999476" at bounding box center [552, 200] width 258 height 19
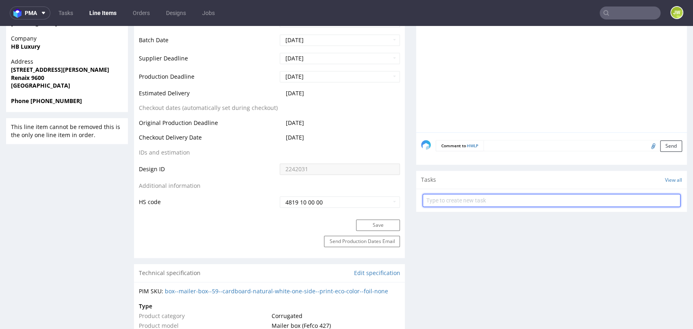
click at [438, 199] on input "text" at bounding box center [552, 200] width 258 height 13
type input "Reshipping"
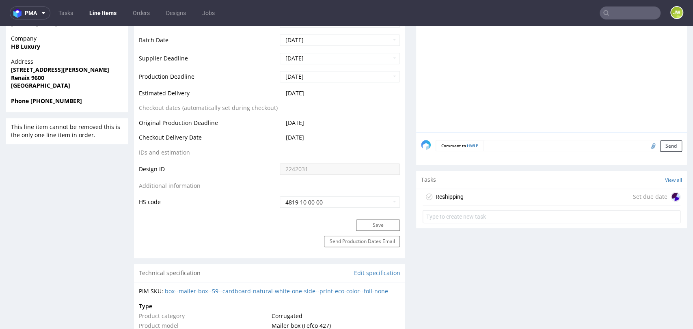
click at [451, 201] on div "Reshipping" at bounding box center [443, 196] width 41 height 13
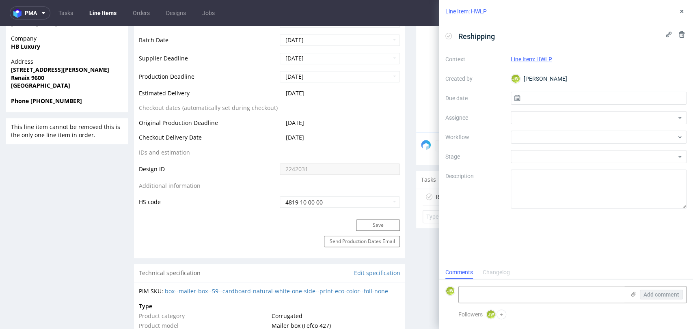
scroll to position [6, 0]
click at [533, 96] on input "text" at bounding box center [599, 98] width 176 height 13
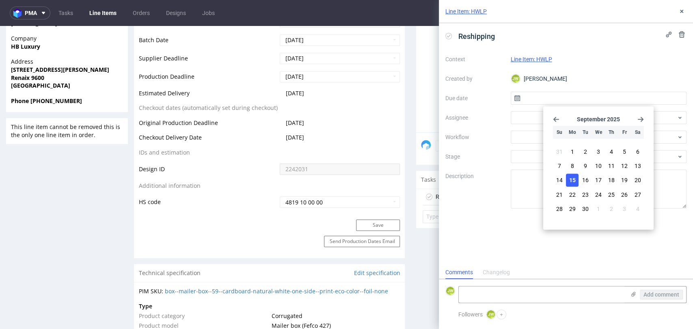
click at [572, 183] on span "15" at bounding box center [572, 181] width 6 height 8
type input "[DATE]"
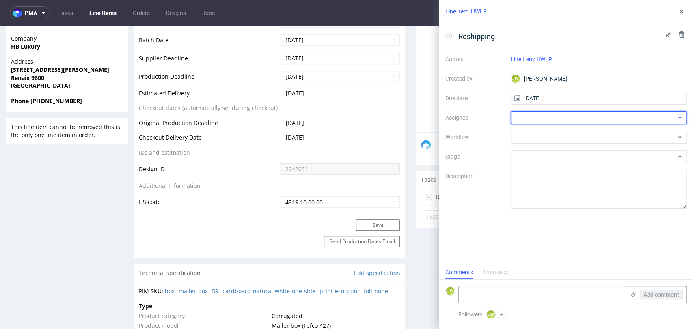
click at [535, 115] on div at bounding box center [599, 117] width 176 height 13
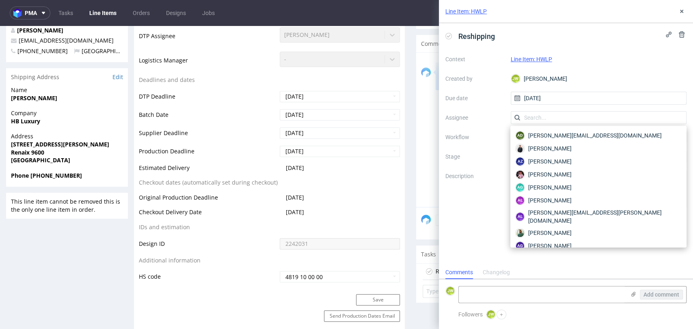
scroll to position [270, 0]
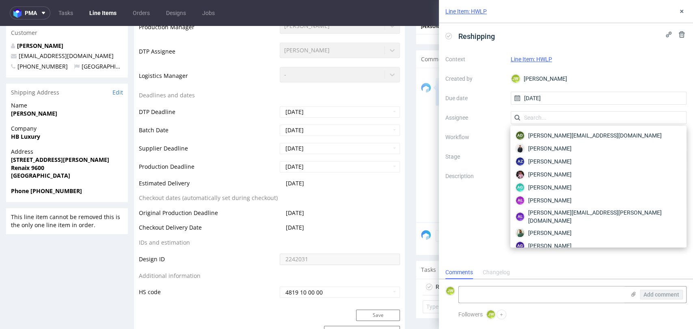
click at [489, 140] on label "Workflow" at bounding box center [474, 137] width 59 height 10
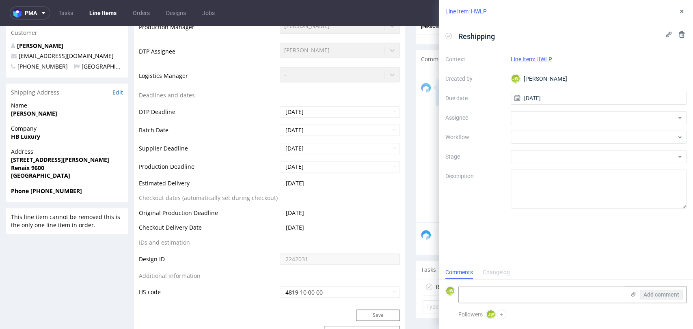
click at [527, 145] on div "Context Line Item: HWLP Created by [PERSON_NAME] [PERSON_NAME] Due date [DATE] …" at bounding box center [565, 131] width 241 height 156
click at [522, 138] on div at bounding box center [599, 137] width 176 height 13
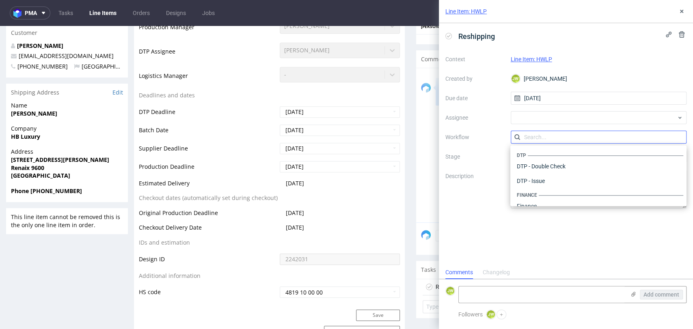
scroll to position [499, 0]
click at [490, 168] on div "Context Line Item: HWLP Created by [PERSON_NAME] [PERSON_NAME] Due date [DATE] …" at bounding box center [565, 131] width 241 height 156
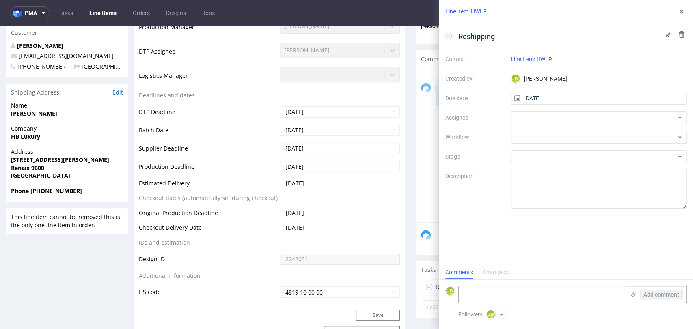
click at [518, 125] on div "Context Line Item: HWLP Created by [PERSON_NAME] [PERSON_NAME] Due date [DATE] …" at bounding box center [565, 131] width 241 height 156
click at [518, 137] on div at bounding box center [599, 137] width 176 height 13
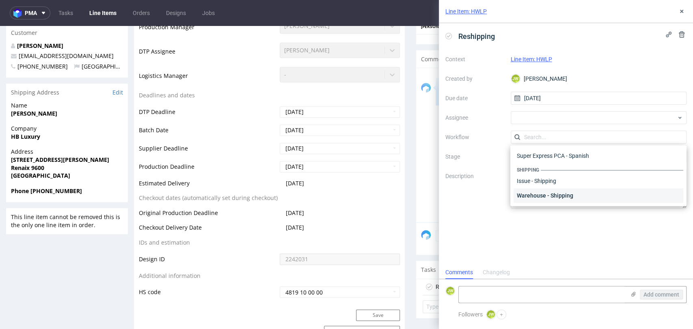
click at [524, 198] on div "Warehouse - Shipping" at bounding box center [598, 195] width 170 height 15
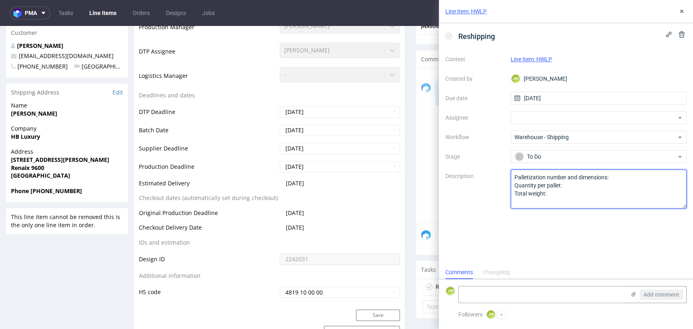
drag, startPoint x: 559, startPoint y: 196, endPoint x: 491, endPoint y: 160, distance: 76.6
click at [491, 160] on div "Context Line Item: HWLP Created by [PERSON_NAME] [PERSON_NAME] Due date [DATE] …" at bounding box center [565, 131] width 241 height 156
paste textarea "ID: R595206410__HWLP_Reshipping TN: 1Z5A15806897999476"
click at [606, 177] on textarea "Palletization number and dimensions: Quantity per pallet: Total weight:" at bounding box center [599, 189] width 176 height 39
type textarea "ID: R595206410__HWLP_Reshipping TN: 1Z5A15806897999476"
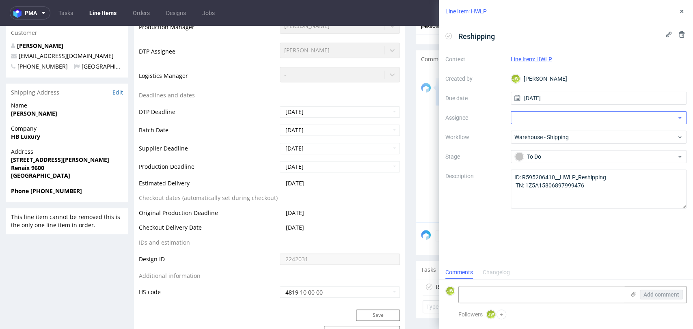
drag, startPoint x: 536, startPoint y: 125, endPoint x: 532, endPoint y: 120, distance: 6.4
click at [536, 125] on div "Context Line Item: HWLP Created by [PERSON_NAME] [PERSON_NAME] Due date [DATE] …" at bounding box center [565, 131] width 241 height 156
click at [532, 120] on div at bounding box center [599, 117] width 176 height 13
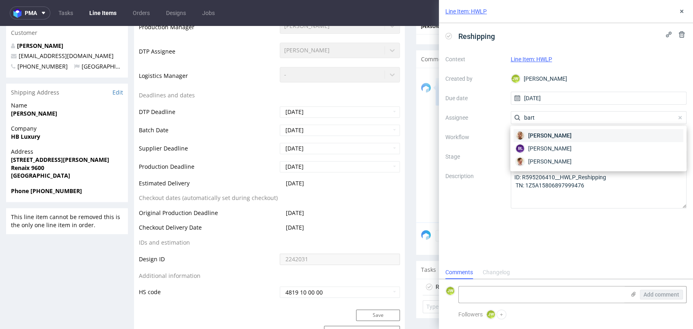
type input "bart"
click at [542, 134] on span "[PERSON_NAME]" at bounding box center [549, 136] width 43 height 8
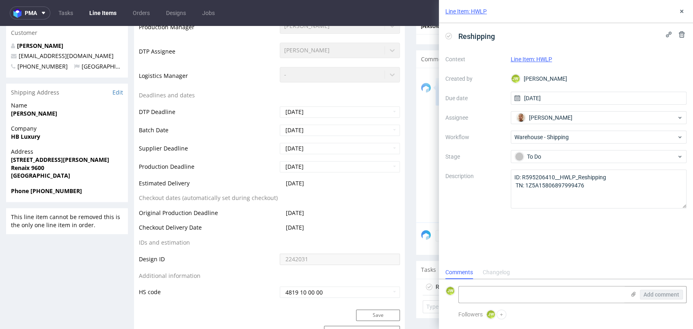
click at [536, 237] on div "Reshipping Context Line Item: HWLP Created by [PERSON_NAME] [PERSON_NAME] Due d…" at bounding box center [566, 144] width 254 height 243
click at [500, 312] on button "+" at bounding box center [501, 315] width 10 height 10
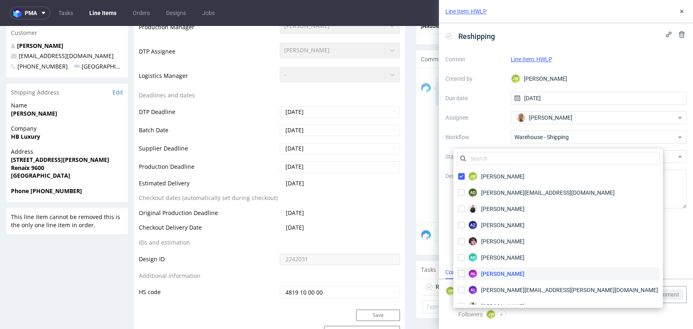
click at [481, 274] on div "AŁ [PERSON_NAME]" at bounding box center [490, 273] width 69 height 13
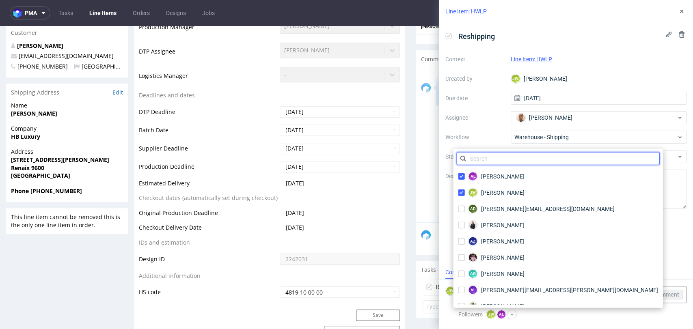
click at [486, 159] on input "text" at bounding box center [557, 158] width 203 height 13
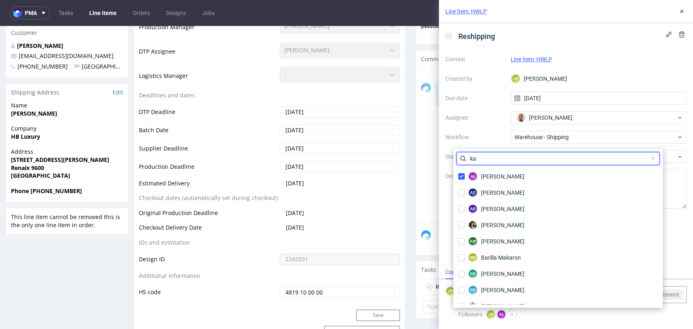
type input "k"
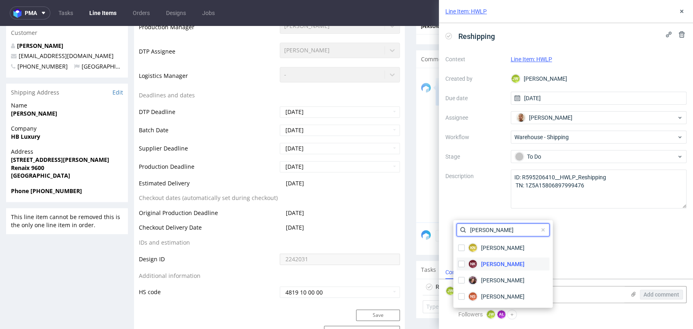
type input "[PERSON_NAME]"
click at [481, 267] on span "[PERSON_NAME]" at bounding box center [502, 264] width 43 height 8
click at [474, 220] on div "[PERSON_NAME] [PERSON_NAME] [PERSON_NAME] [PERSON_NAME] [PERSON_NAME] NS [PERSO…" at bounding box center [502, 264] width 99 height 88
drag, startPoint x: 470, startPoint y: 210, endPoint x: 469, endPoint y: 205, distance: 4.5
click at [469, 209] on div "Reshipping Context Line Item: HWLP Created by [PERSON_NAME] [PERSON_NAME] Due d…" at bounding box center [566, 144] width 254 height 243
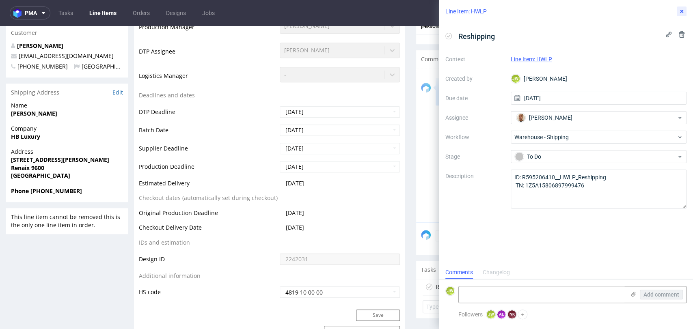
click at [684, 8] on icon at bounding box center [681, 11] width 6 height 6
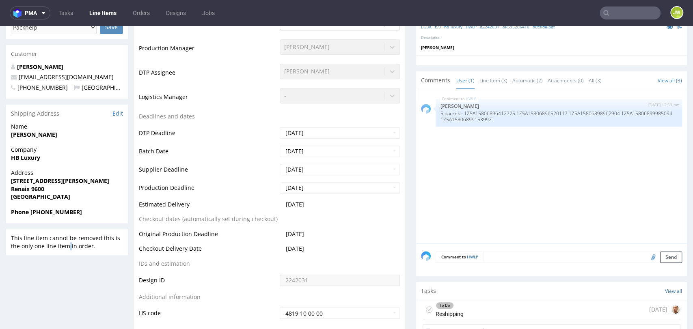
scroll to position [270, 0]
